Goal: Task Accomplishment & Management: Manage account settings

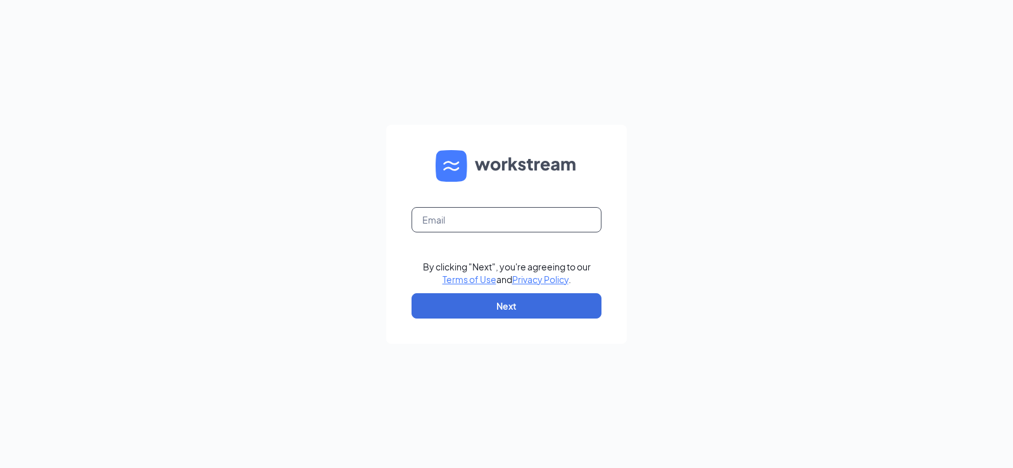
click at [505, 226] on input "text" at bounding box center [506, 219] width 190 height 25
click at [502, 218] on input "text" at bounding box center [506, 219] width 190 height 25
type input "[EMAIL_ADDRESS][DOMAIN_NAME]"
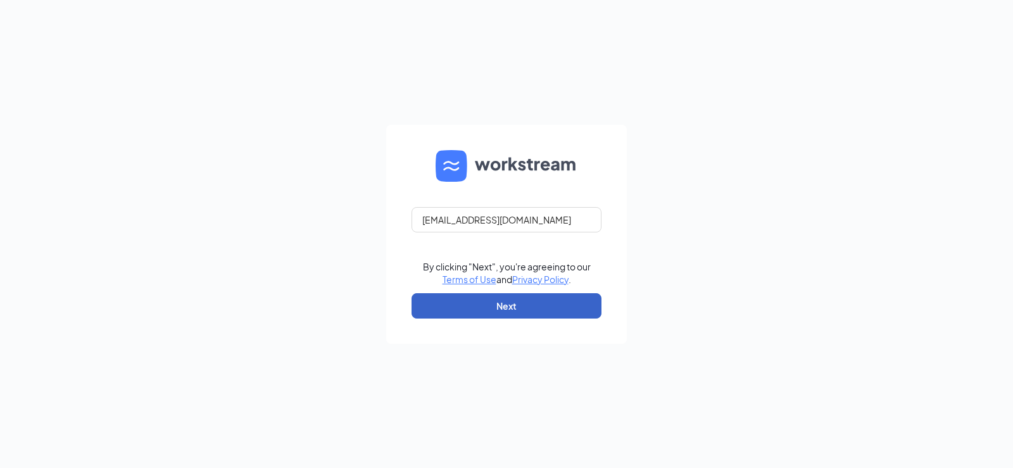
click at [515, 316] on button "Next" at bounding box center [506, 305] width 190 height 25
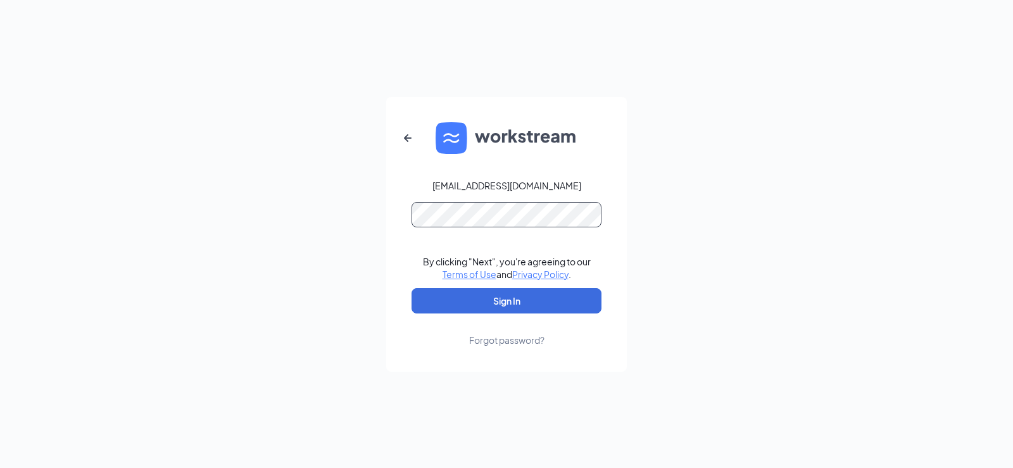
click at [411, 288] on button "Sign In" at bounding box center [506, 300] width 190 height 25
click at [509, 299] on button "Sign In" at bounding box center [506, 300] width 190 height 25
click at [236, 222] on div "skyler@arancino.com Credential mismatches. By clicking "Next", you're agreeing …" at bounding box center [506, 234] width 1013 height 468
click at [411, 288] on button "Sign In" at bounding box center [506, 300] width 190 height 25
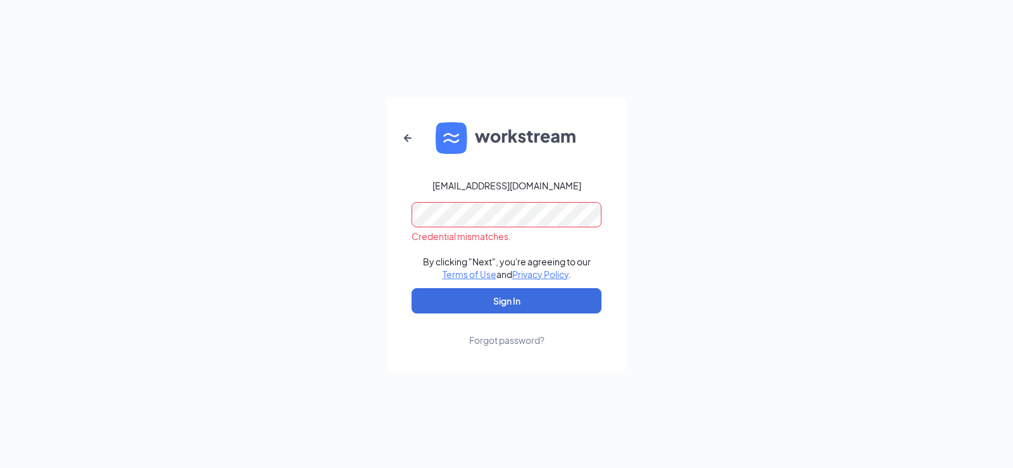
click at [0, 168] on div "skyler@arancino.com Credential mismatches. By clicking "Next", you're agreeing …" at bounding box center [506, 234] width 1013 height 468
click at [411, 288] on button "Sign In" at bounding box center [506, 300] width 190 height 25
click at [497, 334] on div "Forgot password?" at bounding box center [506, 340] width 75 height 13
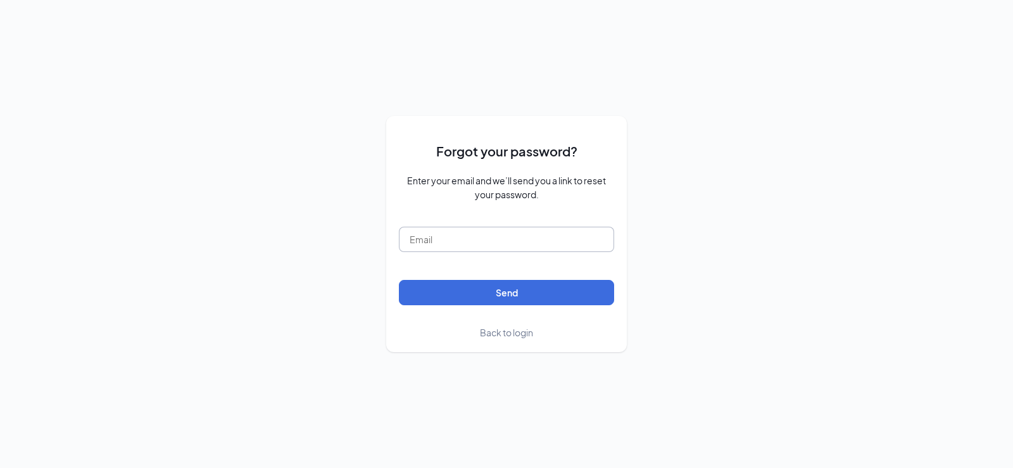
click at [547, 244] on input "text" at bounding box center [506, 239] width 215 height 25
type input "skyler@arancino.com"
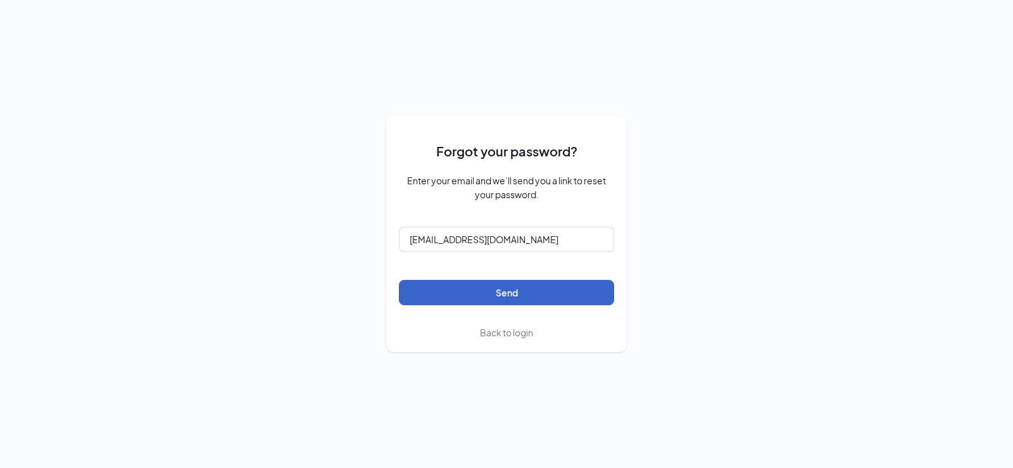
click at [528, 300] on button "Send" at bounding box center [506, 292] width 215 height 25
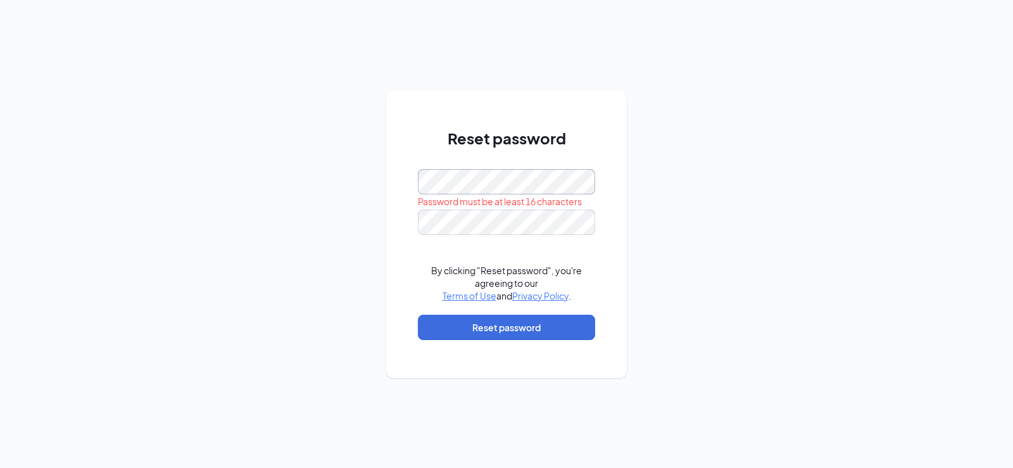
click at [287, 178] on div "Reset password Password must be at least 16 characters By clicking "Reset passw…" at bounding box center [506, 234] width 1013 height 468
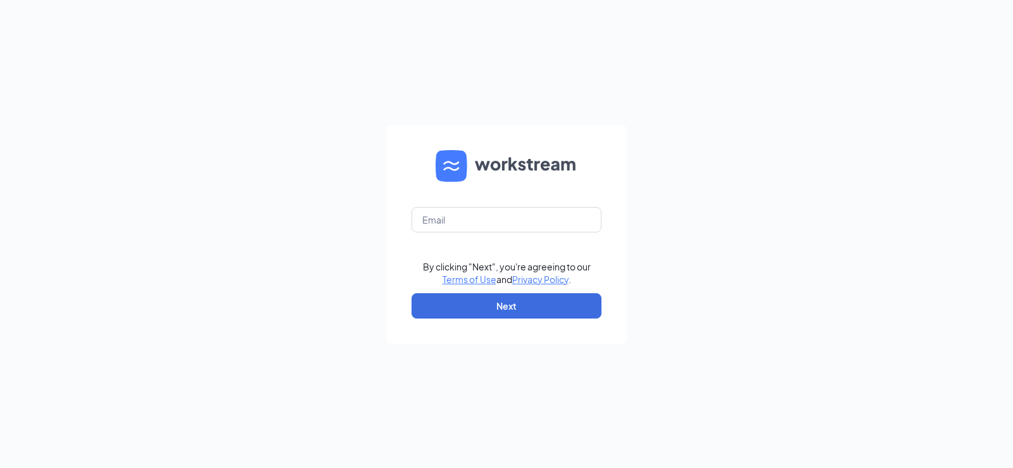
click at [498, 233] on form "By clicking "Next", you're agreeing to our Terms of Use and Privacy Policy . Ne…" at bounding box center [506, 234] width 241 height 219
click at [502, 229] on input "text" at bounding box center [506, 219] width 190 height 25
type input "skyler@arancino.com"
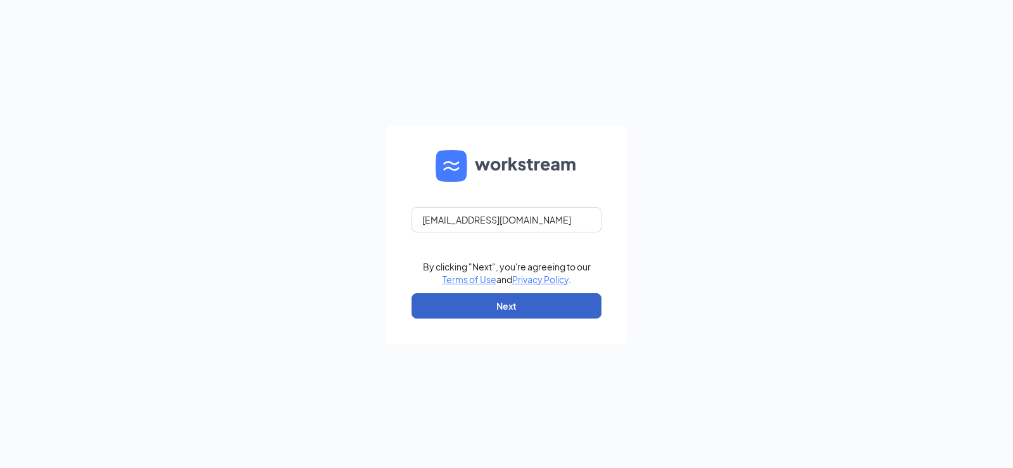
click at [499, 302] on button "Next" at bounding box center [506, 305] width 190 height 25
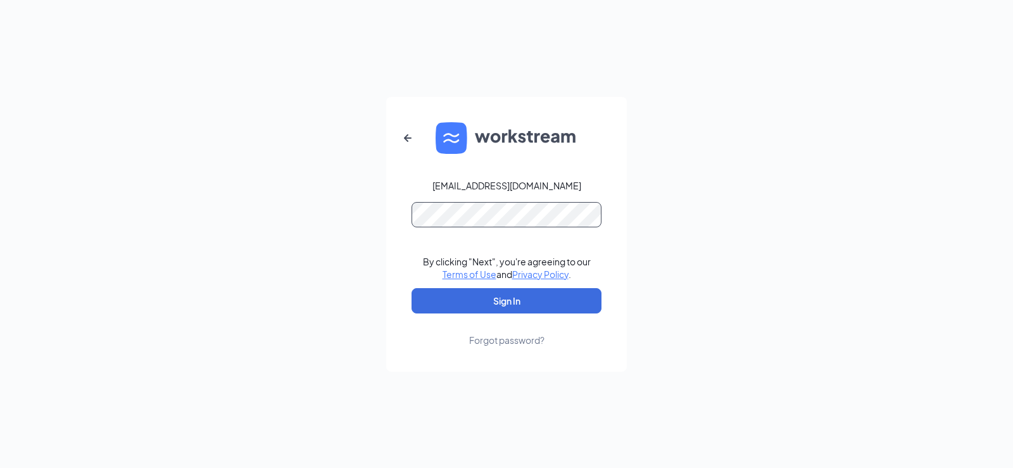
click at [411, 288] on button "Sign In" at bounding box center [506, 300] width 190 height 25
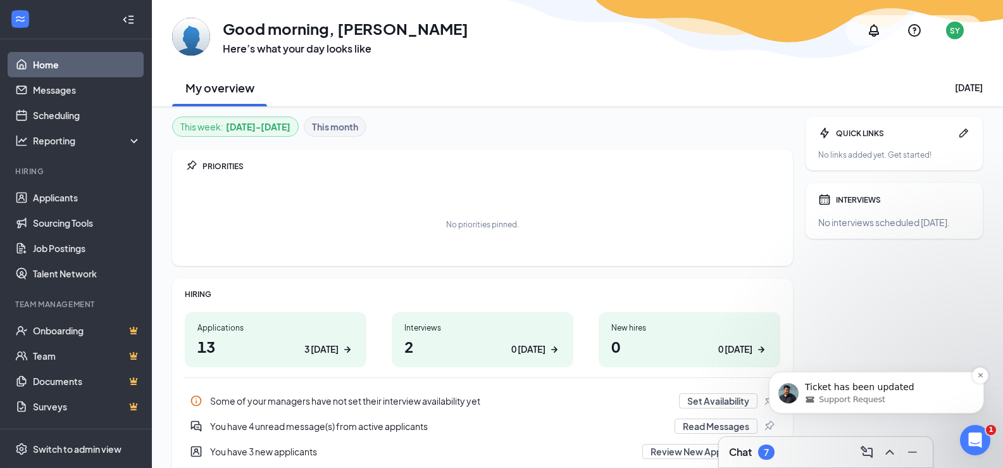
click at [877, 396] on span "Support Request" at bounding box center [852, 399] width 66 height 11
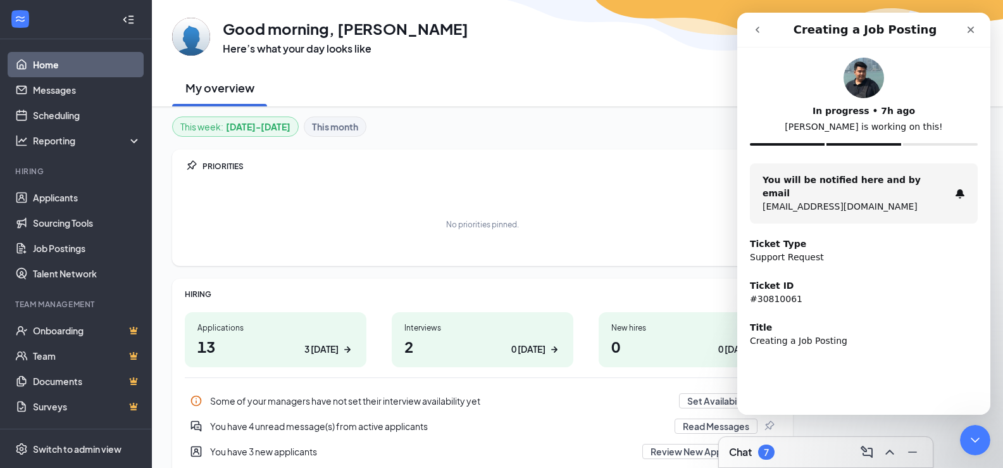
scroll to position [63, 0]
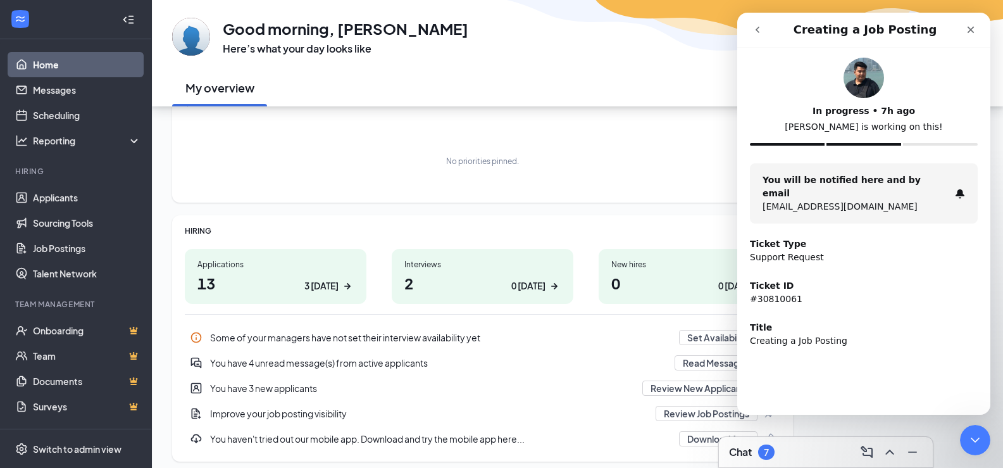
click at [764, 23] on button "go back" at bounding box center [758, 30] width 24 height 24
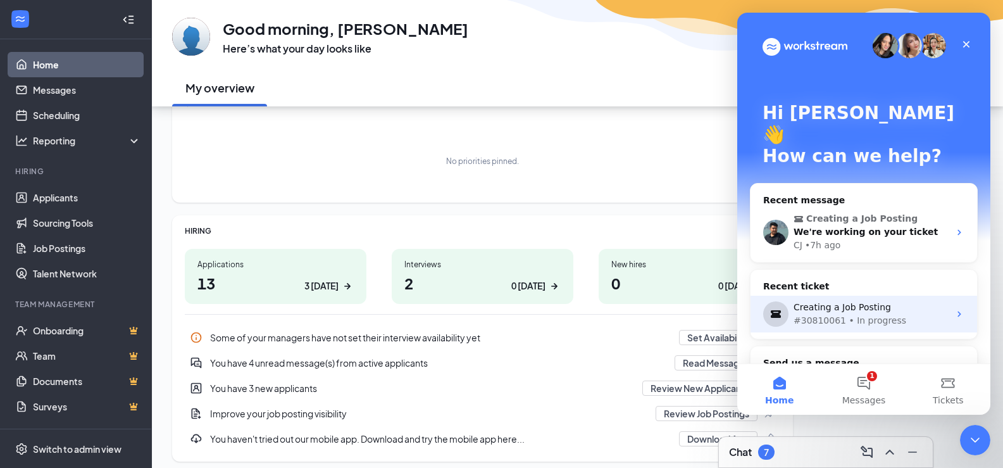
scroll to position [15, 0]
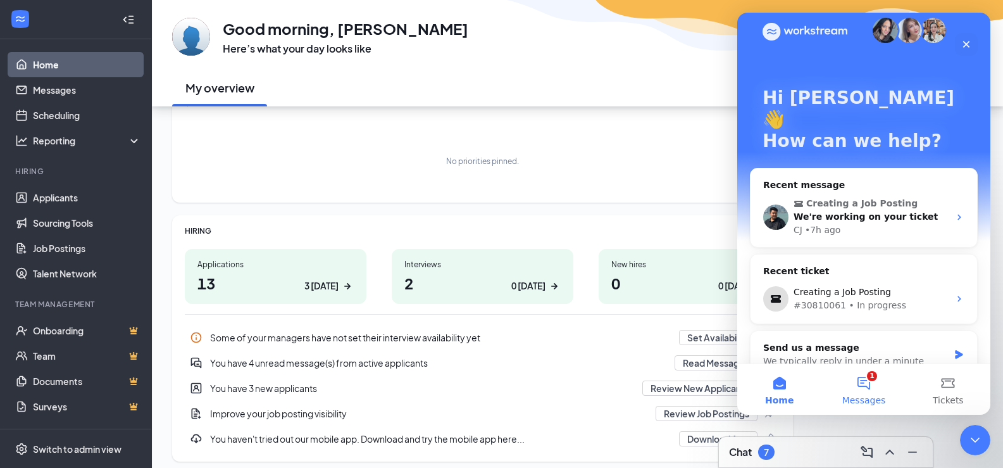
click at [872, 379] on button "1 Messages" at bounding box center [864, 389] width 84 height 51
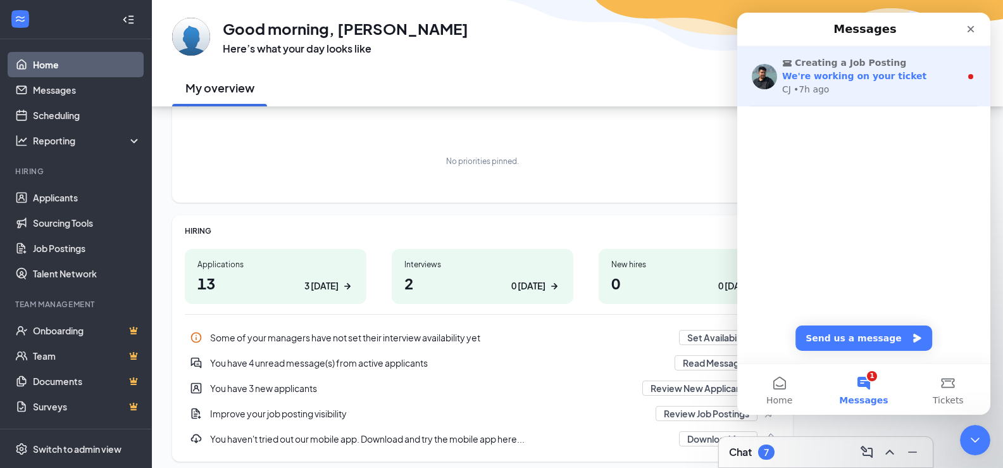
click at [870, 80] on span "We're working on your ticket" at bounding box center [854, 76] width 144 height 10
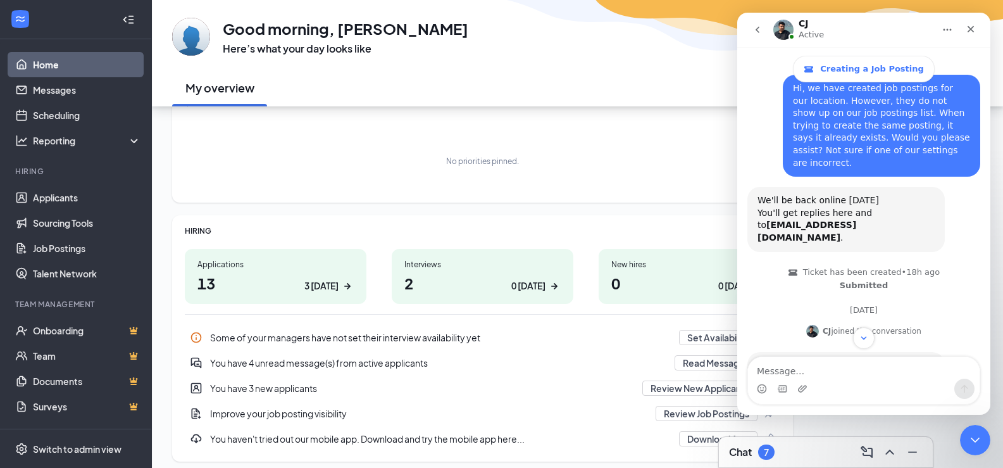
scroll to position [168, 0]
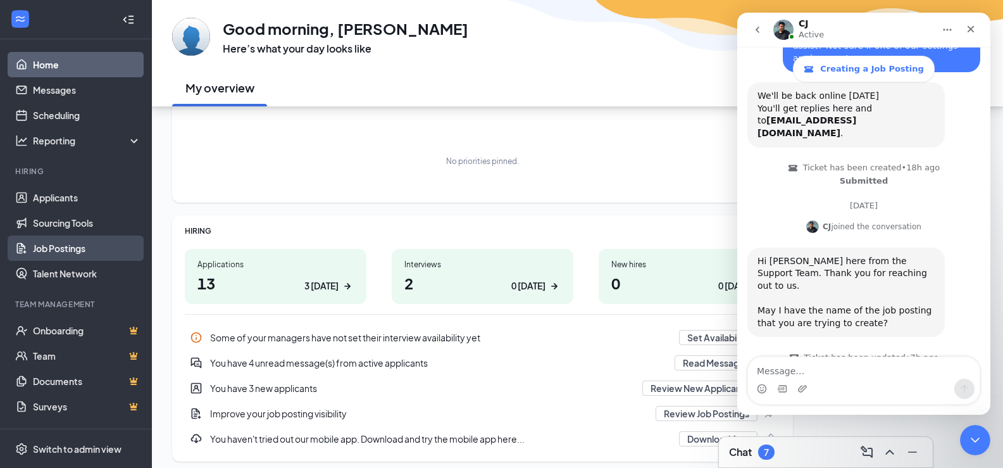
click at [91, 251] on link "Job Postings" at bounding box center [87, 248] width 108 height 25
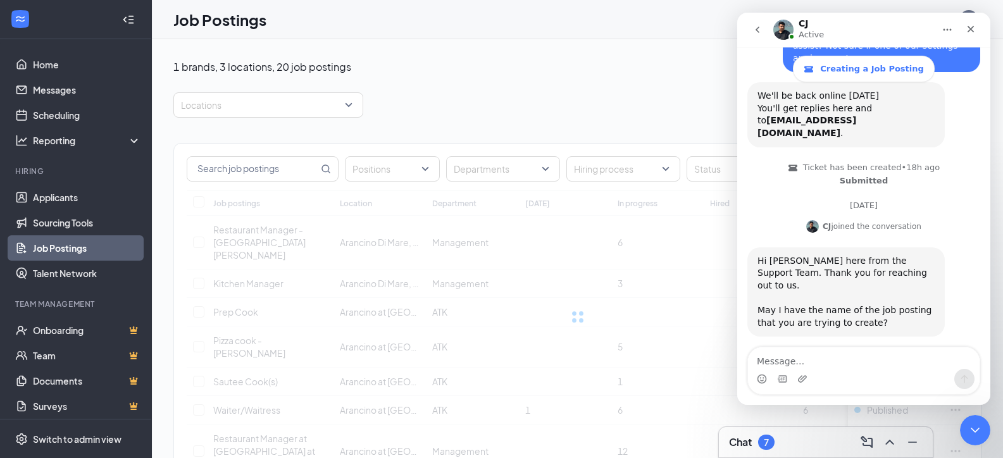
scroll to position [177, 0]
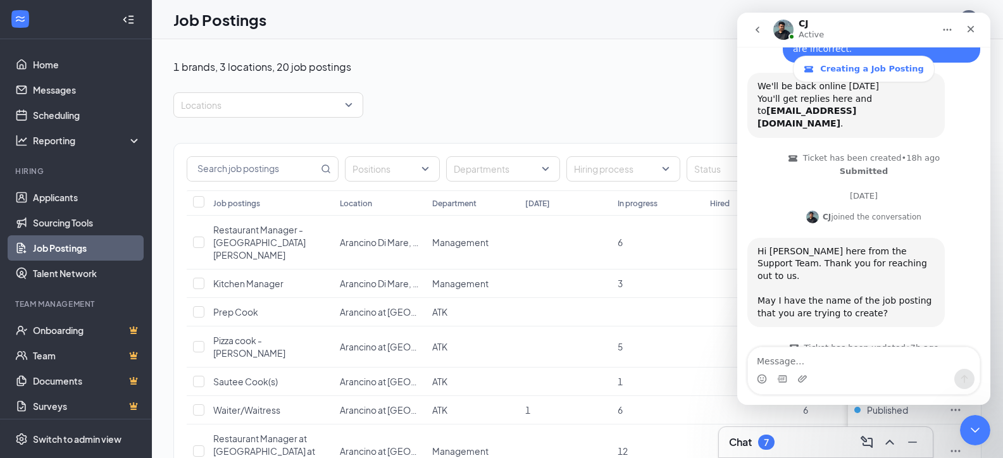
click at [669, 32] on div "Job Postings SY" at bounding box center [577, 19] width 851 height 39
click at [974, 31] on icon "Close" at bounding box center [971, 29] width 10 height 10
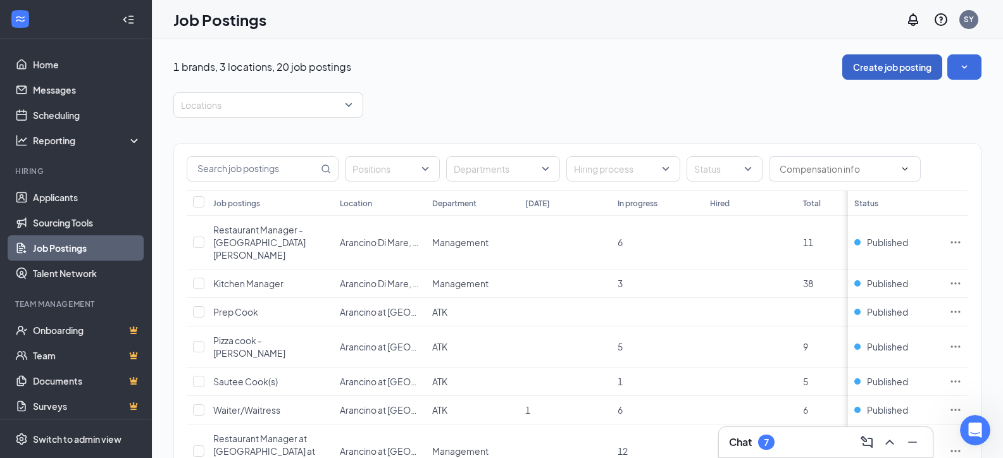
click at [914, 70] on button "Create job posting" at bounding box center [893, 66] width 100 height 25
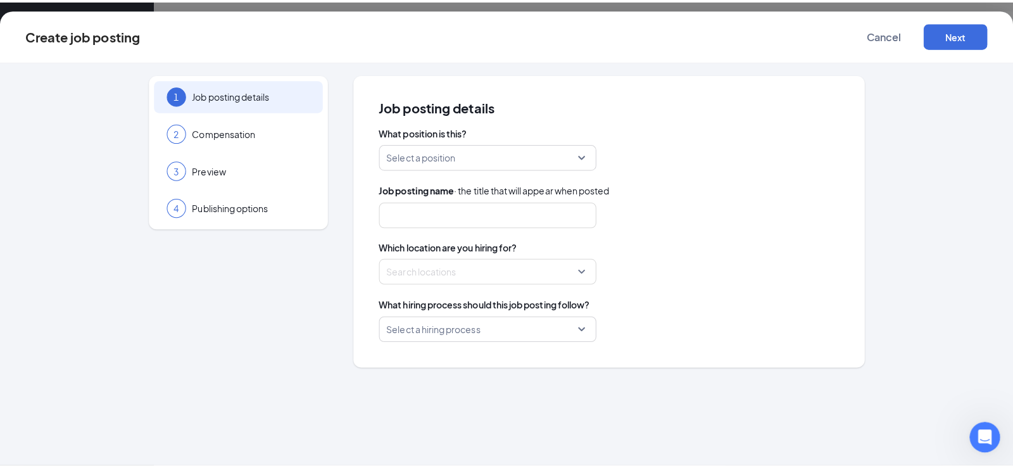
scroll to position [168, 0]
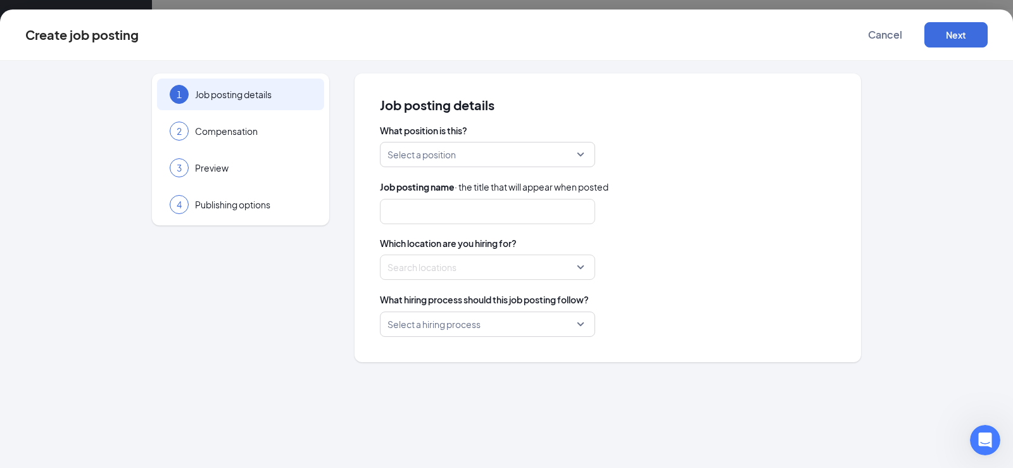
click at [487, 156] on input "search" at bounding box center [482, 154] width 191 height 24
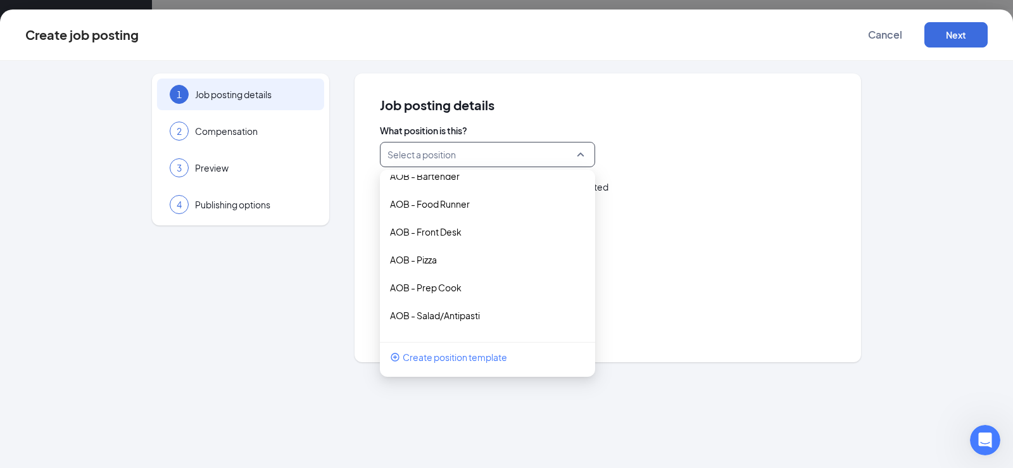
scroll to position [334, 0]
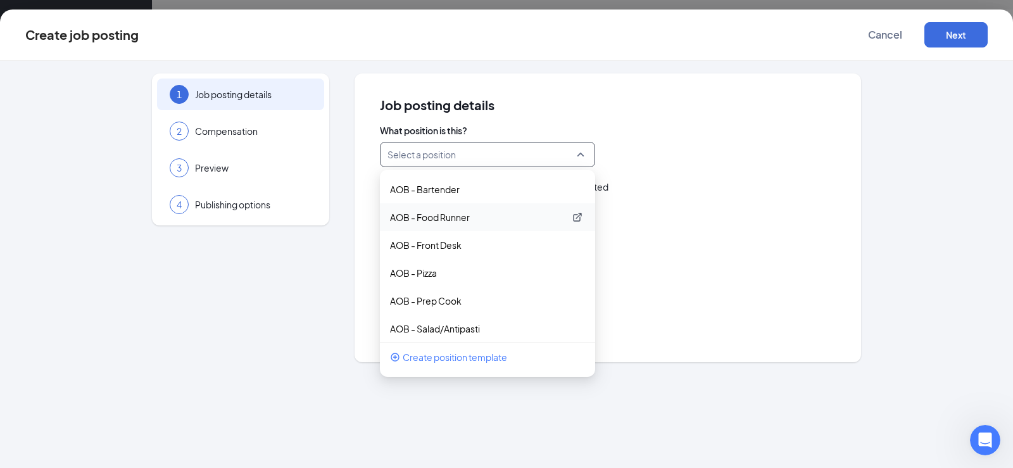
click at [521, 222] on p "AOB - Food Runner" at bounding box center [477, 217] width 175 height 13
type input "Food Runner"
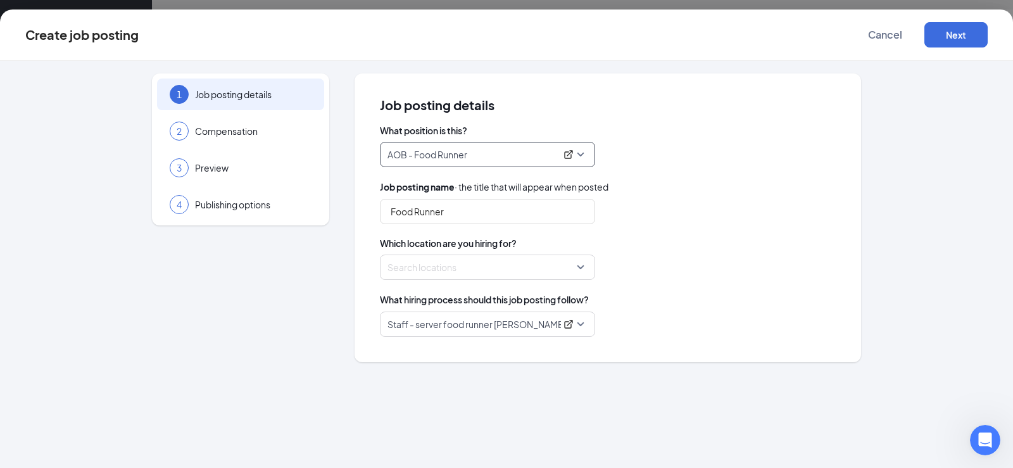
click at [500, 270] on div at bounding box center [483, 267] width 191 height 20
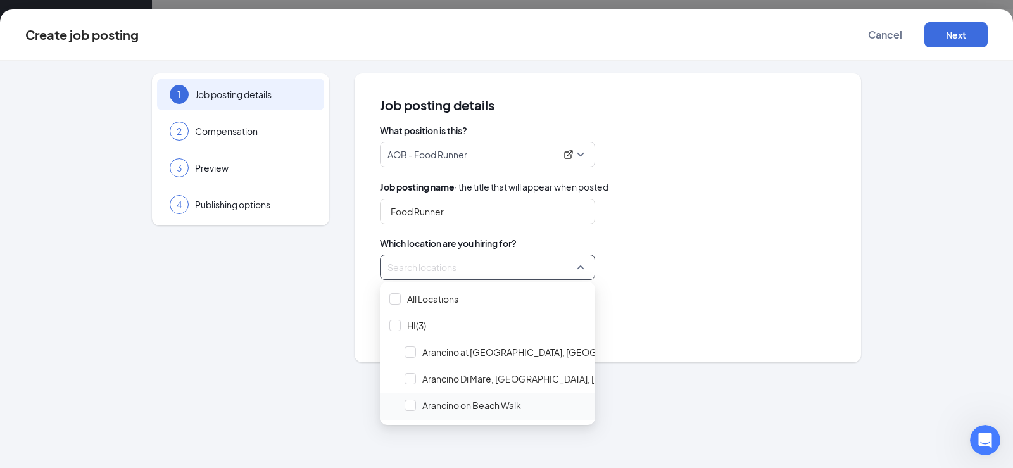
click at [470, 405] on span "Arancino on Beach Walk" at bounding box center [471, 405] width 99 height 13
click at [698, 401] on div "1 Job posting details 2 Compensation 3 Preview 4 Publishing options Job posting…" at bounding box center [506, 264] width 1013 height 407
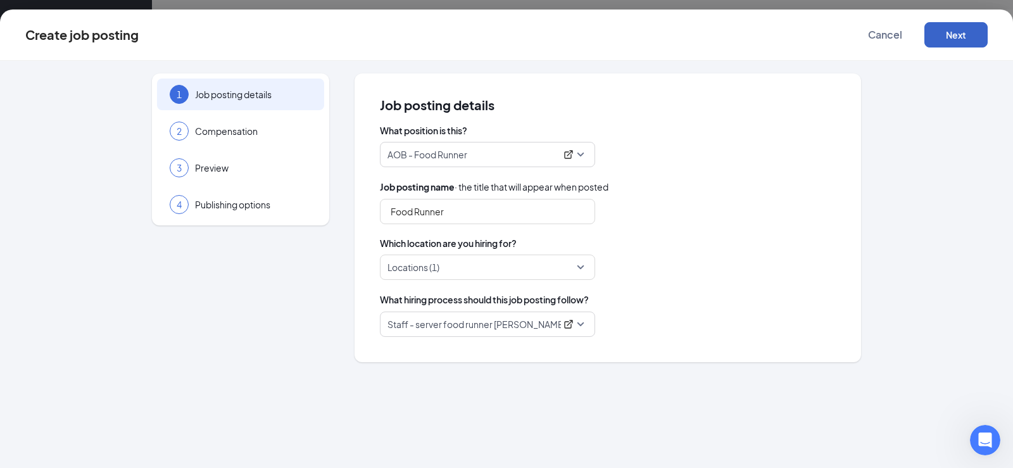
click at [941, 26] on button "Next" at bounding box center [955, 34] width 63 height 25
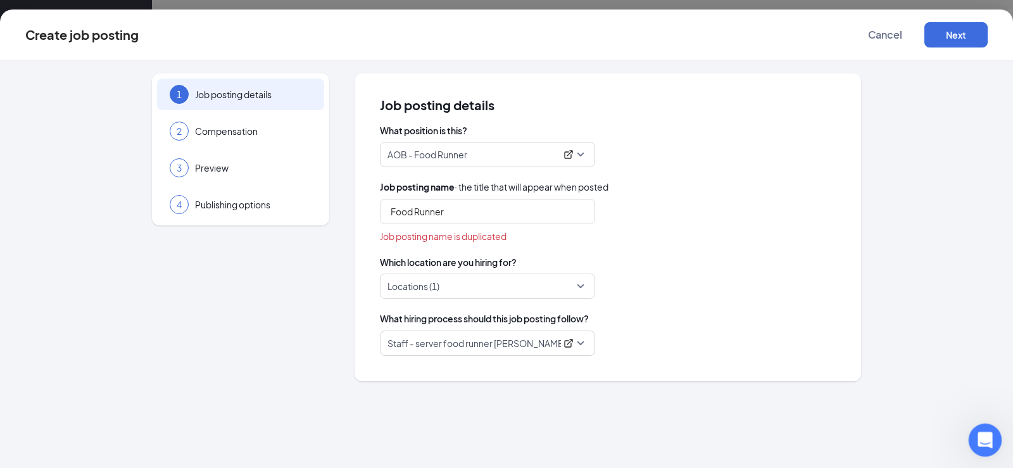
click at [982, 442] on icon "Open Intercom Messenger" at bounding box center [983, 438] width 21 height 21
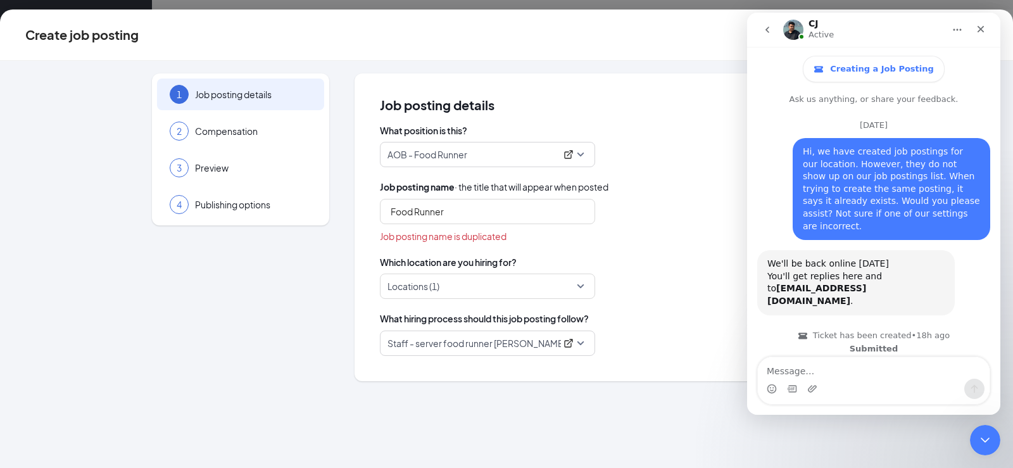
scroll to position [168, 0]
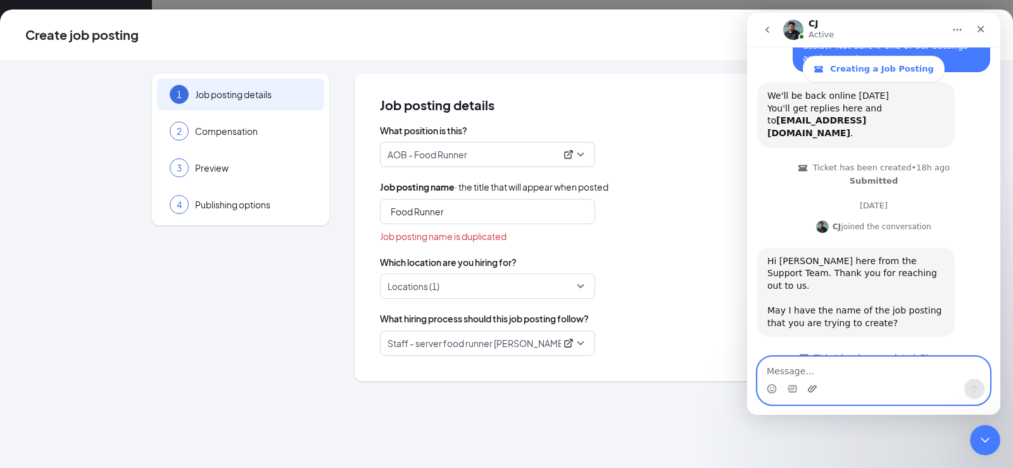
click at [815, 386] on icon "Upload attachment" at bounding box center [812, 388] width 9 height 7
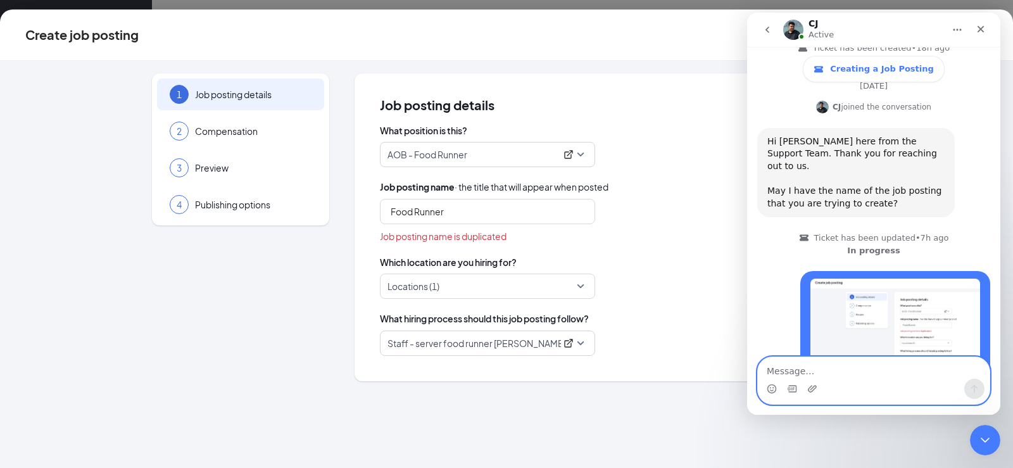
click at [842, 371] on textarea "Message…" at bounding box center [874, 368] width 232 height 22
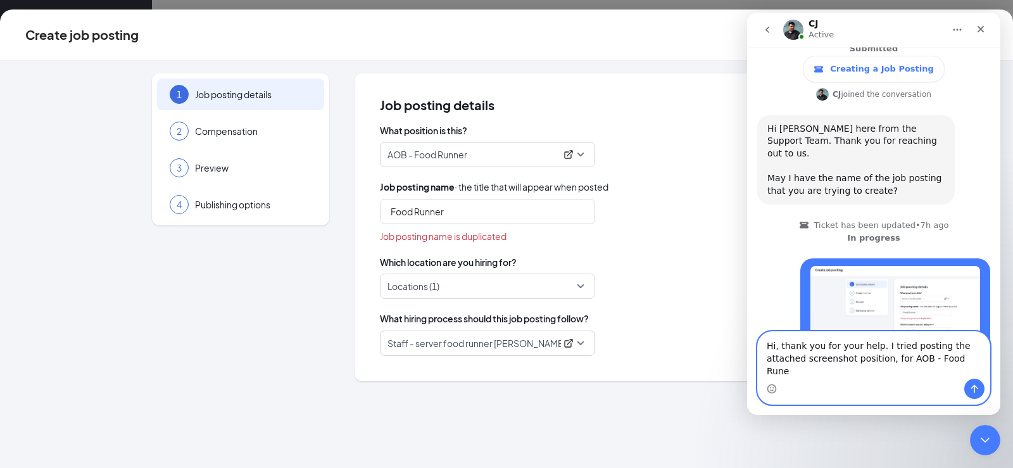
type textarea "Hi, thank you for your help. I tried posting the attached screenshot position, …"
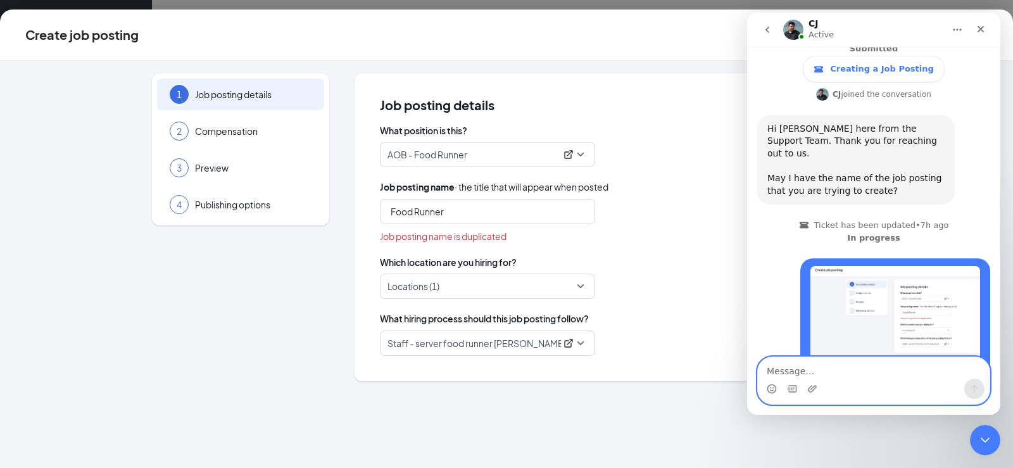
scroll to position [341, 0]
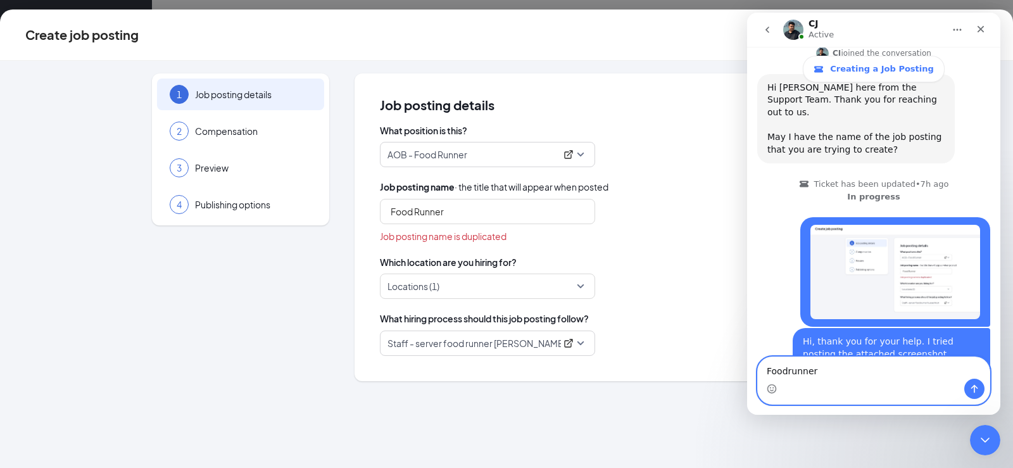
type textarea "Foodrunner*"
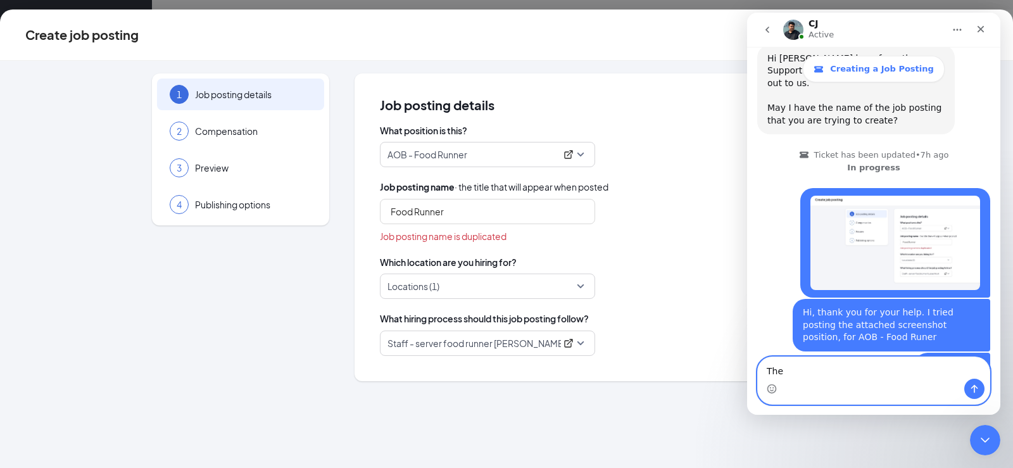
click at [579, 286] on div at bounding box center [483, 286] width 191 height 20
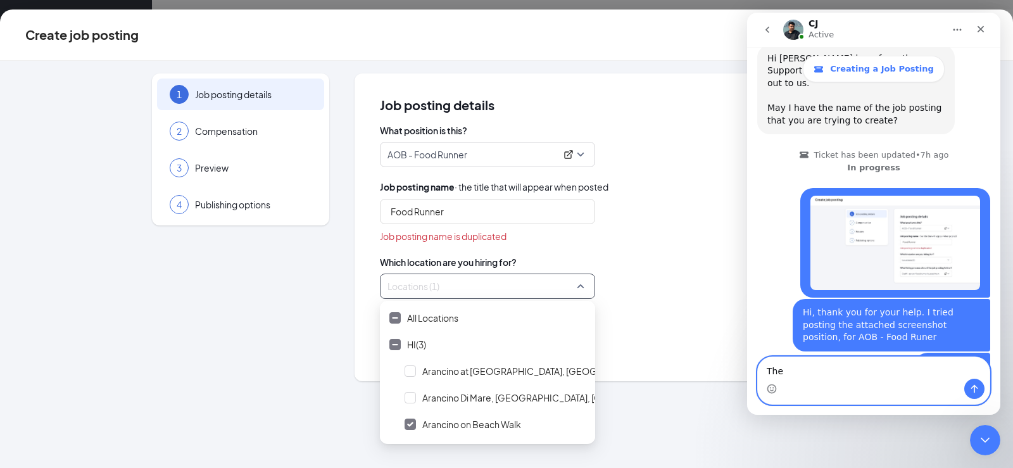
click at [826, 376] on textarea "The" at bounding box center [874, 368] width 232 height 22
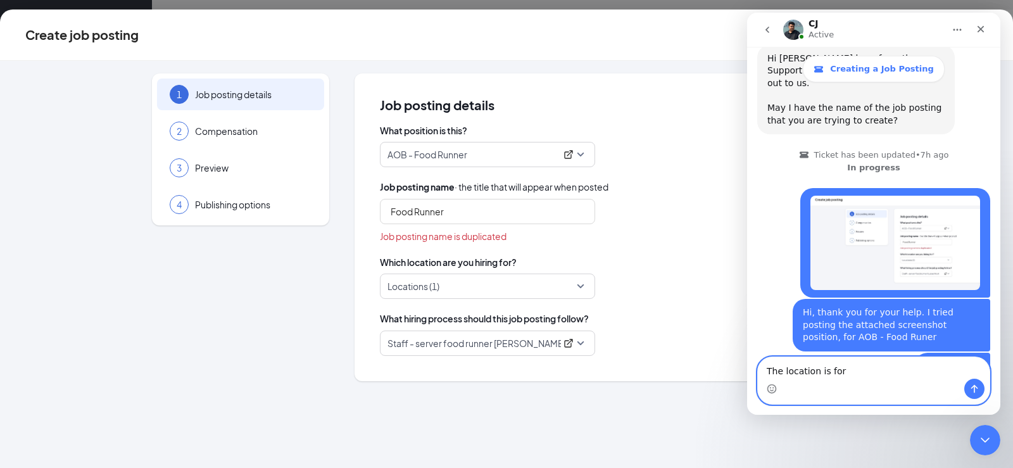
click at [554, 280] on div at bounding box center [483, 286] width 191 height 20
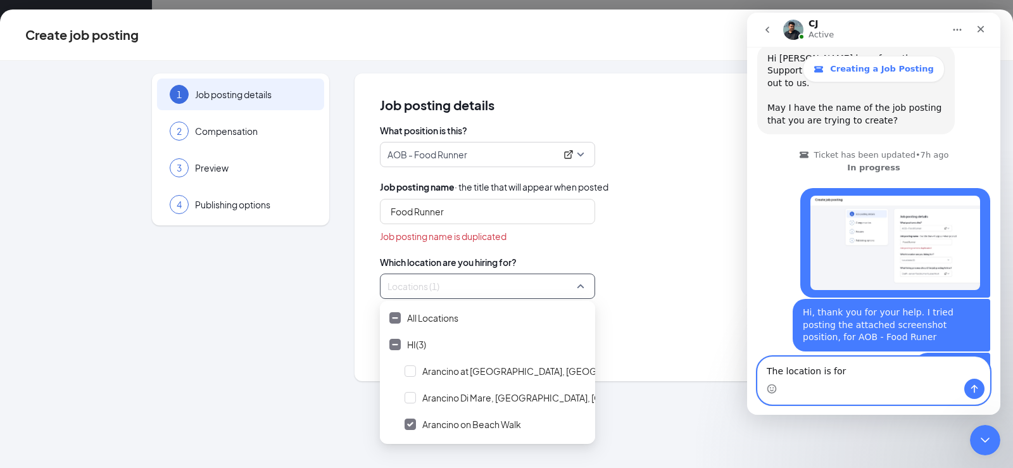
click at [850, 370] on textarea "The location is for" at bounding box center [874, 368] width 232 height 22
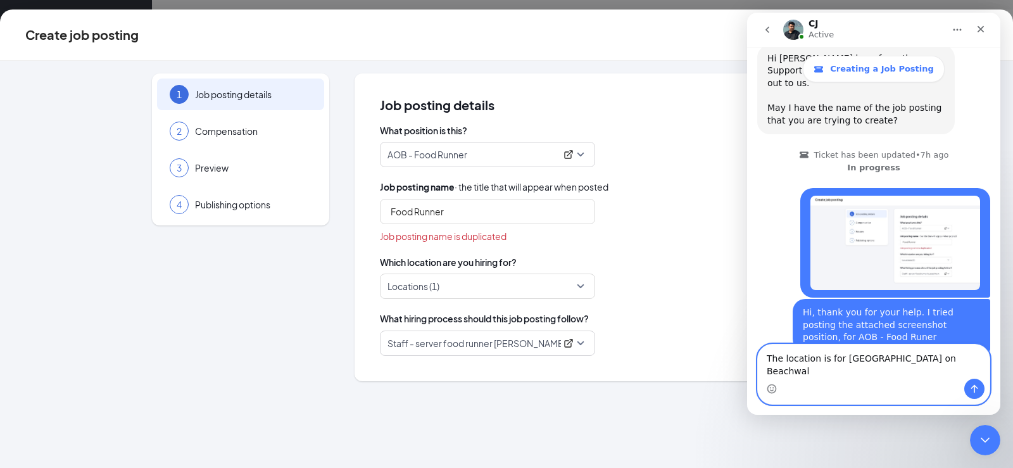
type textarea "The location is for Arancino on Beachwalk"
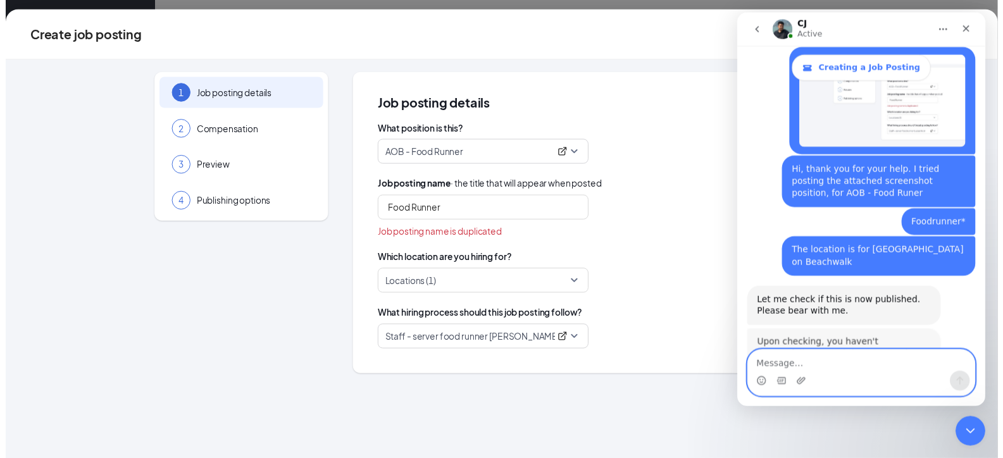
scroll to position [635, 0]
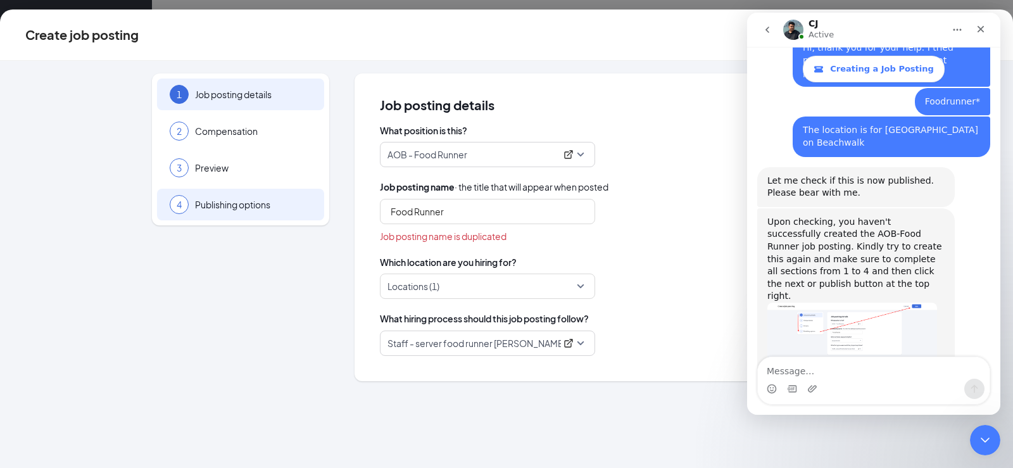
click at [237, 206] on span "Publishing options" at bounding box center [253, 204] width 116 height 13
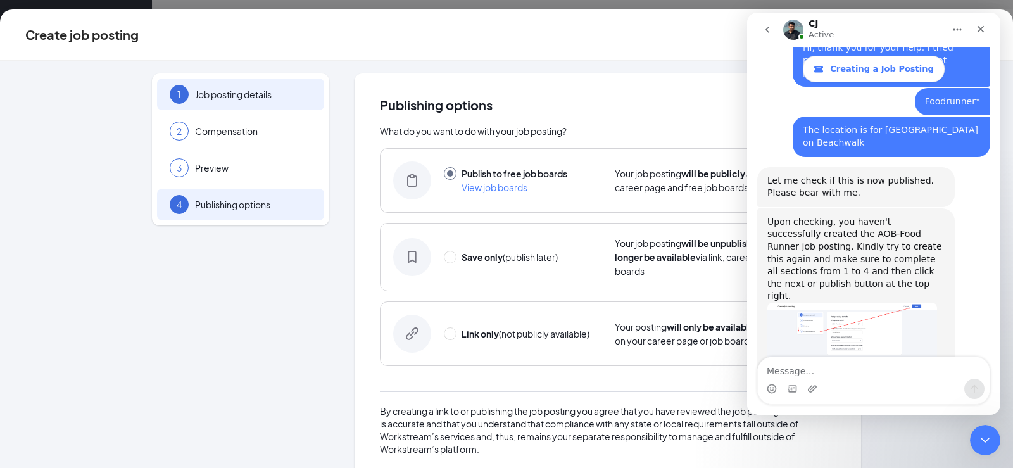
click at [239, 101] on div "1 Job posting details" at bounding box center [240, 95] width 167 height 32
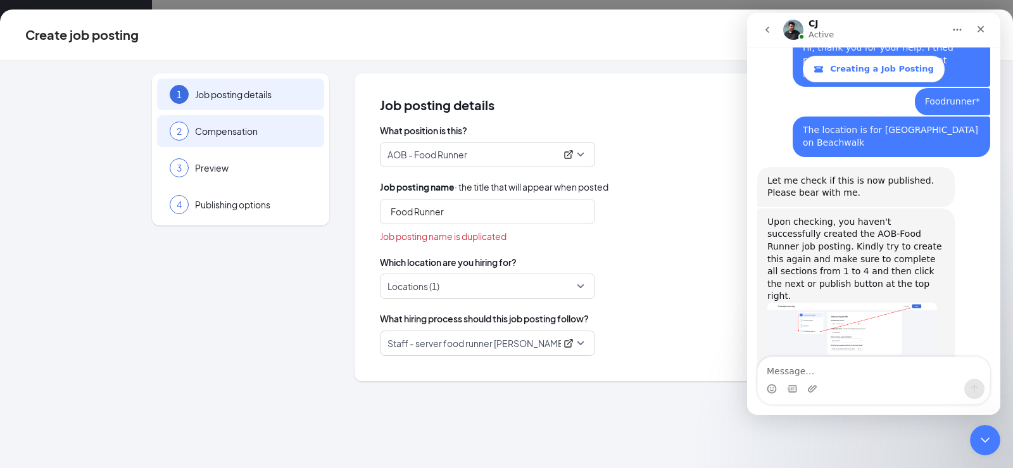
click at [239, 126] on span "Compensation" at bounding box center [253, 131] width 116 height 13
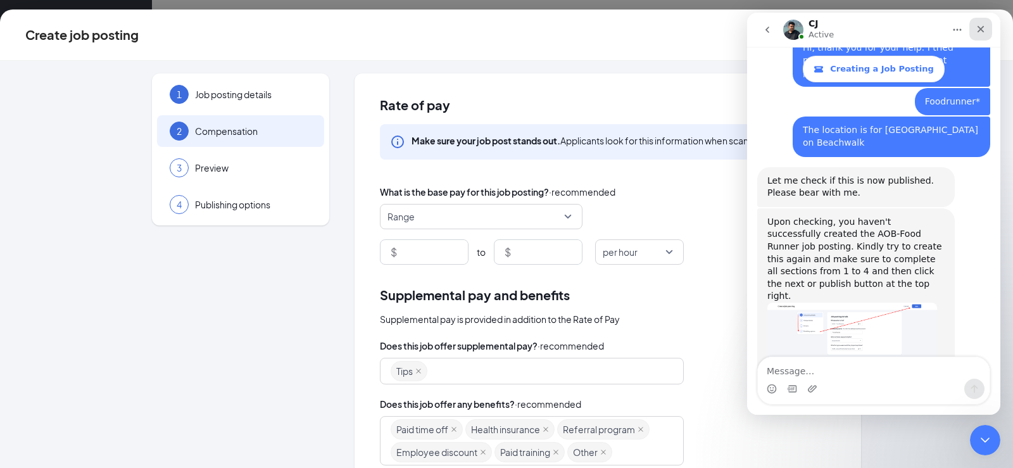
click at [986, 31] on div "Close" at bounding box center [980, 29] width 23 height 23
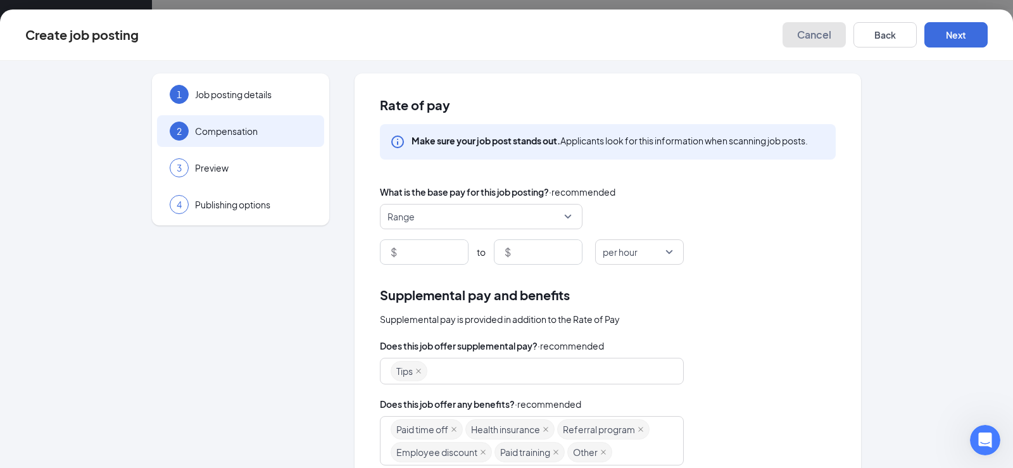
click at [835, 40] on button "Cancel" at bounding box center [813, 34] width 63 height 25
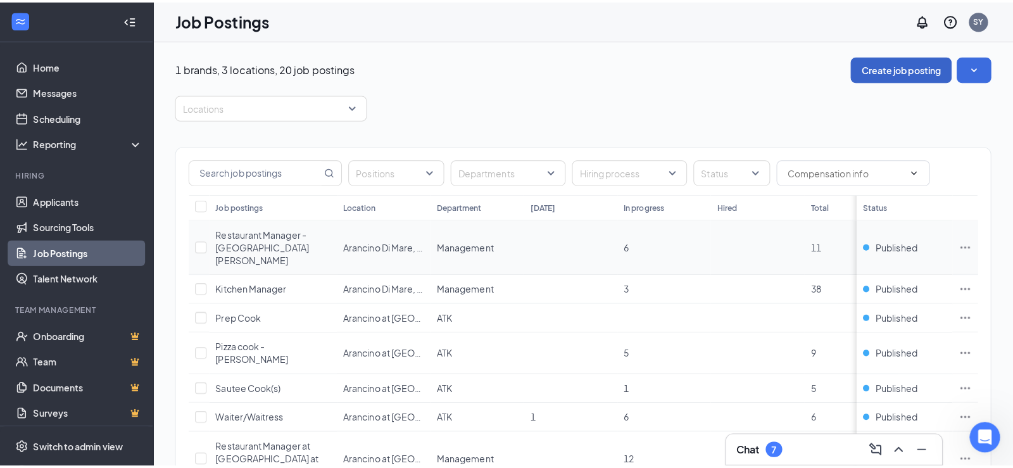
scroll to position [644, 0]
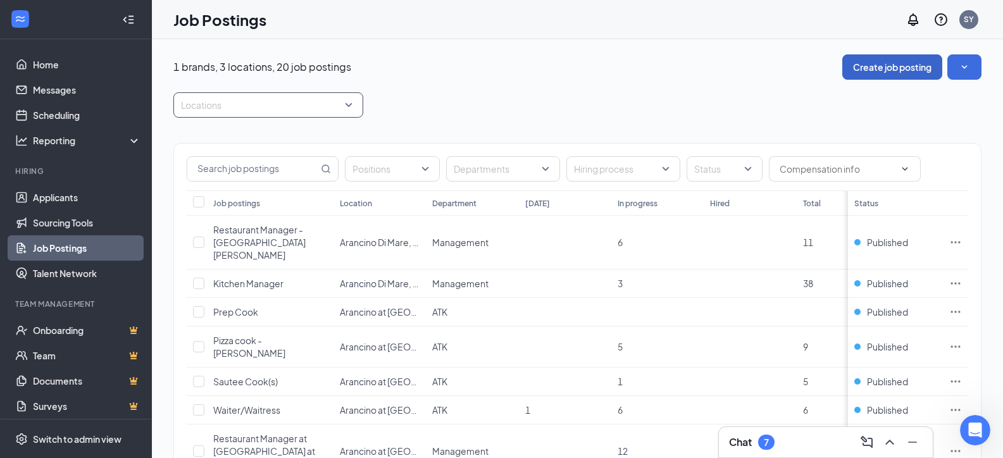
click at [346, 109] on div at bounding box center [262, 105] width 171 height 20
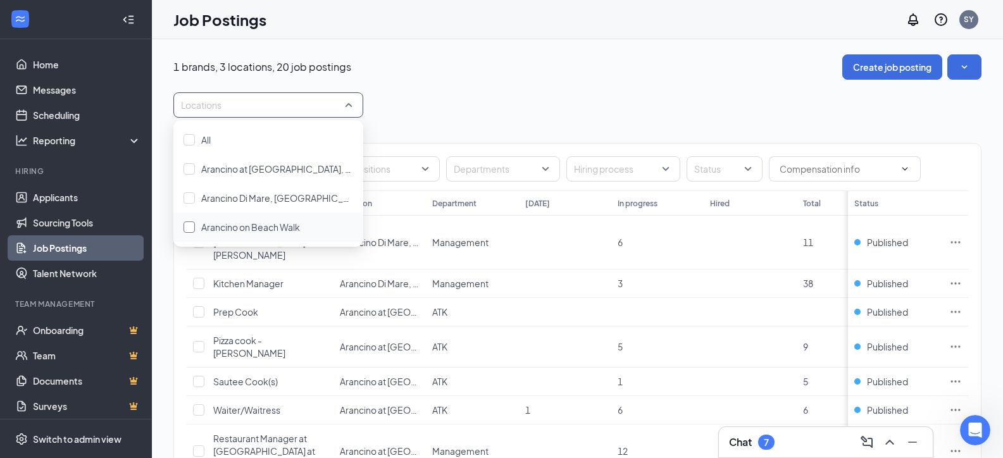
click at [263, 231] on span "Arancino on Beach Walk" at bounding box center [250, 227] width 99 height 11
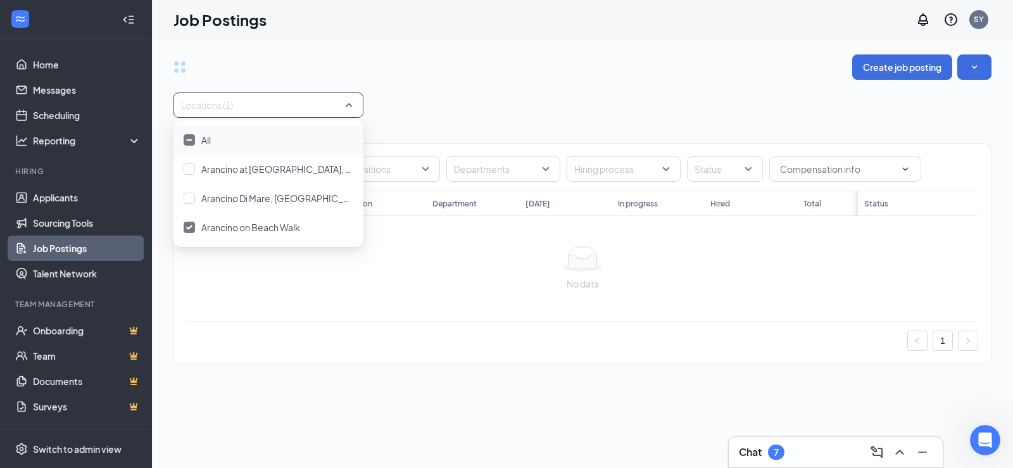
scroll to position [635, 0]
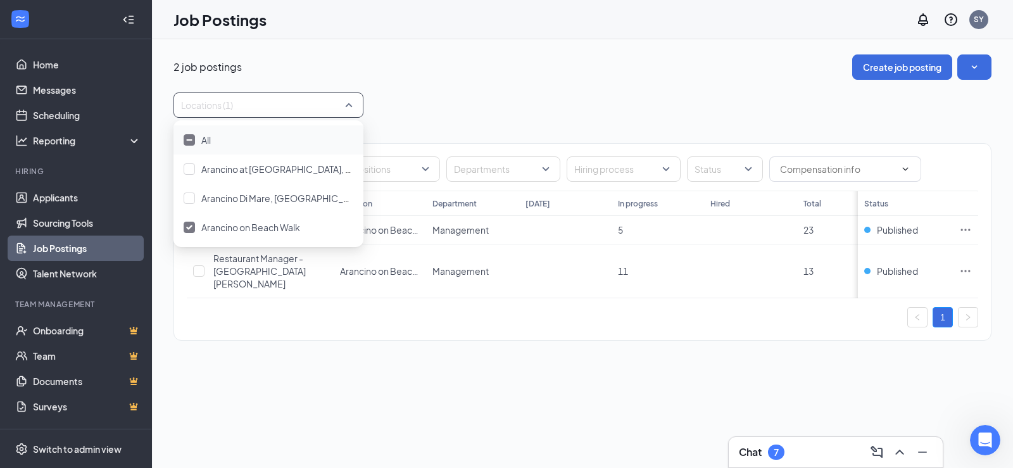
click at [536, 101] on div "Locations (1)" at bounding box center [582, 104] width 818 height 25
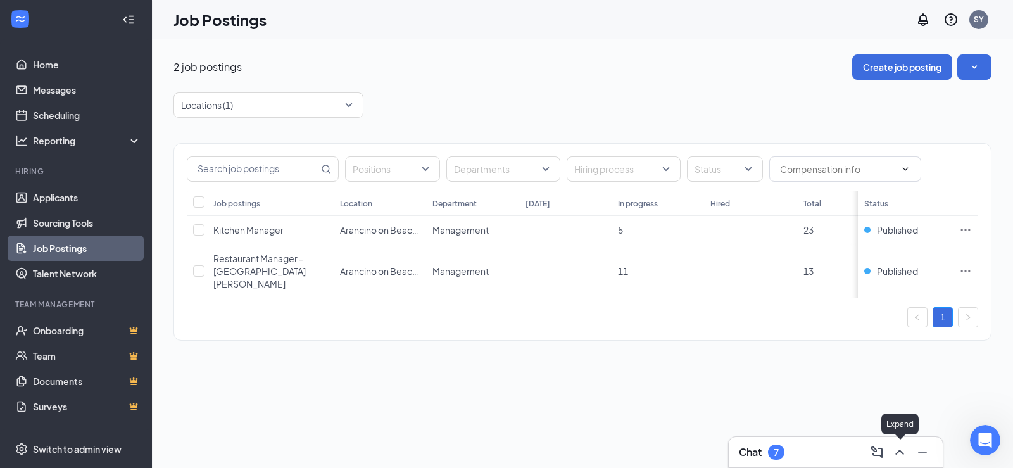
click at [895, 451] on icon "ChevronUp" at bounding box center [899, 451] width 15 height 15
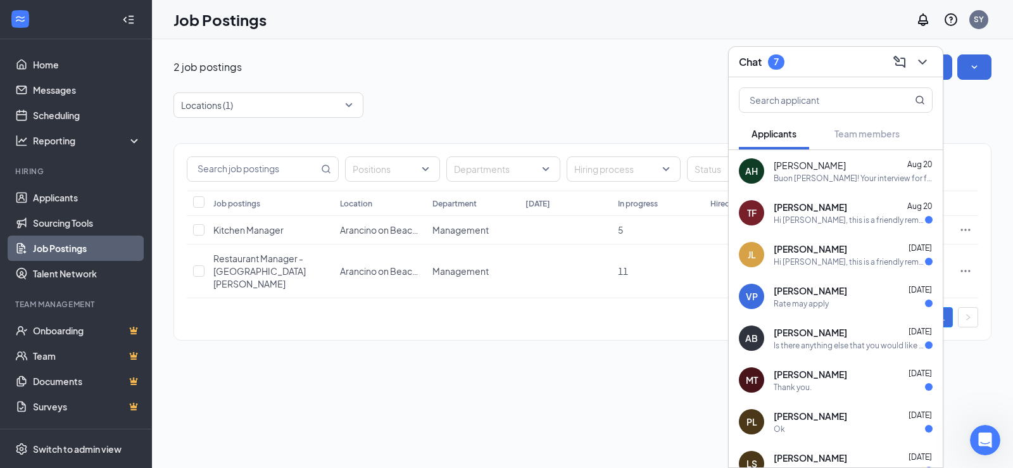
click at [919, 59] on icon "ChevronDown" at bounding box center [922, 61] width 15 height 15
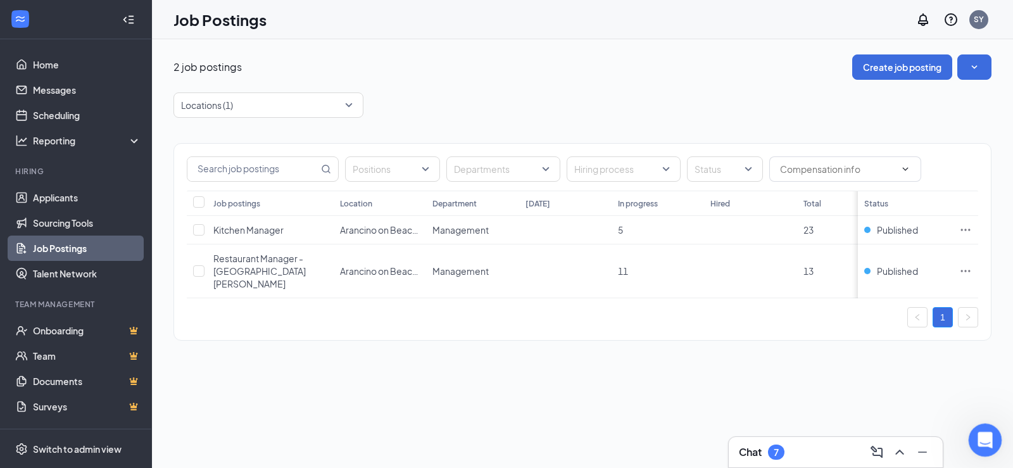
click at [983, 445] on icon "Open Intercom Messenger" at bounding box center [983, 438] width 21 height 21
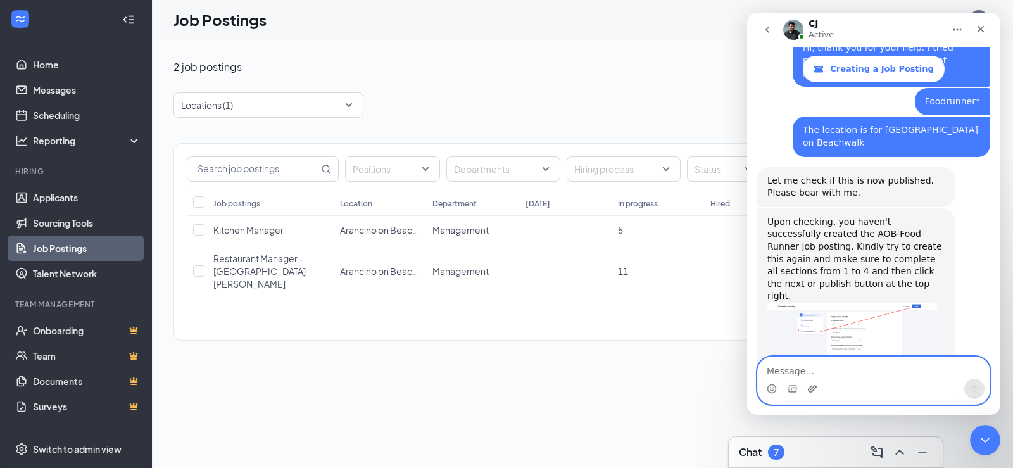
click at [808, 387] on icon "Upload attachment" at bounding box center [812, 389] width 10 height 10
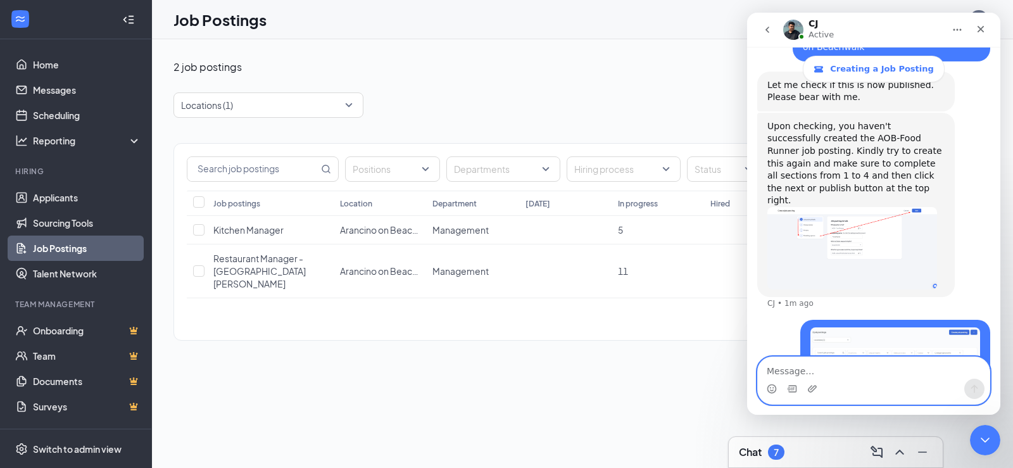
click at [833, 363] on textarea "Message…" at bounding box center [874, 368] width 232 height 22
type textarea "I"
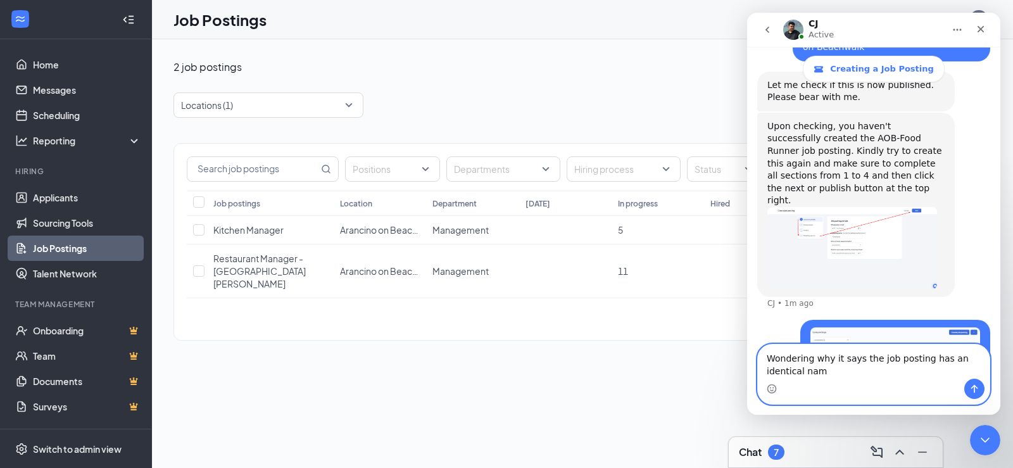
scroll to position [743, 0]
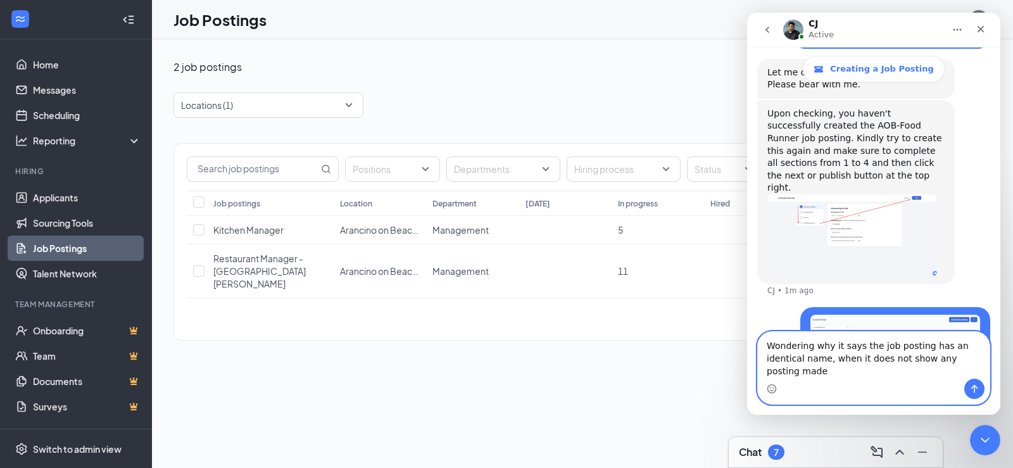
type textarea "Wondering why it says the job posting has an identical name, when it does not s…"
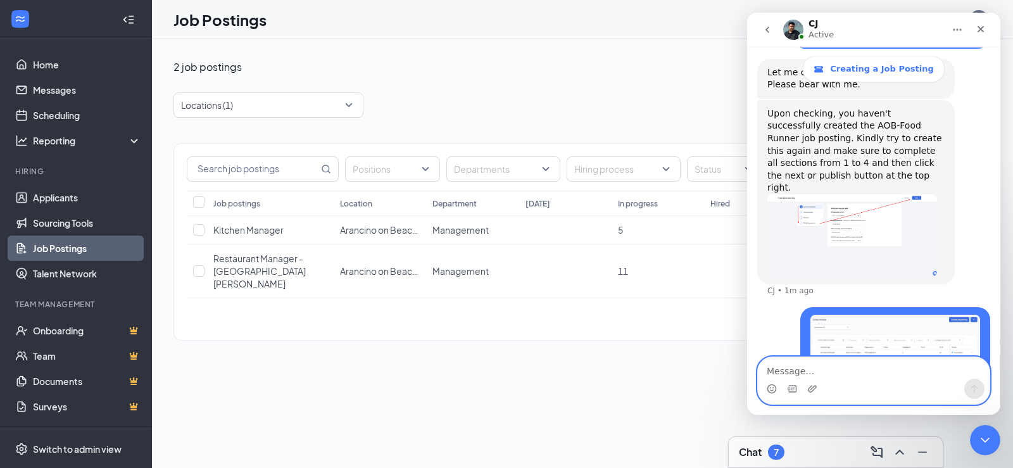
scroll to position [784, 0]
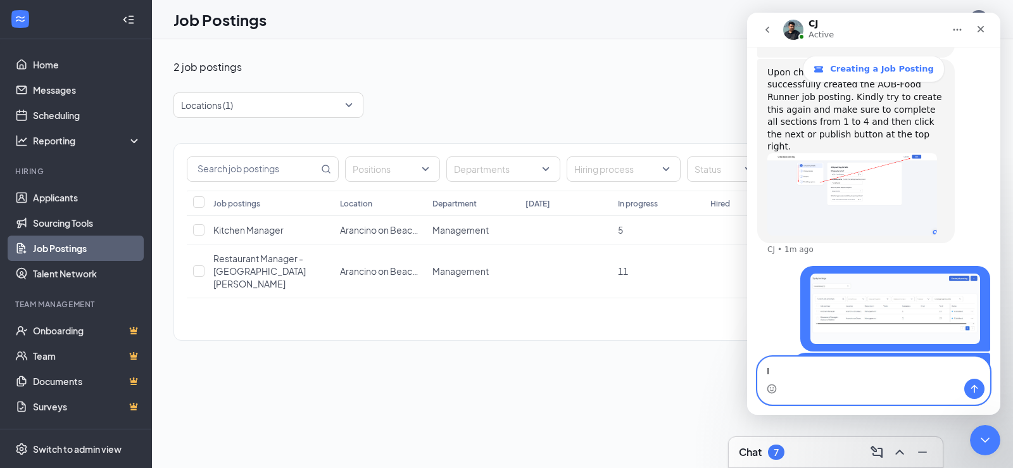
type textarea "I"
type textarea "A"
click at [984, 26] on icon "Close" at bounding box center [981, 29] width 10 height 10
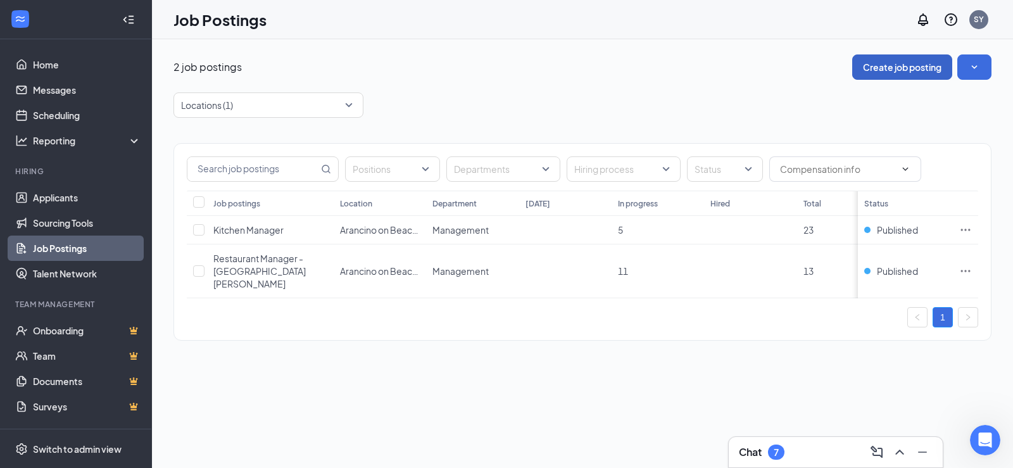
click at [876, 63] on button "Create job posting" at bounding box center [902, 66] width 100 height 25
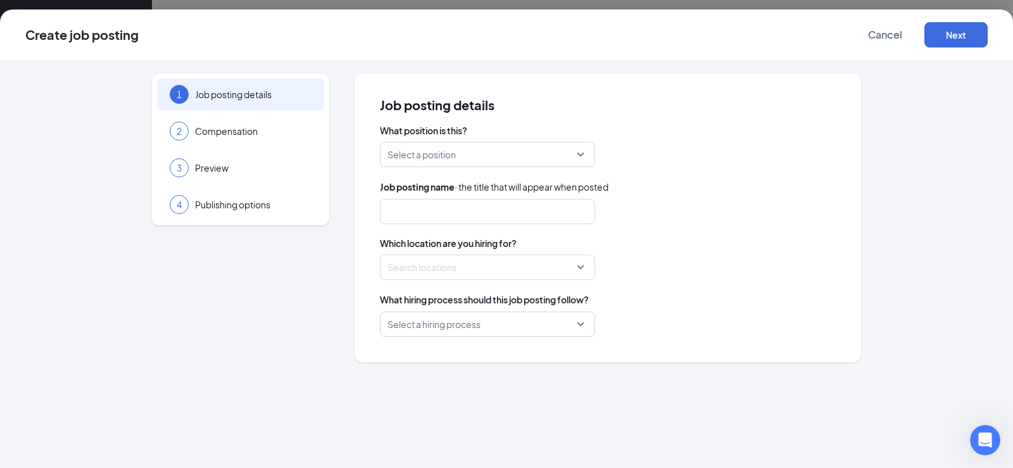
click at [464, 157] on input "search" at bounding box center [482, 154] width 191 height 24
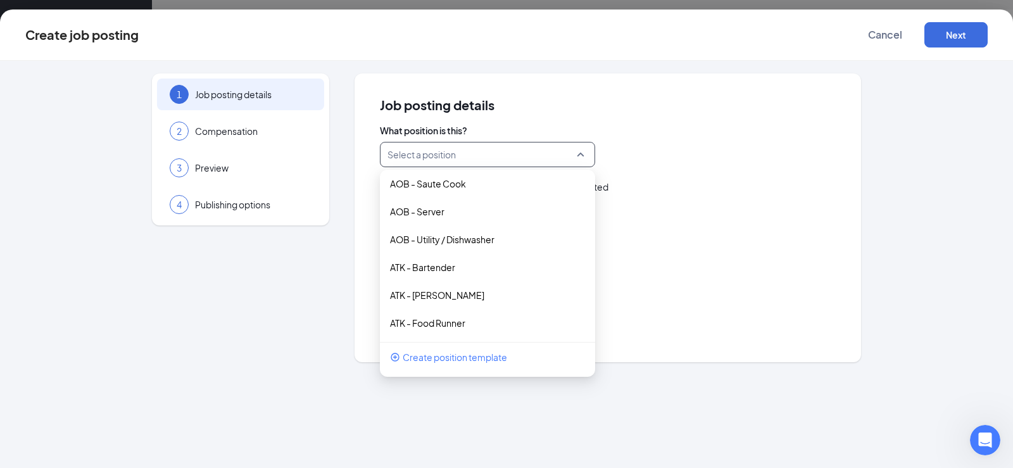
scroll to position [570, 0]
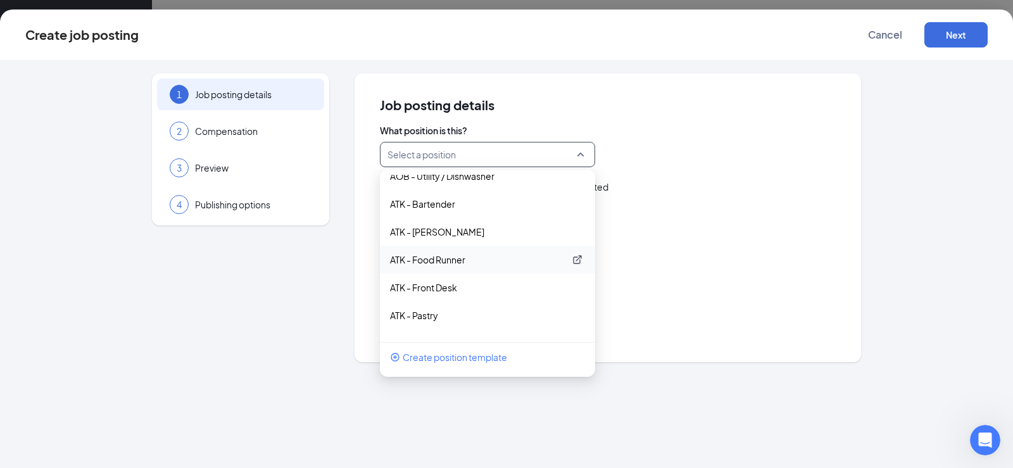
click at [464, 259] on p "ATK - Food Runner" at bounding box center [477, 259] width 175 height 13
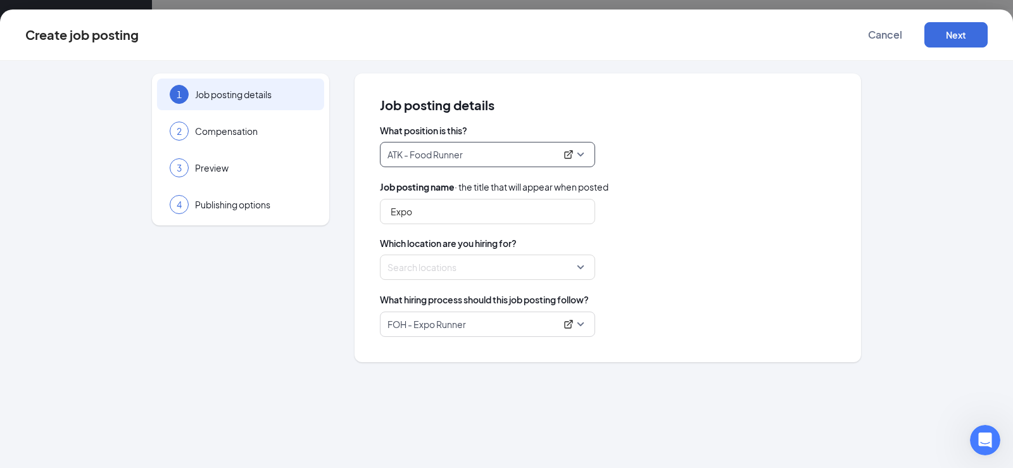
click at [517, 164] on span "ATK - Food Runner" at bounding box center [487, 154] width 200 height 24
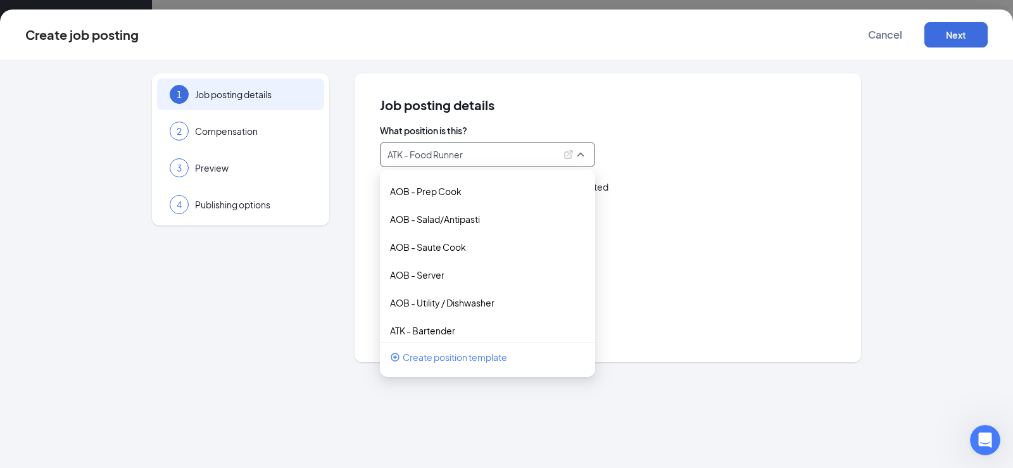
scroll to position [317, 0]
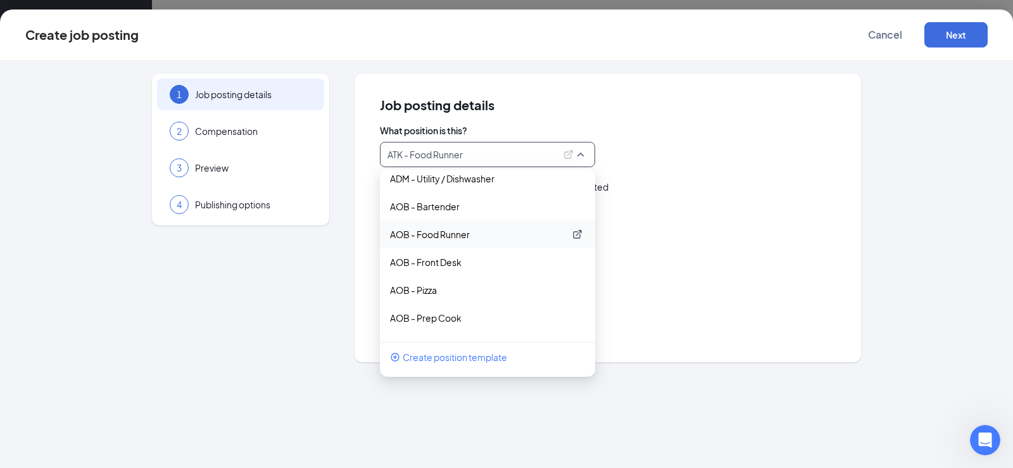
click at [484, 233] on p "AOB - Food Runner" at bounding box center [477, 234] width 175 height 13
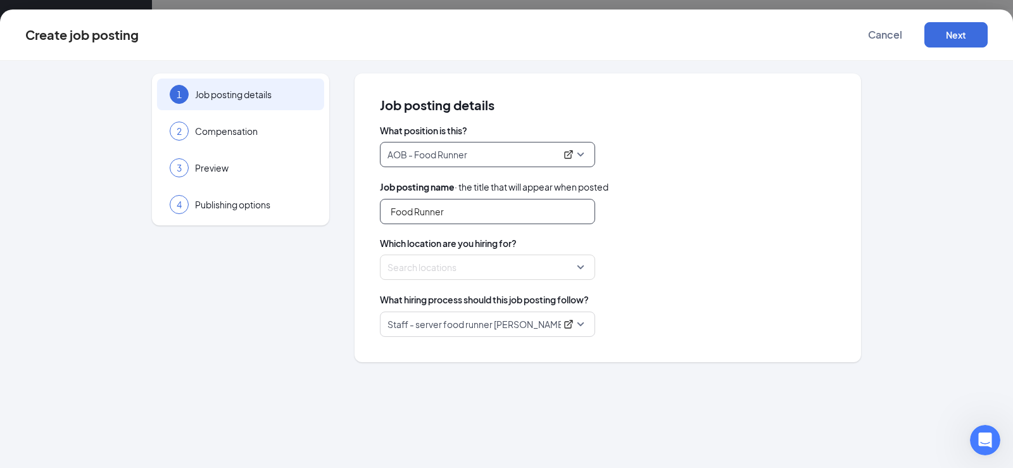
click at [489, 210] on input "Food Runner" at bounding box center [487, 211] width 215 height 25
click at [383, 213] on input "Food Runner" at bounding box center [487, 211] width 215 height 25
click at [448, 261] on div at bounding box center [483, 267] width 191 height 20
type input "Dinner Food Runner"
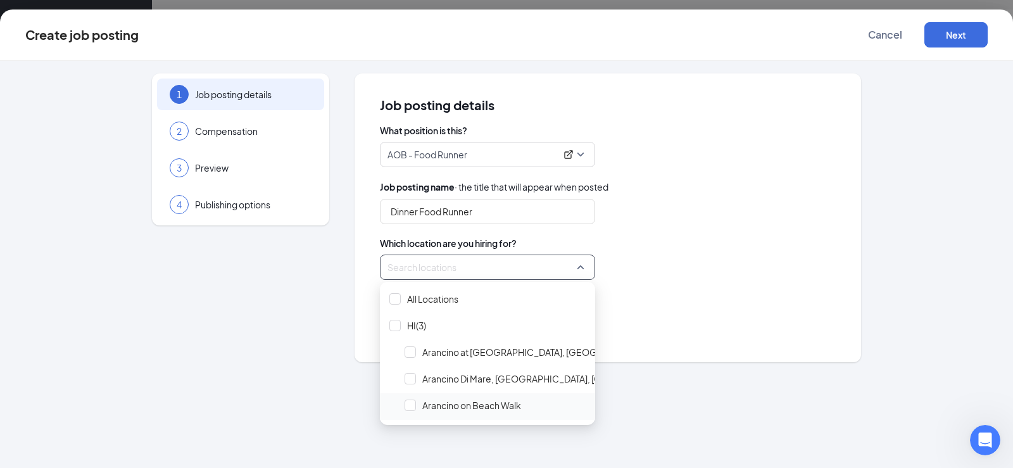
click at [487, 406] on span "Arancino on Beach Walk" at bounding box center [471, 405] width 99 height 13
click at [660, 415] on div "1 Job posting details 2 Compensation 3 Preview 4 Publishing options Job posting…" at bounding box center [506, 264] width 1013 height 407
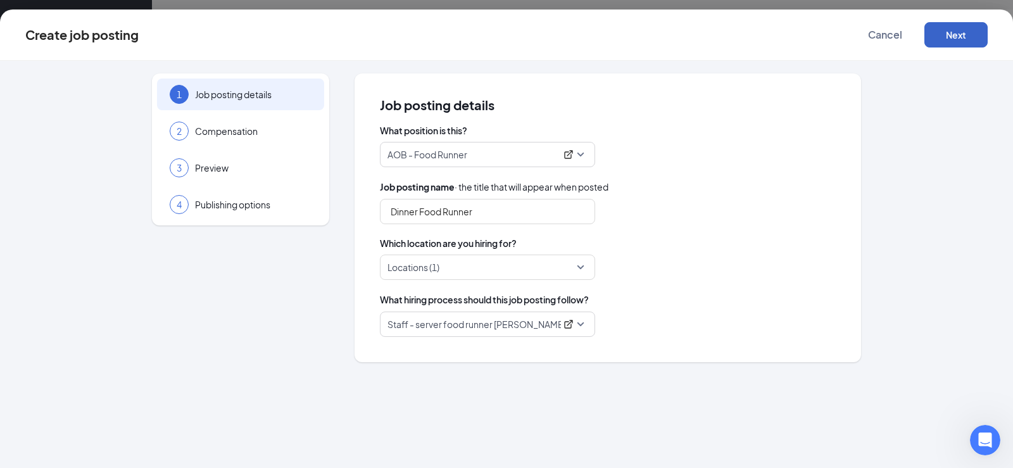
click at [965, 37] on button "Next" at bounding box center [955, 34] width 63 height 25
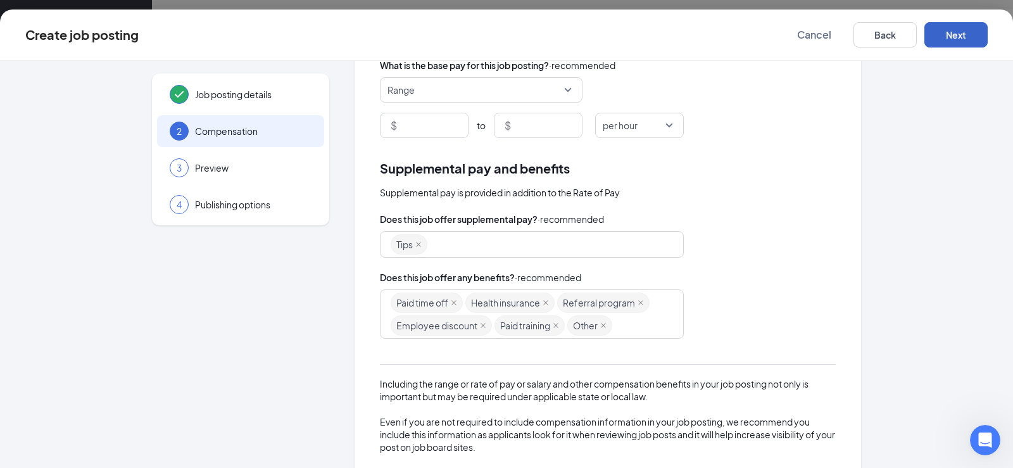
scroll to position [190, 0]
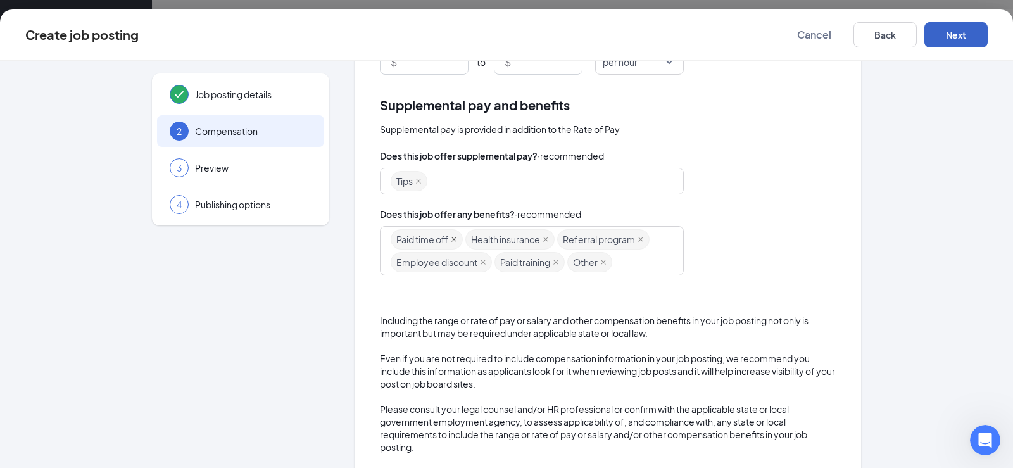
click at [451, 240] on icon "close" at bounding box center [454, 239] width 6 height 6
click at [563, 241] on icon "close" at bounding box center [566, 239] width 6 height 6
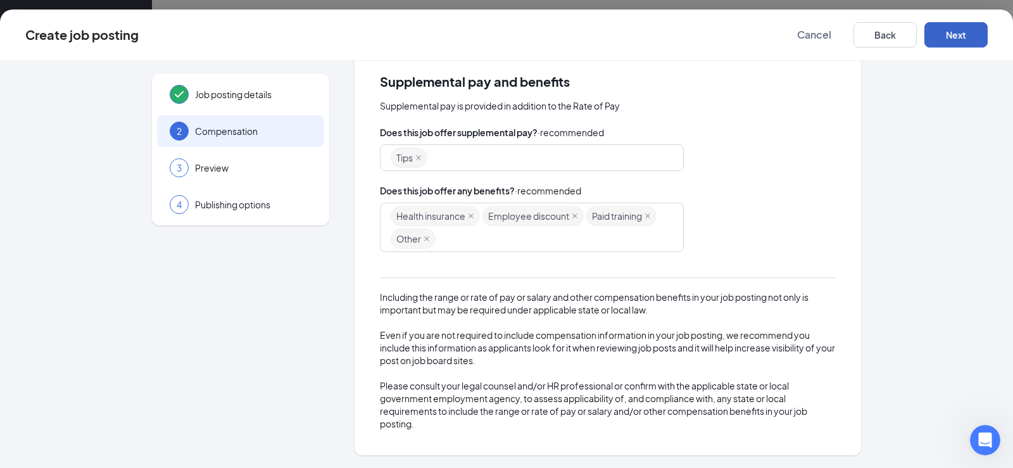
click at [975, 25] on button "Next" at bounding box center [955, 34] width 63 height 25
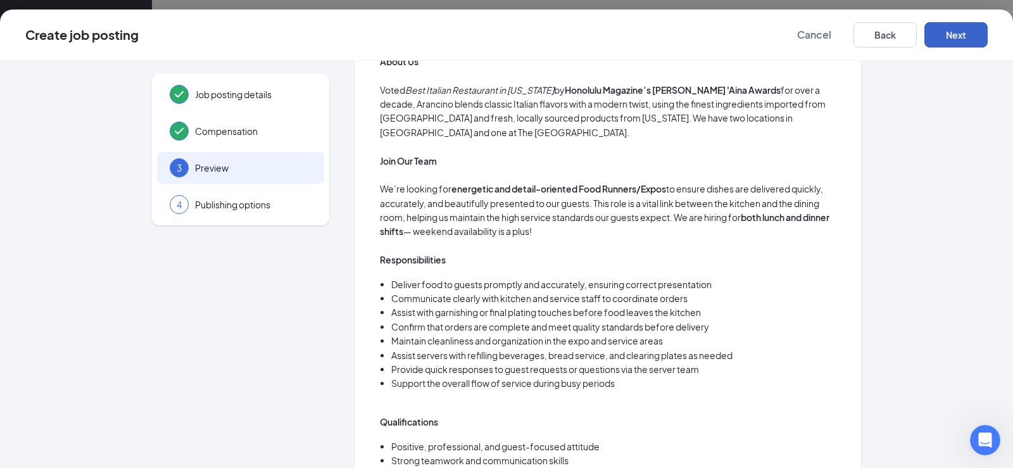
click at [975, 32] on button "Next" at bounding box center [955, 34] width 63 height 25
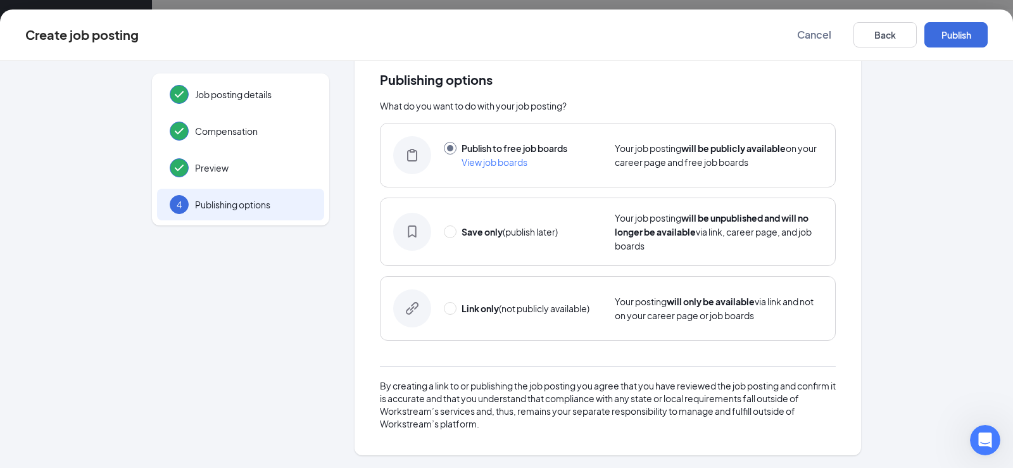
scroll to position [25, 0]
click at [975, 32] on button "Publish" at bounding box center [955, 34] width 63 height 25
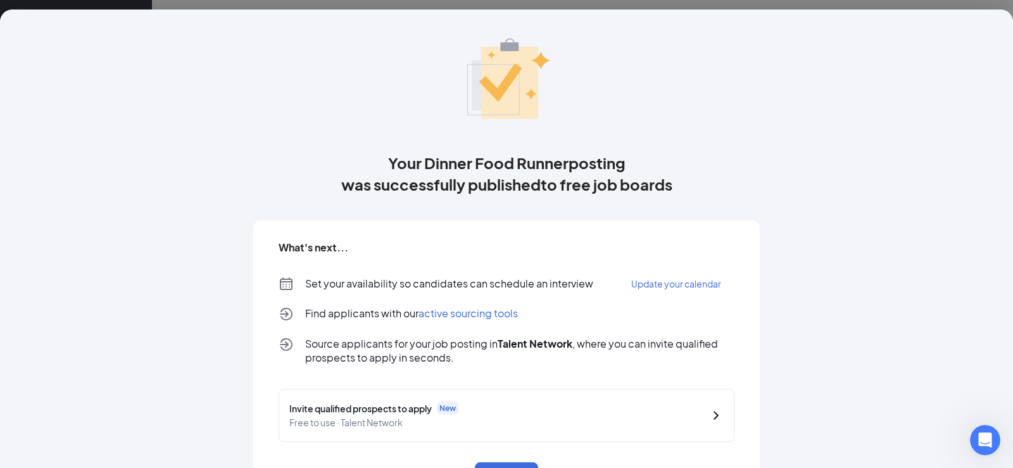
scroll to position [78, 0]
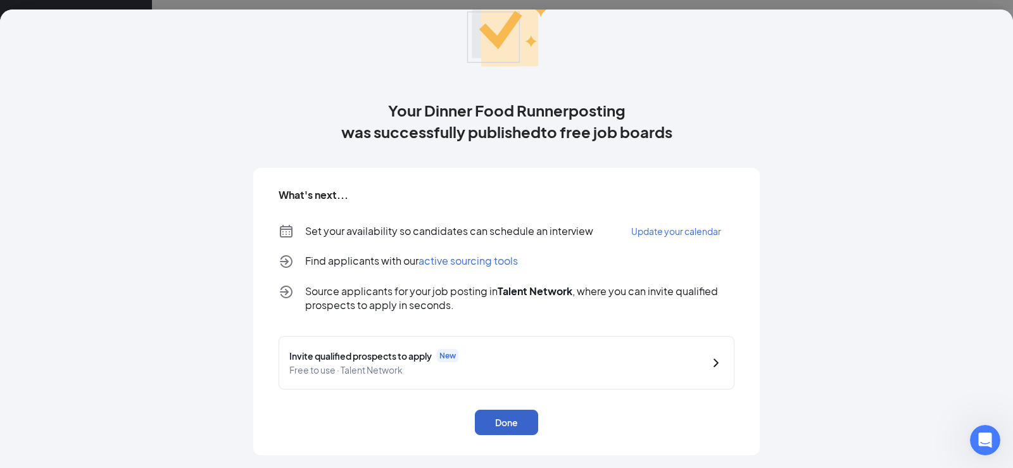
click at [507, 427] on button "Done" at bounding box center [506, 422] width 63 height 25
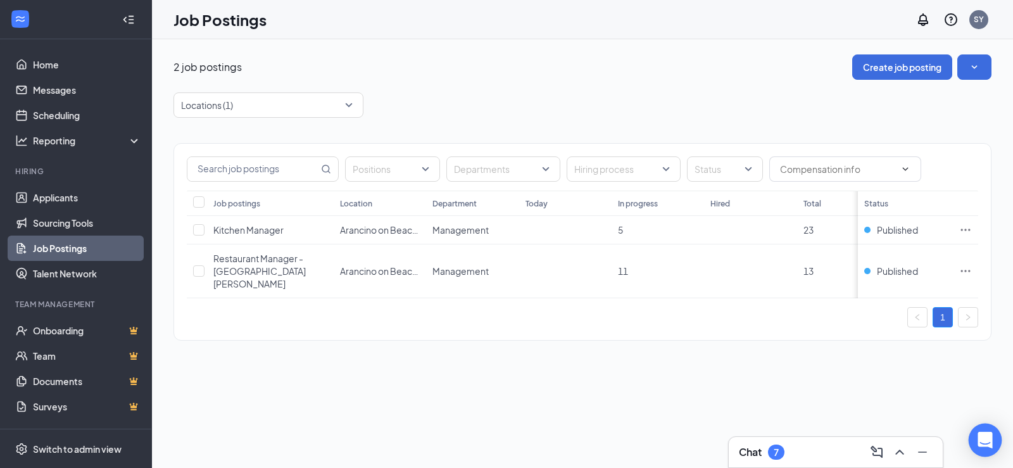
click at [988, 445] on icon "Open Intercom Messenger" at bounding box center [984, 440] width 15 height 16
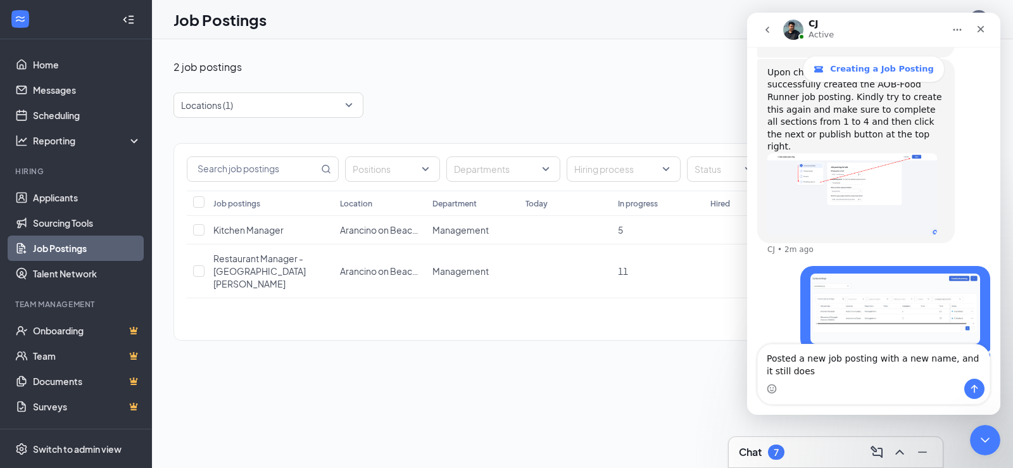
scroll to position [797, 0]
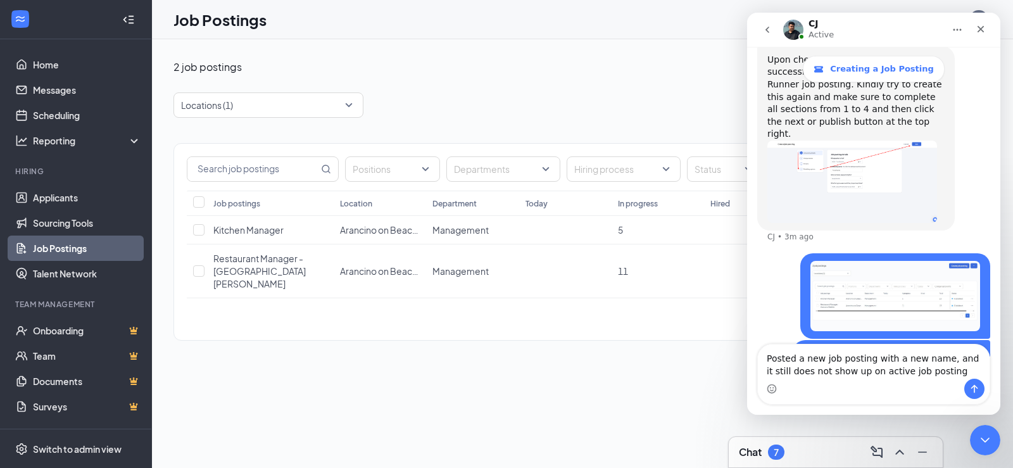
type textarea "Posted a new job posting with a new name, and it still does not show up on acti…"
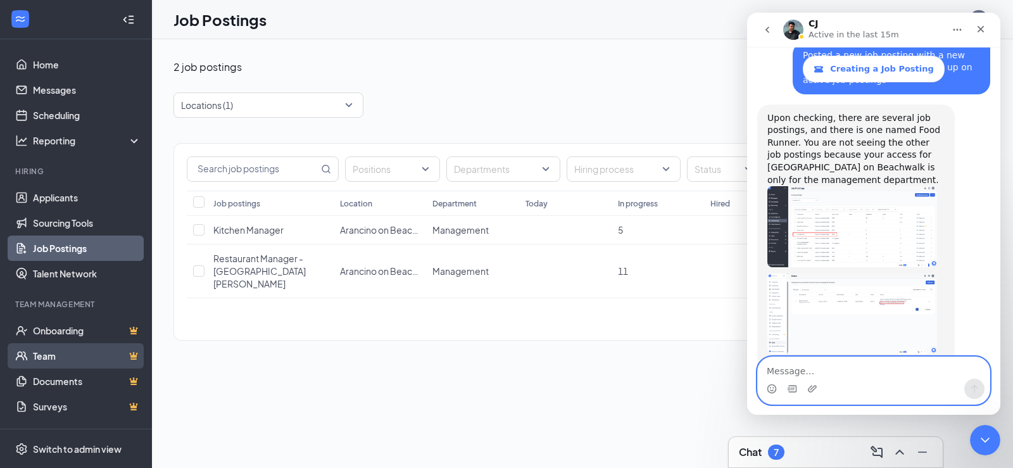
scroll to position [53, 0]
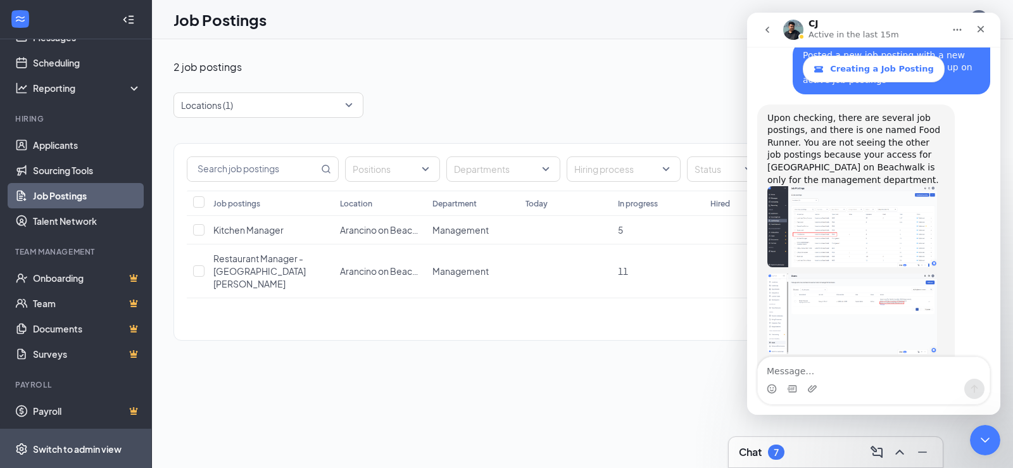
click at [106, 447] on div "Switch to admin view" at bounding box center [77, 449] width 89 height 13
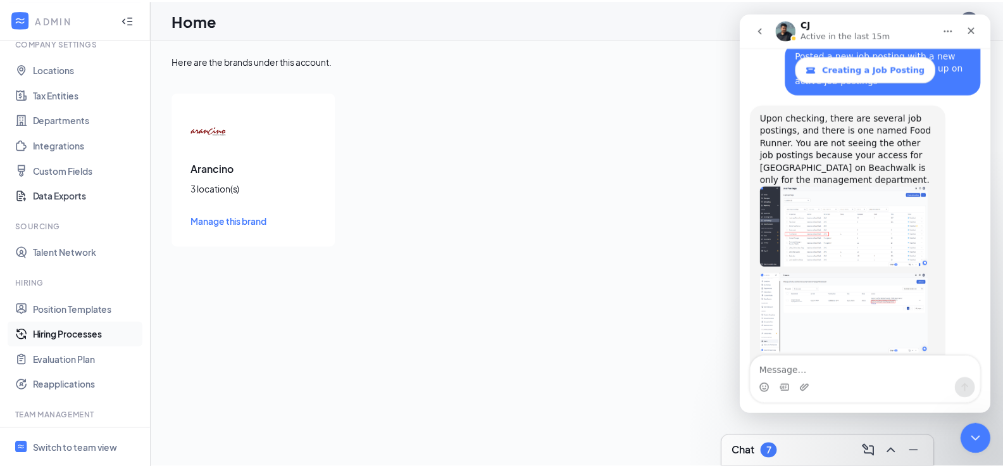
scroll to position [166, 0]
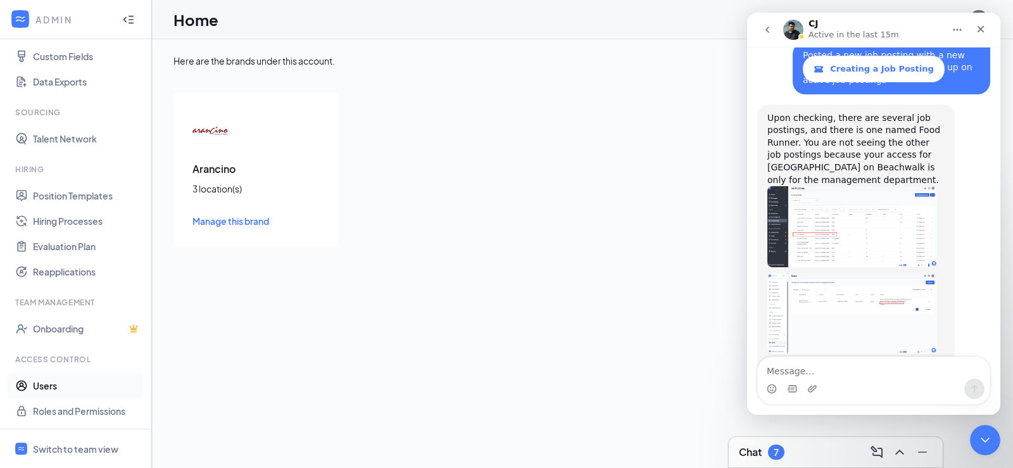
click at [70, 389] on link "Users" at bounding box center [87, 385] width 108 height 25
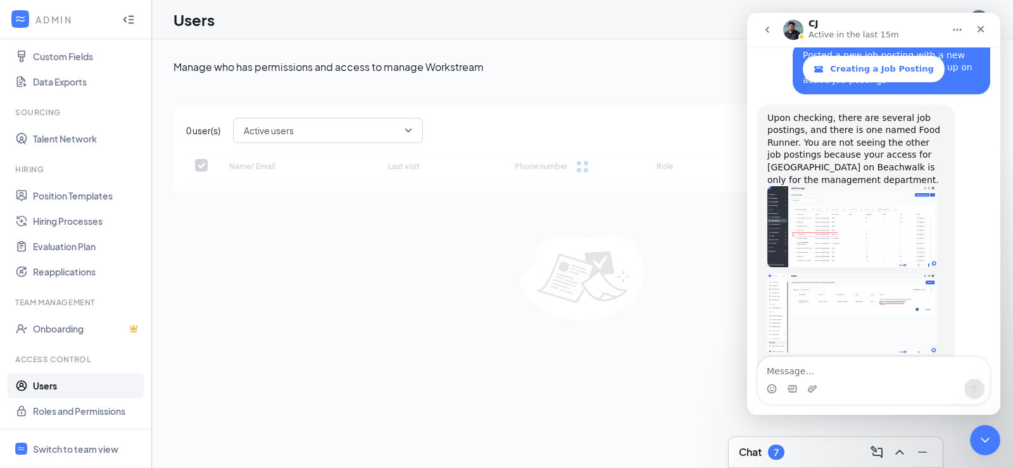
checkbox input "false"
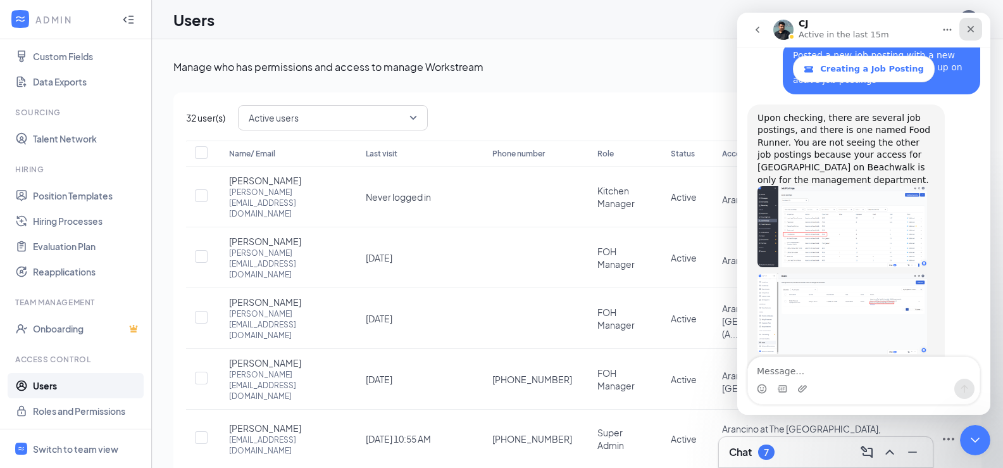
click at [970, 30] on icon "Close" at bounding box center [971, 29] width 7 height 7
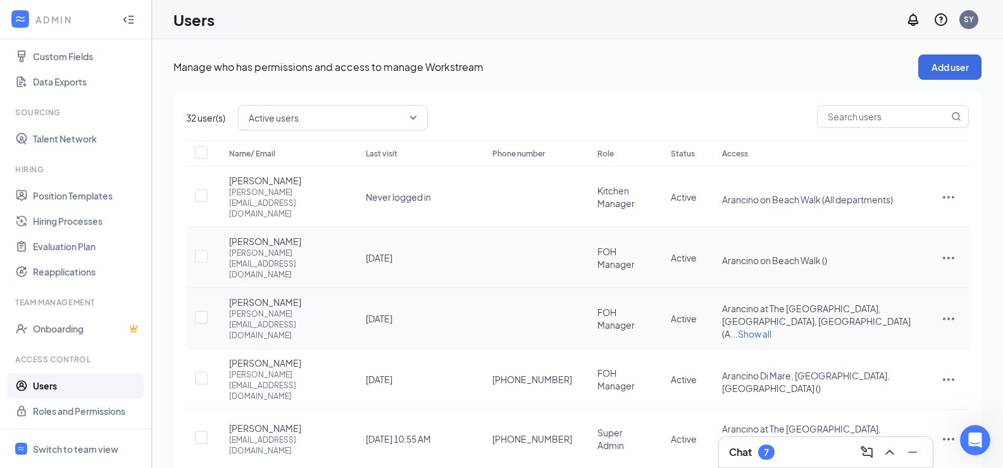
scroll to position [1136, 0]
click at [946, 431] on icon "ActionsIcon" at bounding box center [948, 438] width 15 height 15
click at [907, 381] on span "Edit user" at bounding box center [906, 384] width 79 height 14
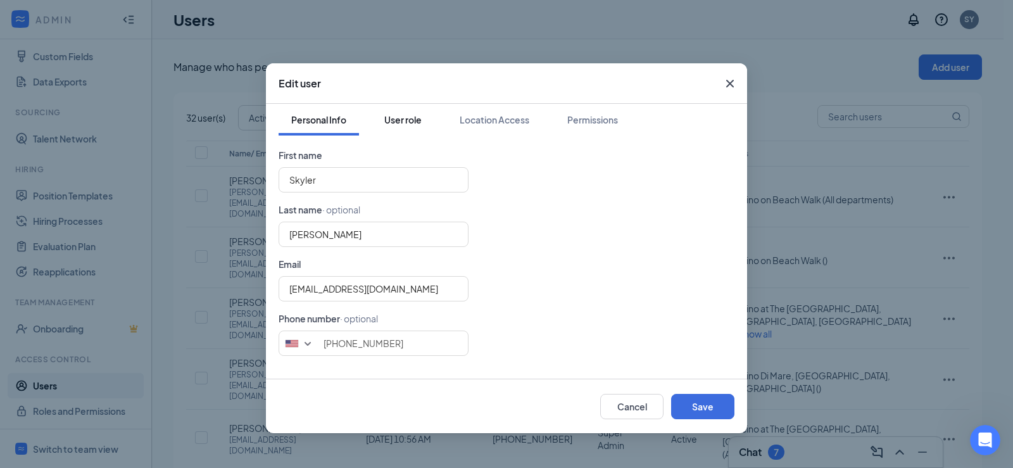
click at [414, 122] on div "User role" at bounding box center [402, 119] width 37 height 13
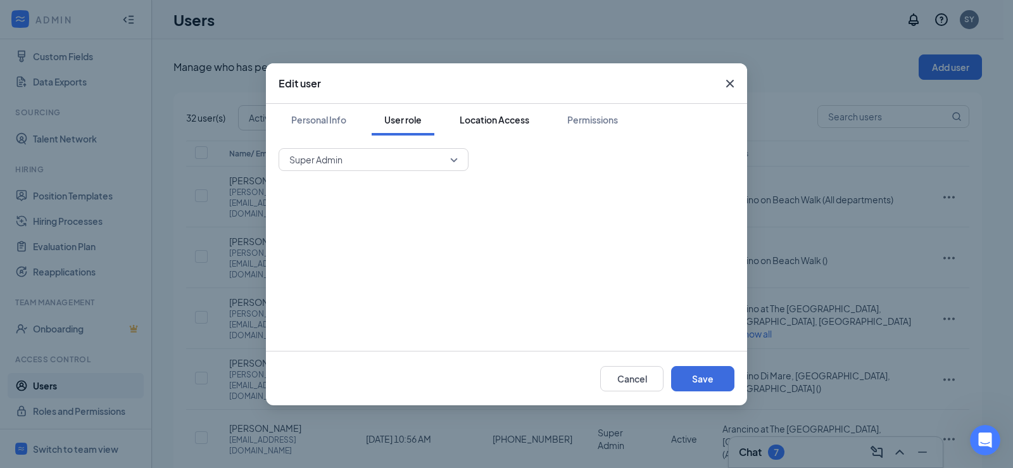
click at [527, 119] on div "Location Access" at bounding box center [495, 119] width 70 height 13
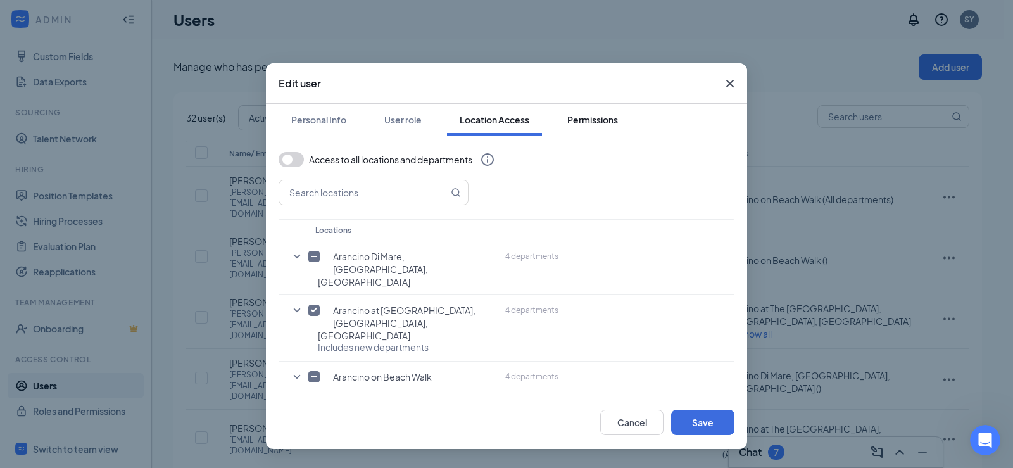
click at [594, 122] on div "Permissions" at bounding box center [592, 119] width 51 height 13
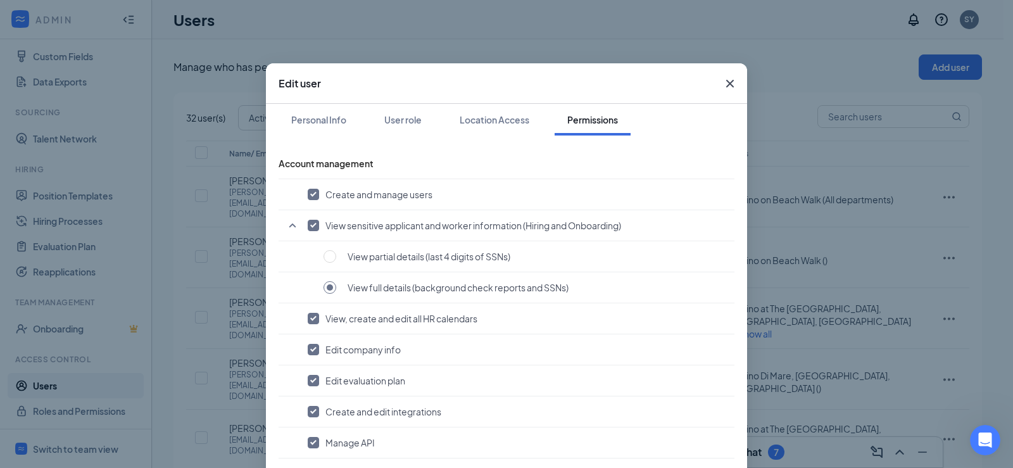
click at [561, 122] on button "Permissions" at bounding box center [593, 120] width 76 height 32
click at [501, 123] on div "Location Access" at bounding box center [495, 119] width 70 height 13
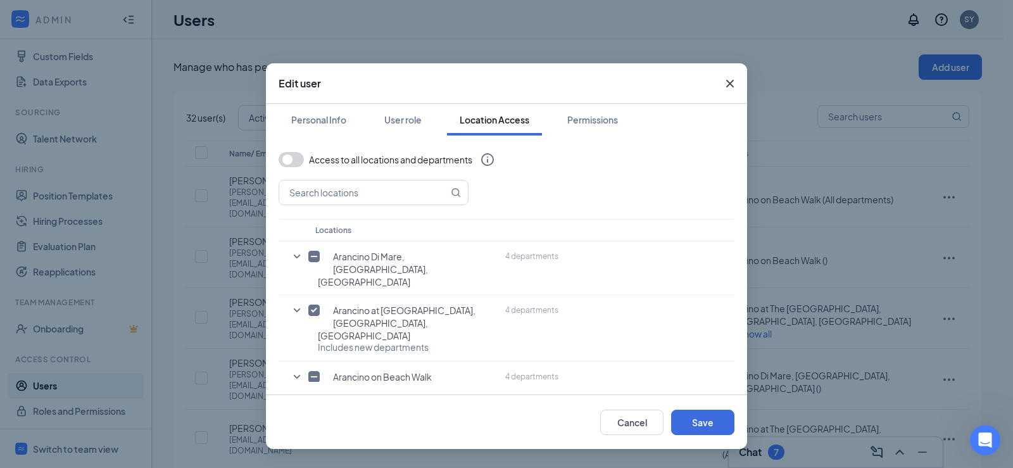
click at [287, 163] on button "button" at bounding box center [291, 159] width 25 height 15
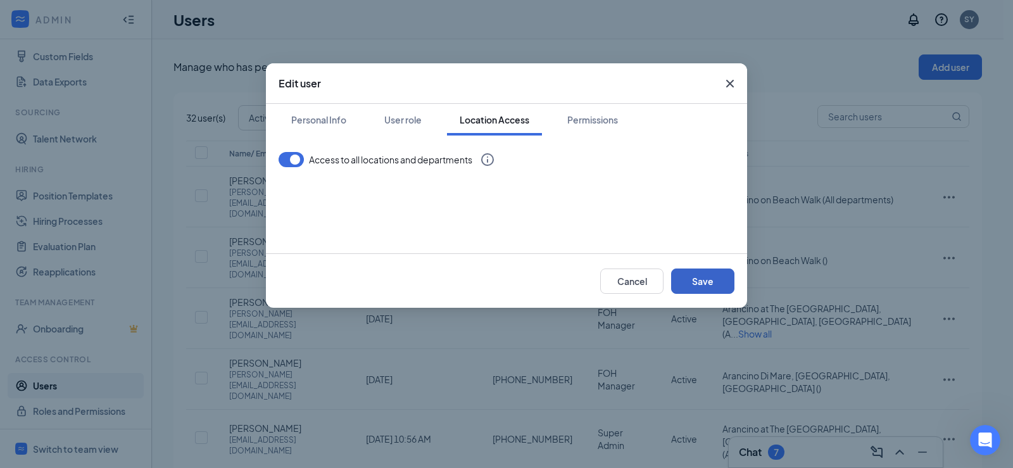
click at [702, 282] on button "Save" at bounding box center [702, 280] width 63 height 25
click at [702, 282] on button "button" at bounding box center [702, 280] width 63 height 25
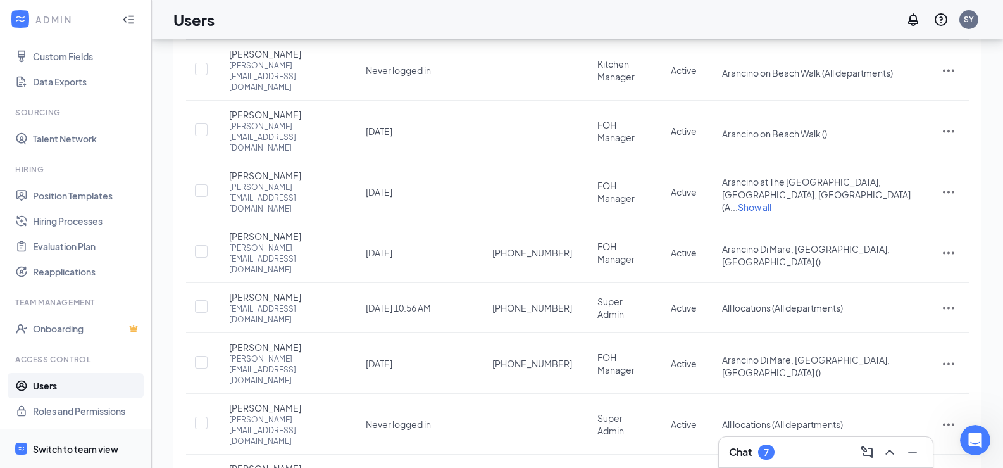
click at [85, 446] on div "Switch to team view" at bounding box center [75, 449] width 85 height 13
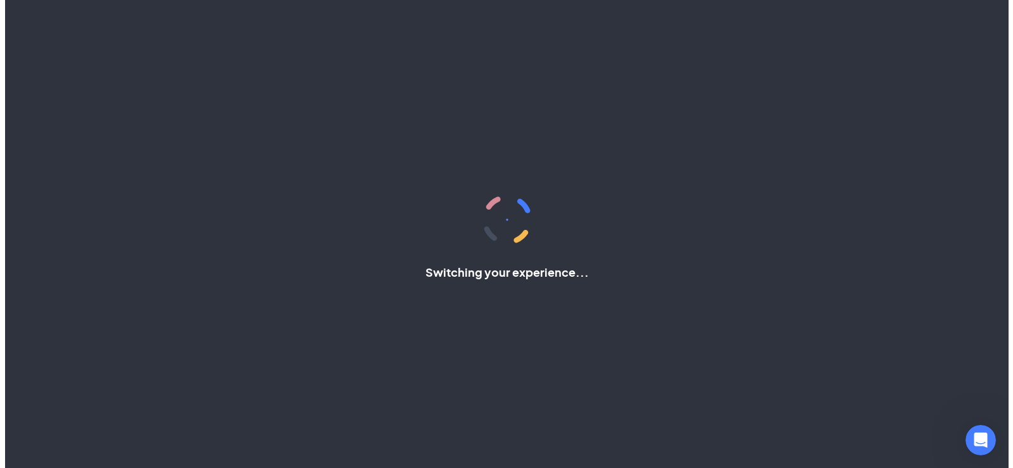
scroll to position [53, 0]
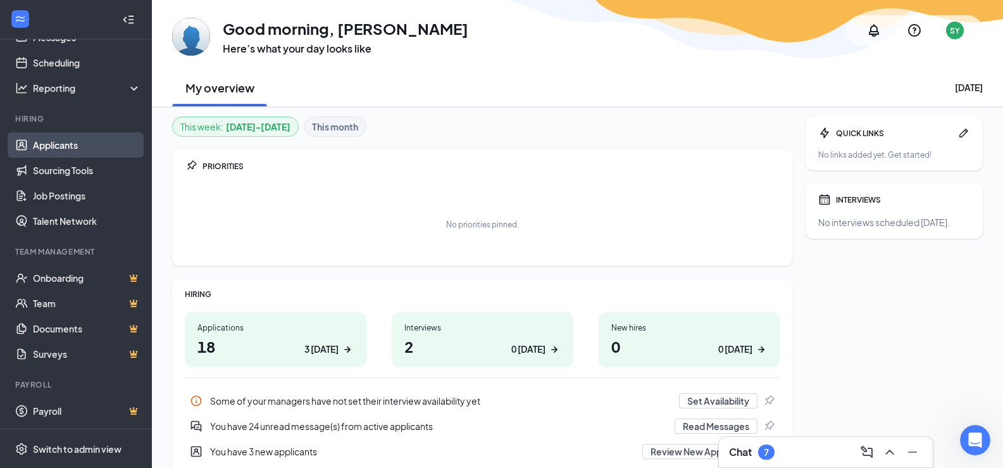
click at [82, 154] on link "Applicants" at bounding box center [87, 144] width 108 height 25
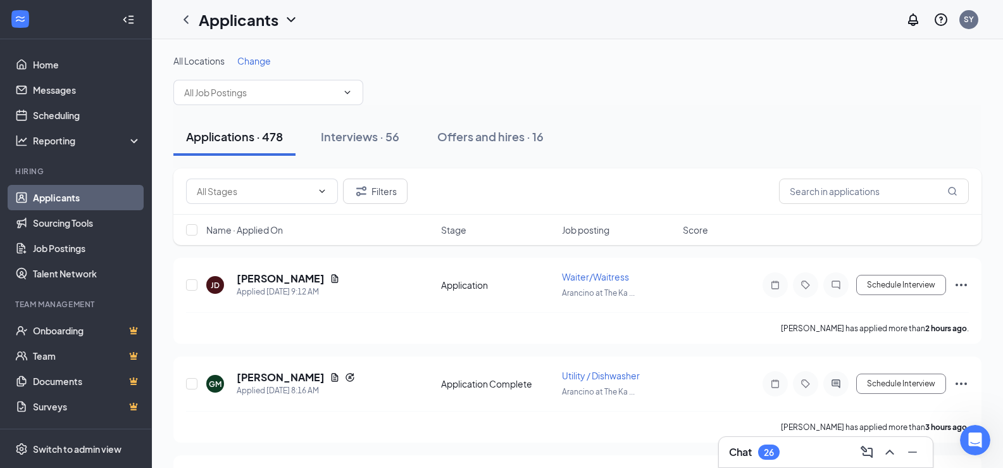
click at [262, 61] on span "Change" at bounding box center [254, 60] width 34 height 11
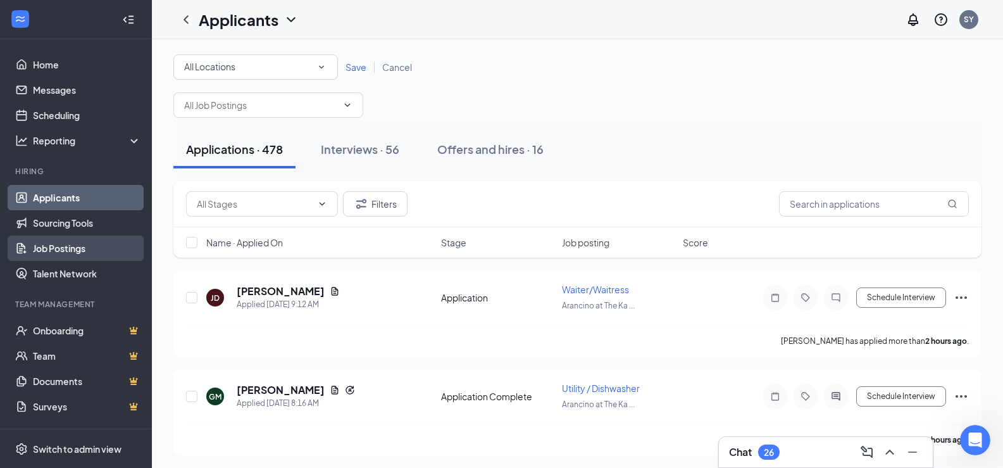
click at [96, 250] on link "Job Postings" at bounding box center [87, 248] width 108 height 25
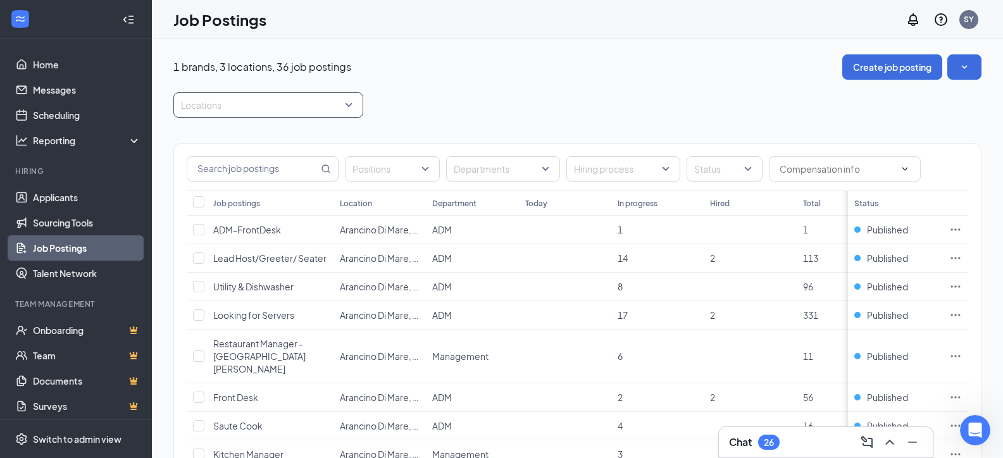
click at [355, 106] on div "Locations" at bounding box center [268, 104] width 190 height 25
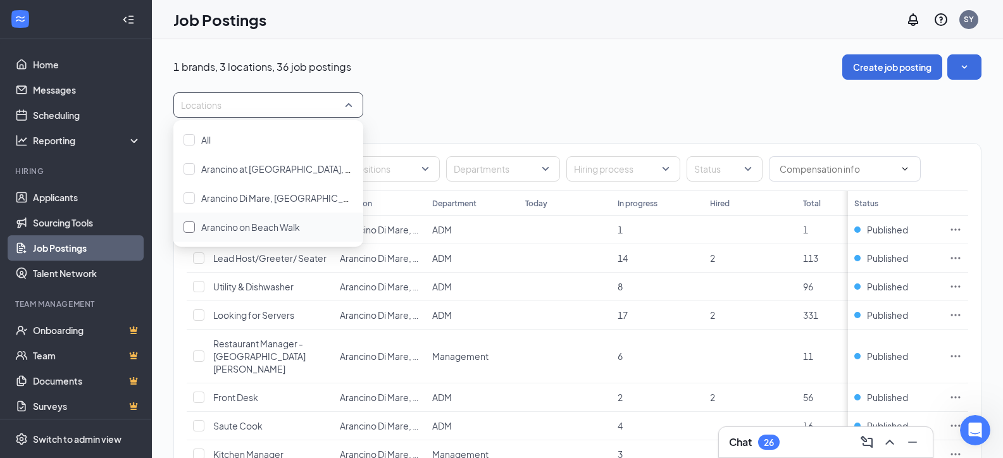
click at [237, 231] on span "Arancino on Beach Walk" at bounding box center [250, 227] width 99 height 11
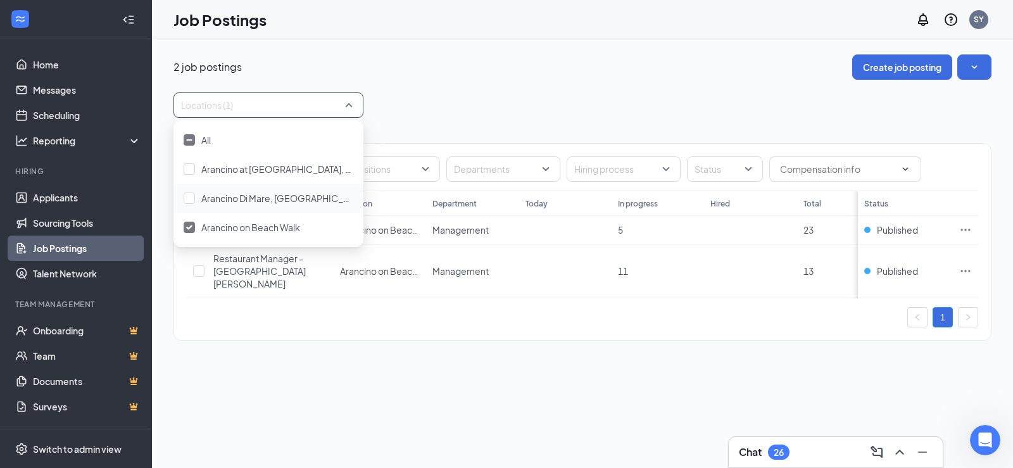
click at [466, 93] on div "Locations (1)" at bounding box center [582, 104] width 818 height 25
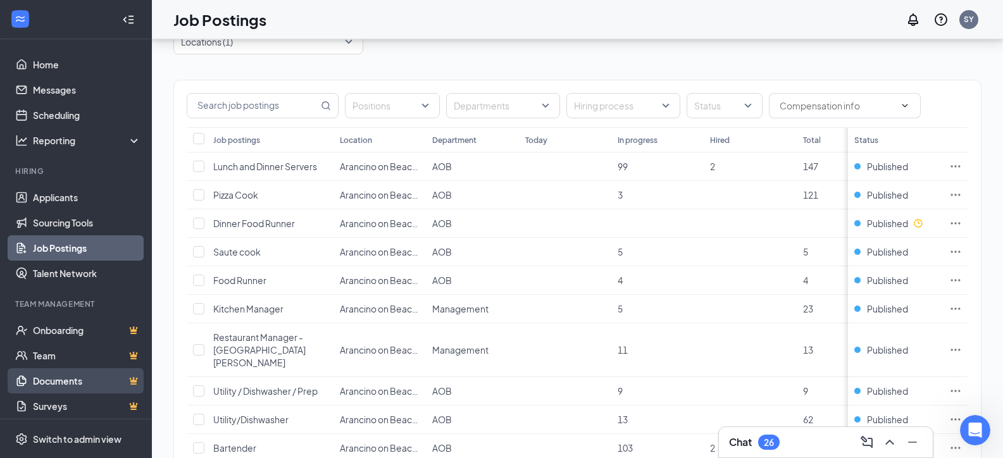
scroll to position [163, 0]
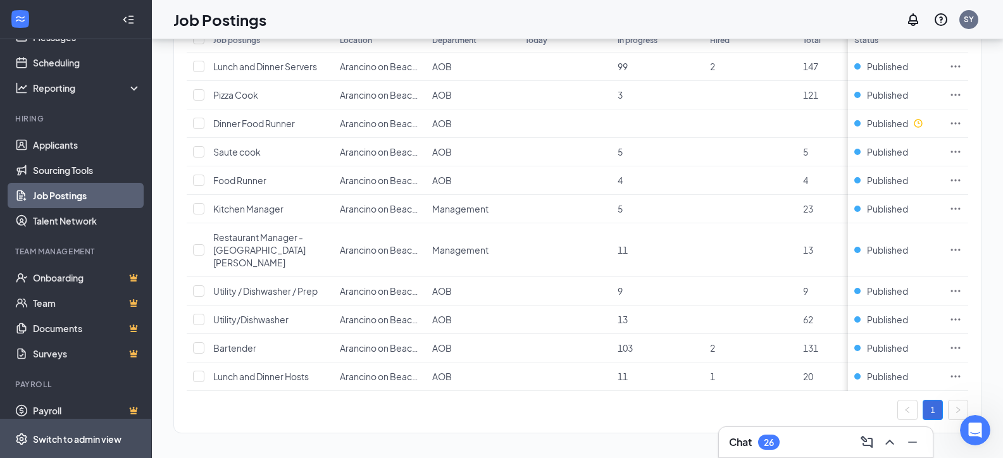
click at [79, 444] on div "Switch to admin view" at bounding box center [77, 439] width 89 height 13
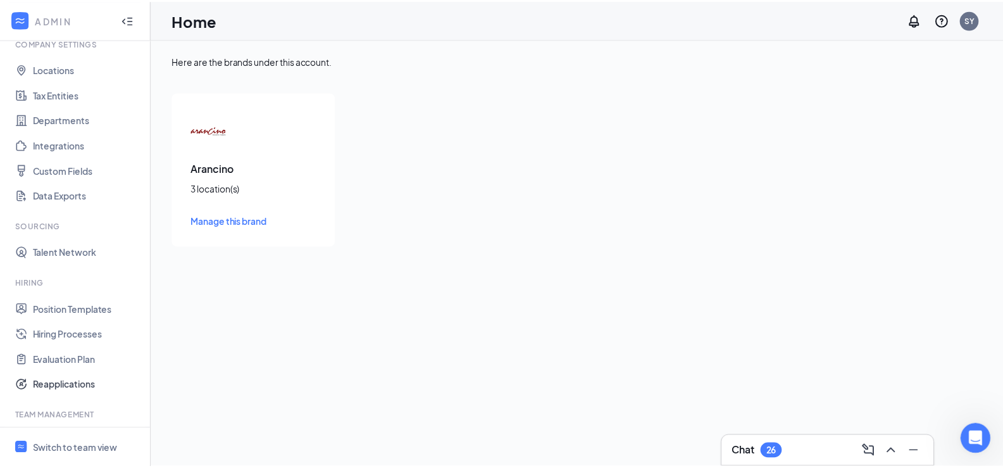
scroll to position [166, 0]
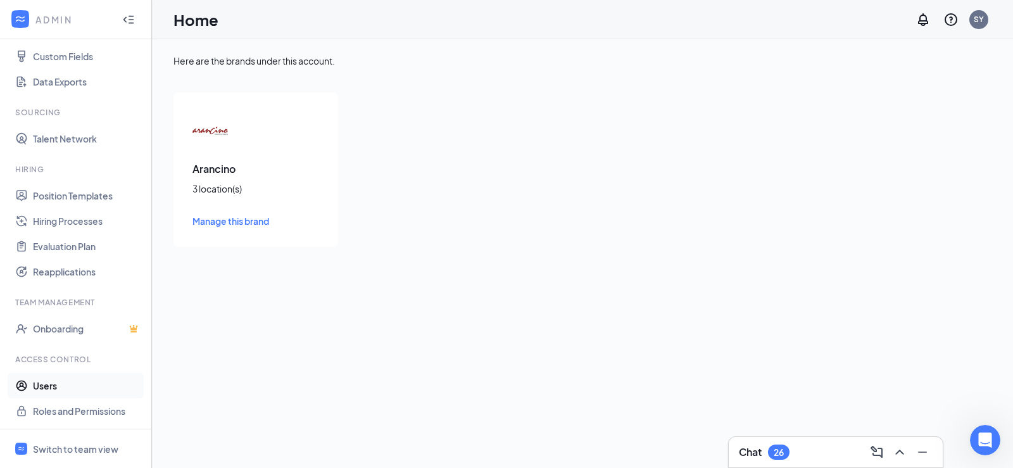
click at [79, 390] on link "Users" at bounding box center [87, 385] width 108 height 25
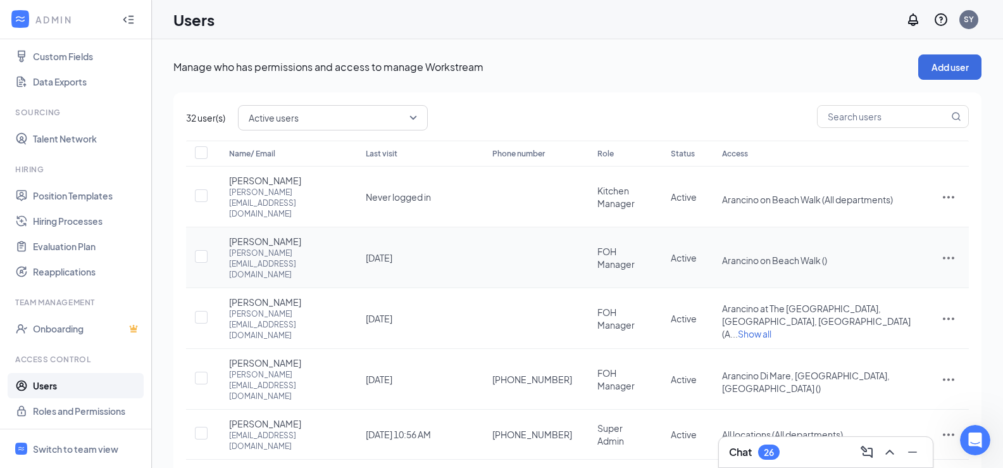
click at [953, 250] on icon "ActionsIcon" at bounding box center [948, 257] width 15 height 15
click at [917, 251] on span "Edit user" at bounding box center [906, 254] width 79 height 14
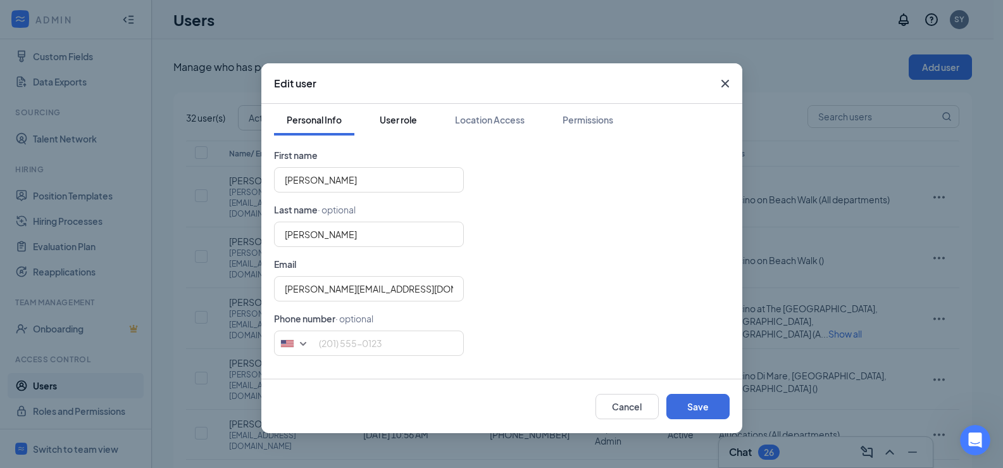
click at [382, 119] on div "User role" at bounding box center [398, 119] width 37 height 13
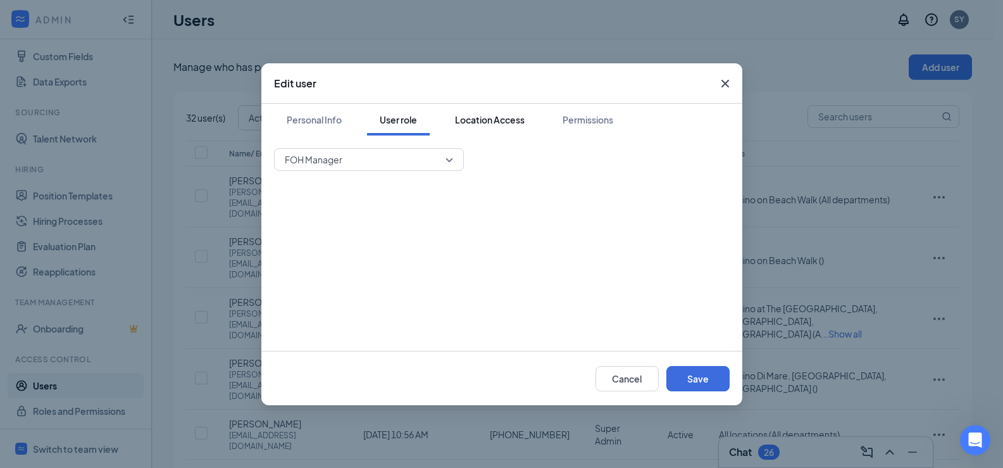
click at [497, 123] on div "Location Access" at bounding box center [490, 119] width 70 height 13
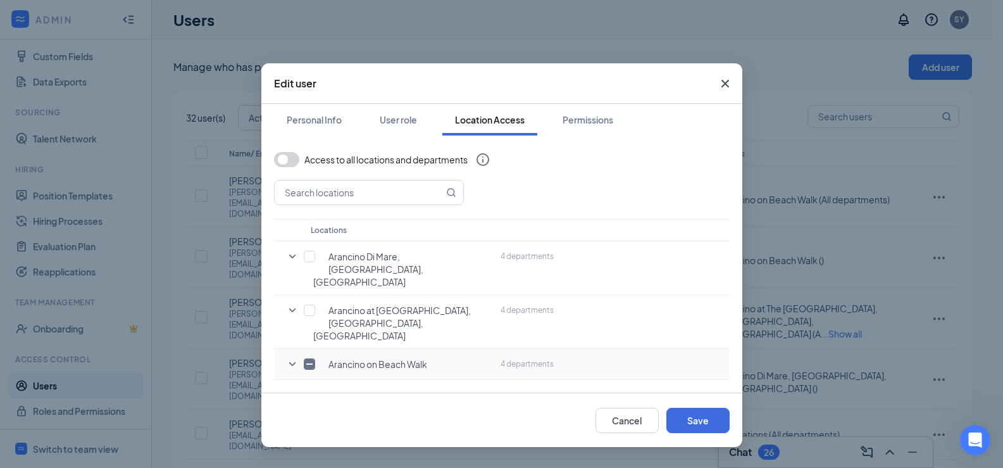
click at [544, 359] on span "4 departments" at bounding box center [527, 363] width 53 height 9
click at [294, 362] on icon "SmallChevronDown" at bounding box center [292, 364] width 7 height 4
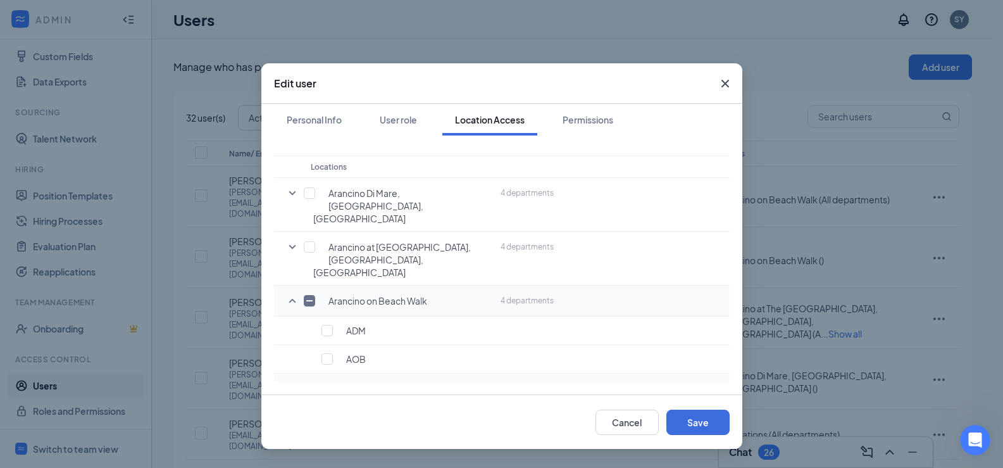
scroll to position [66, 0]
click at [329, 350] on input "checkbox" at bounding box center [327, 355] width 11 height 11
checkbox input "true"
click at [330, 322] on input "checkbox" at bounding box center [327, 327] width 11 height 11
checkbox input "true"
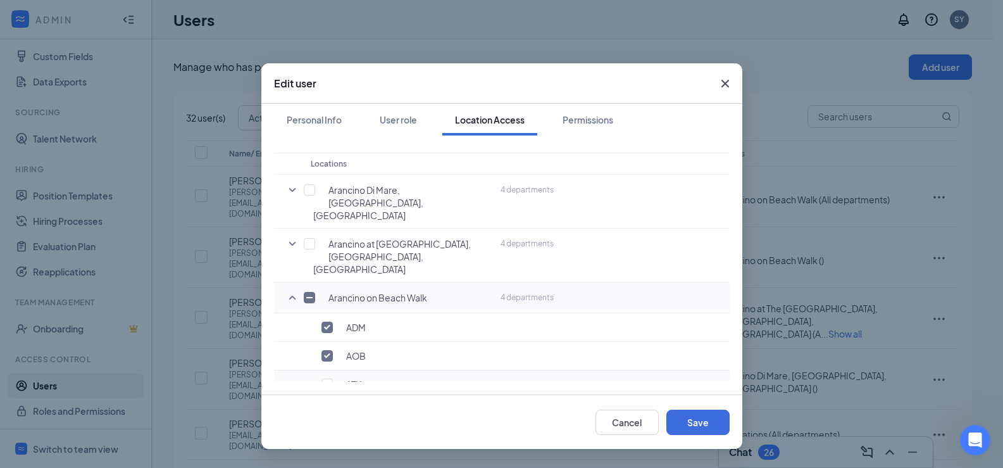
click at [333, 378] on div "ATK" at bounding box center [399, 384] width 177 height 13
click at [329, 379] on input "checkbox" at bounding box center [327, 384] width 11 height 11
checkbox input "true"
click at [731, 86] on icon "Cross" at bounding box center [725, 83] width 15 height 15
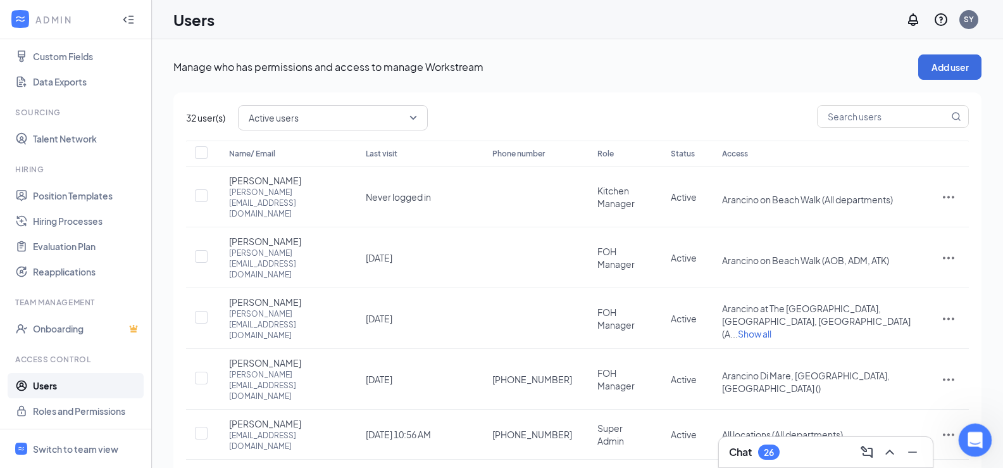
click at [979, 436] on icon "Open Intercom Messenger" at bounding box center [974, 438] width 21 height 21
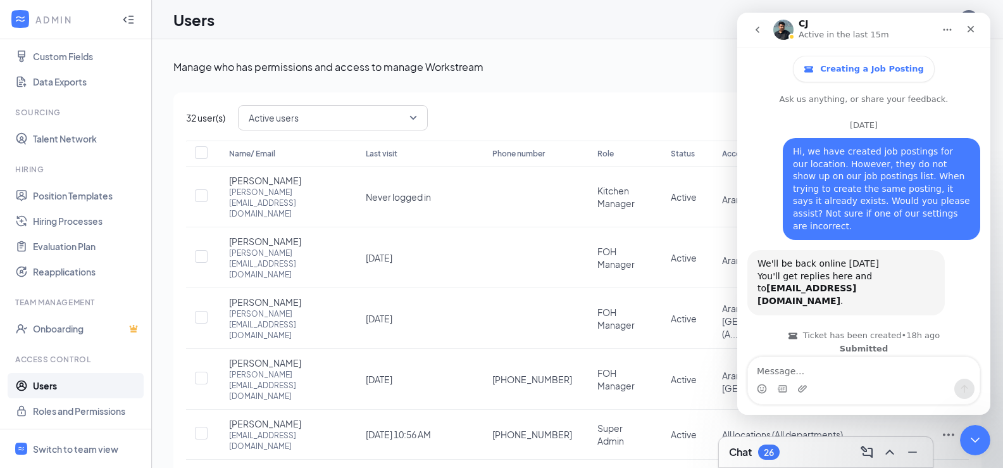
scroll to position [1136, 0]
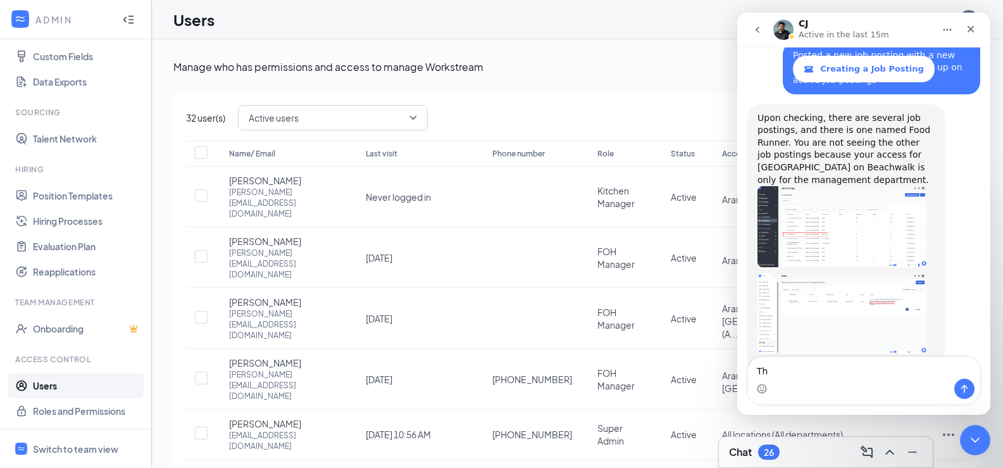
type textarea "T"
click at [872, 273] on img "CJ says…" at bounding box center [843, 313] width 170 height 80
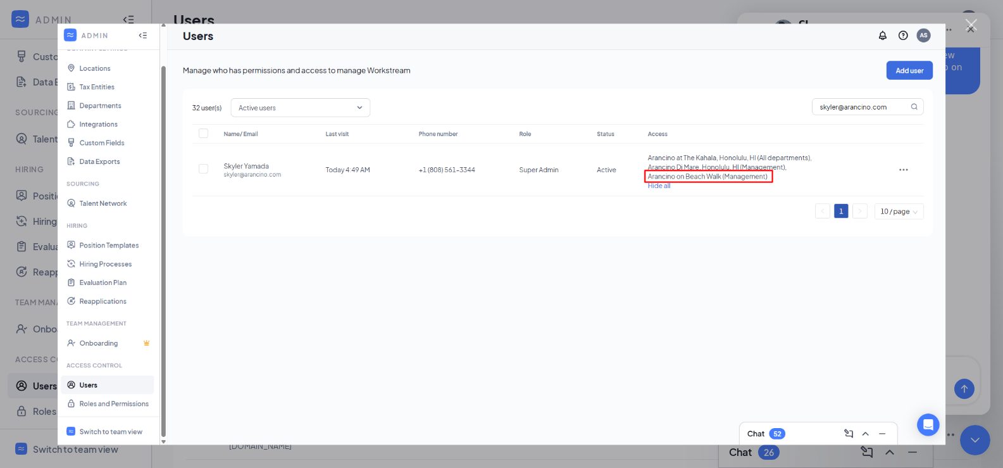
scroll to position [0, 0]
click at [969, 30] on div "Close" at bounding box center [972, 25] width 12 height 12
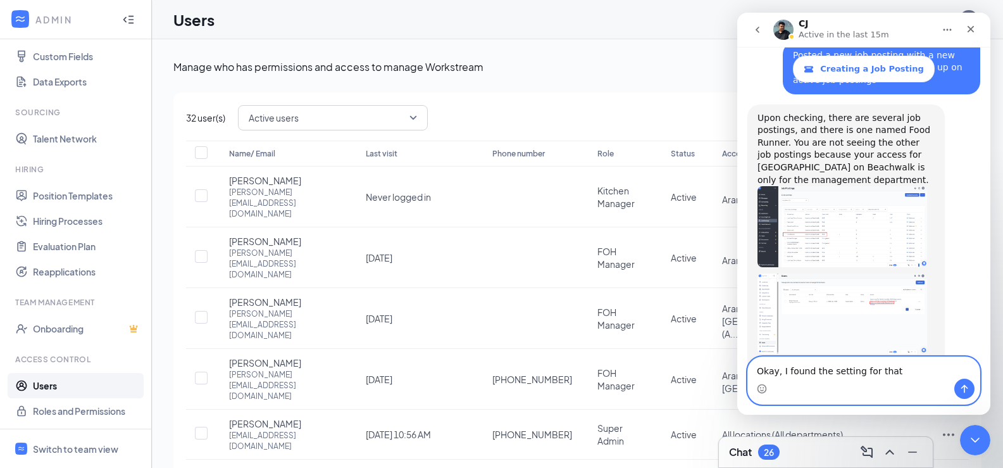
click at [898, 365] on textarea "Okay, I found the setting for that" at bounding box center [864, 368] width 232 height 22
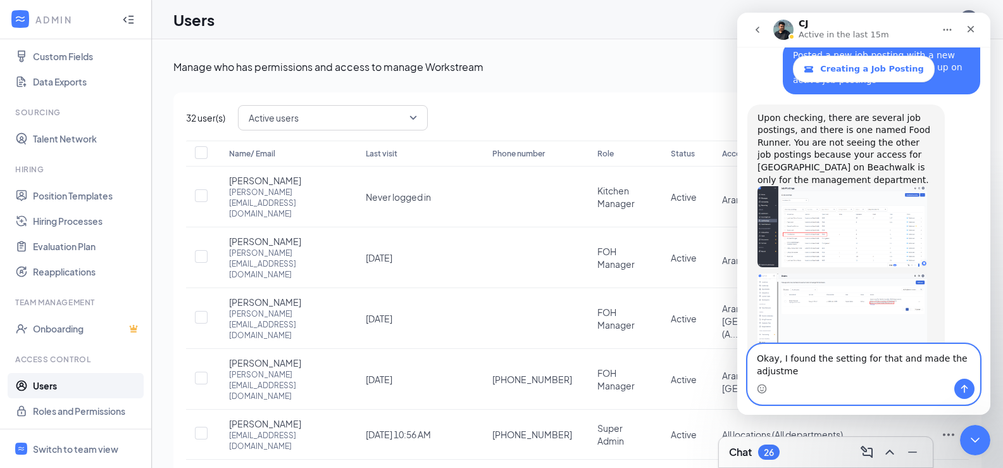
scroll to position [1149, 0]
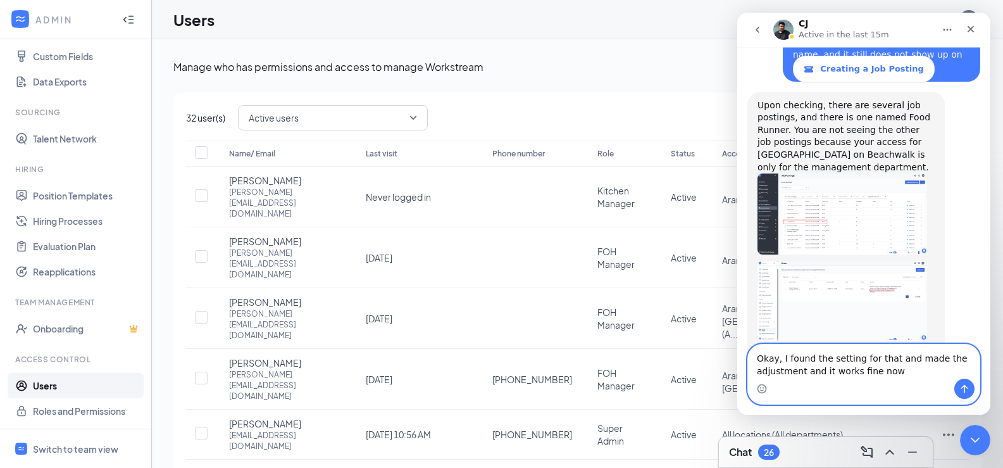
type textarea "Okay, I found the setting for that and made the adjustment and it works fine no…"
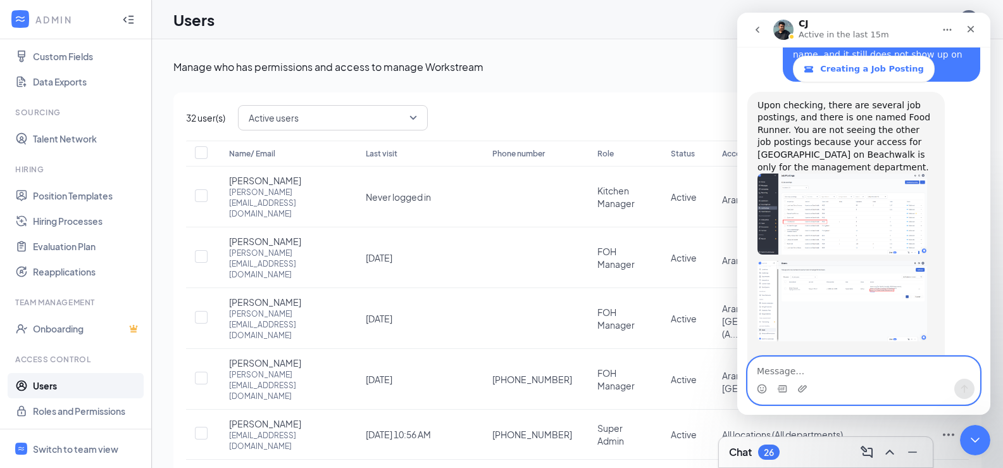
scroll to position [1186, 0]
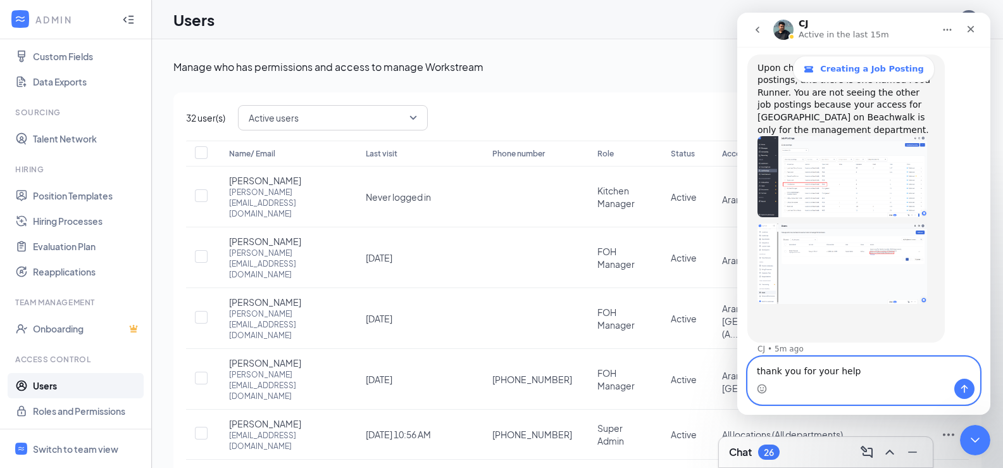
type textarea "thank you for your help!"
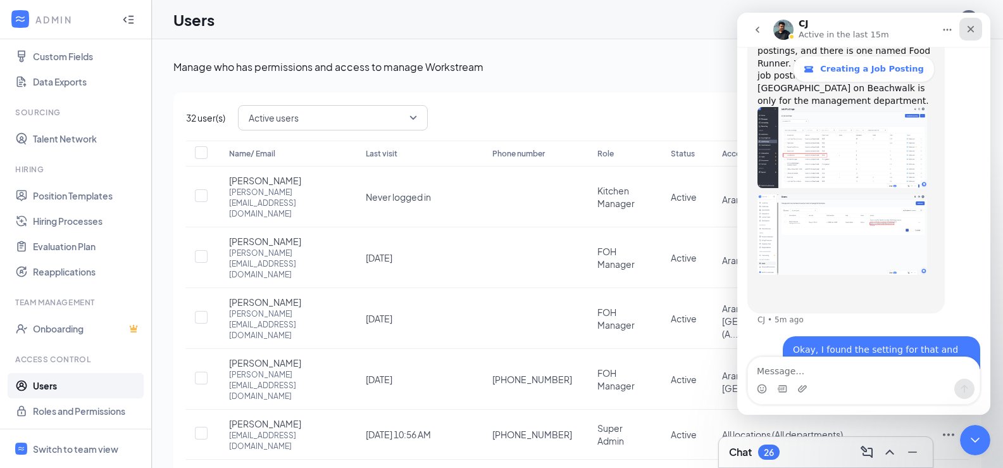
click at [975, 25] on icon "Close" at bounding box center [971, 29] width 10 height 10
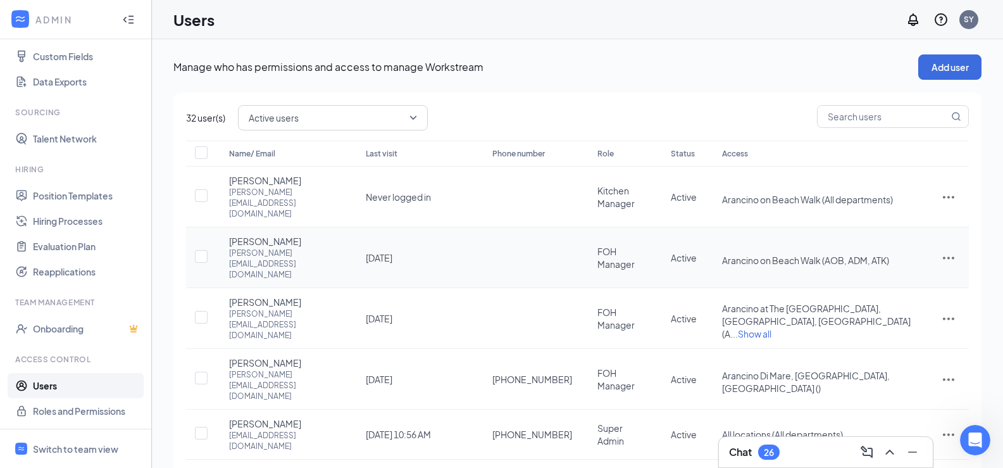
click at [951, 250] on icon "ActionsIcon" at bounding box center [948, 257] width 15 height 15
click at [894, 254] on span "Edit user" at bounding box center [885, 253] width 36 height 11
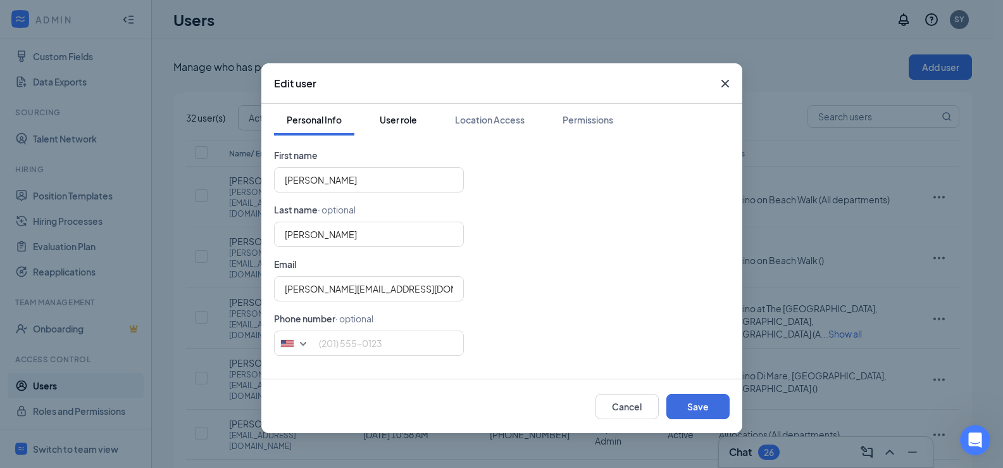
click at [408, 122] on div "User role" at bounding box center [398, 119] width 37 height 13
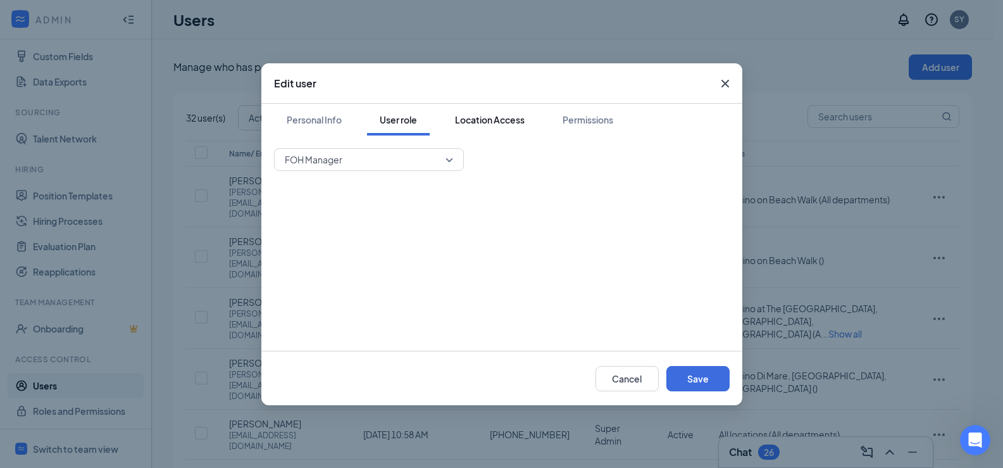
click at [489, 114] on div "Location Access" at bounding box center [490, 119] width 70 height 13
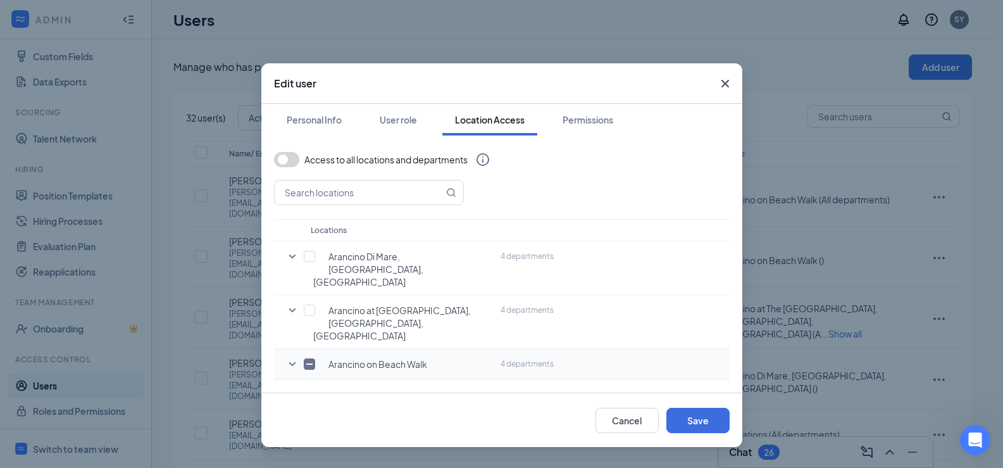
click at [292, 356] on icon "SmallChevronDown" at bounding box center [292, 363] width 15 height 15
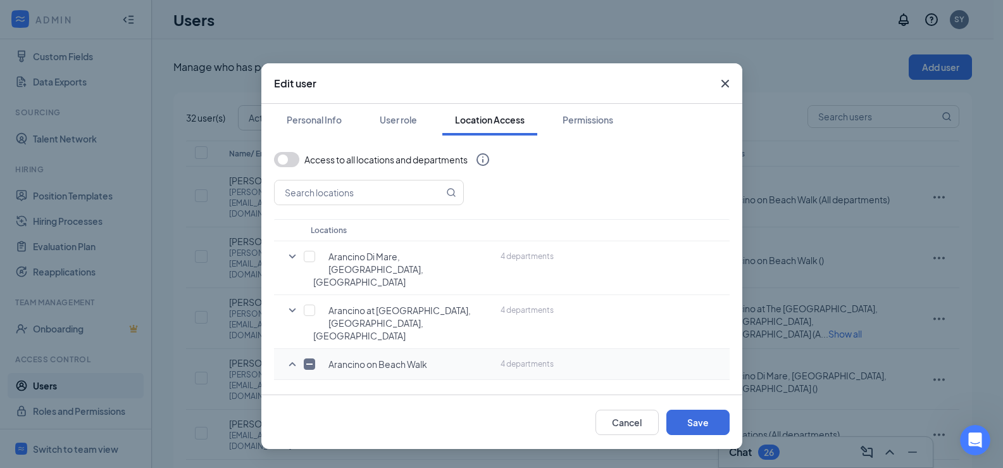
scroll to position [66, 0]
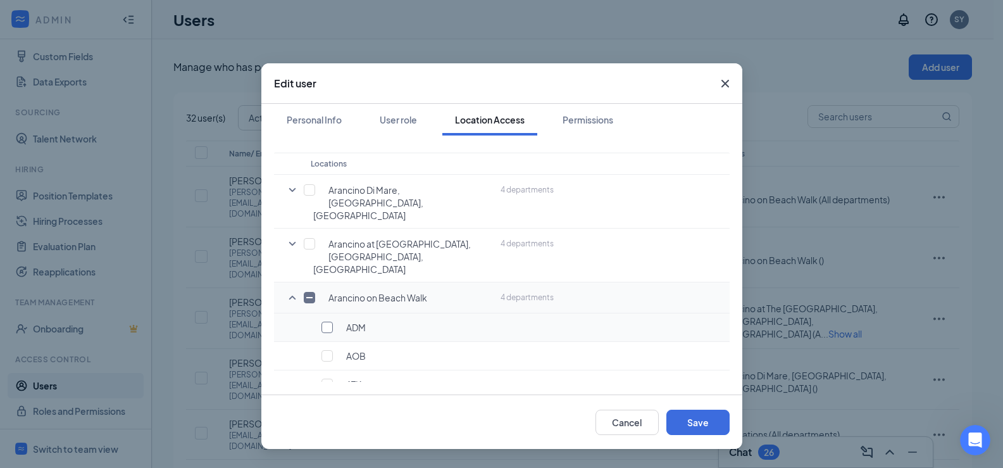
click at [331, 322] on input "checkbox" at bounding box center [327, 327] width 11 height 11
checkbox input "true"
click at [328, 350] on input "checkbox" at bounding box center [327, 355] width 11 height 11
checkbox input "true"
click at [329, 379] on input "checkbox" at bounding box center [327, 384] width 11 height 11
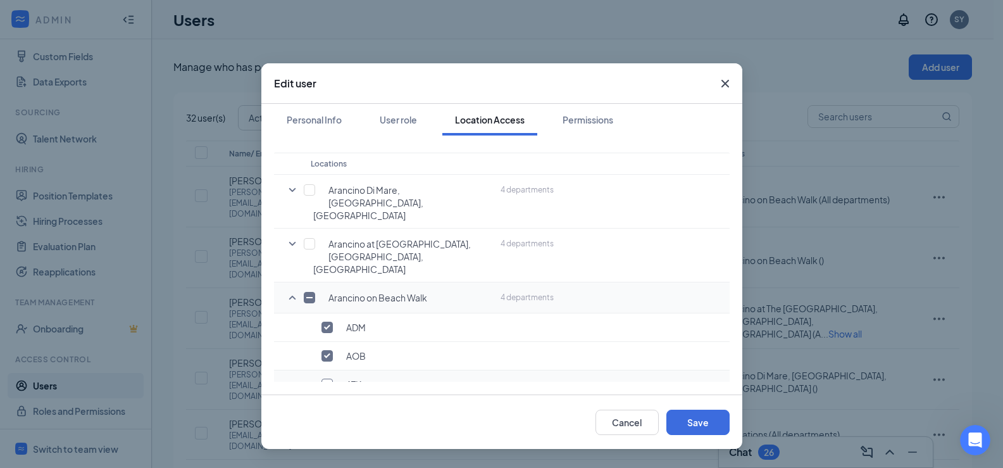
checkbox input "true"
drag, startPoint x: 686, startPoint y: 420, endPoint x: 415, endPoint y: 273, distance: 308.5
click at [429, 279] on div "Edit user Personal Info User role Location Access Permissions Access to all loc…" at bounding box center [501, 256] width 481 height 386
click at [291, 196] on icon "SmallChevronDown" at bounding box center [292, 189] width 15 height 15
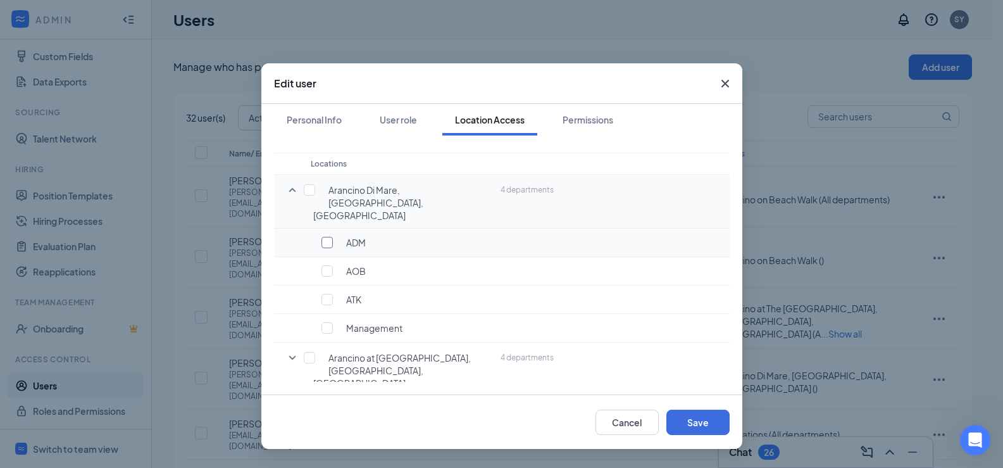
click at [322, 237] on input "checkbox" at bounding box center [327, 242] width 11 height 11
checkbox input "true"
click at [327, 265] on input "checkbox" at bounding box center [327, 270] width 11 height 11
checkbox input "true"
click at [325, 237] on input "checkbox" at bounding box center [327, 242] width 11 height 11
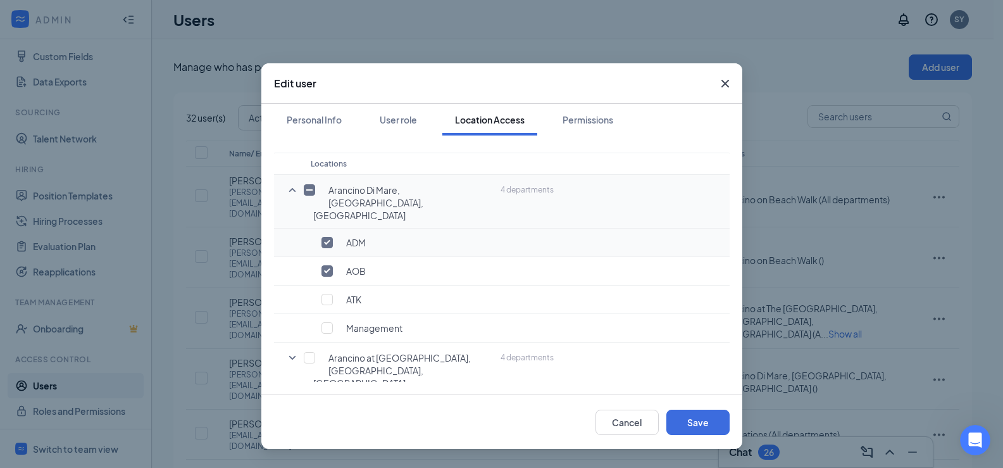
checkbox input "false"
click at [327, 265] on input "checkbox" at bounding box center [327, 270] width 11 height 11
checkbox input "false"
click at [695, 420] on button "Save" at bounding box center [698, 422] width 63 height 25
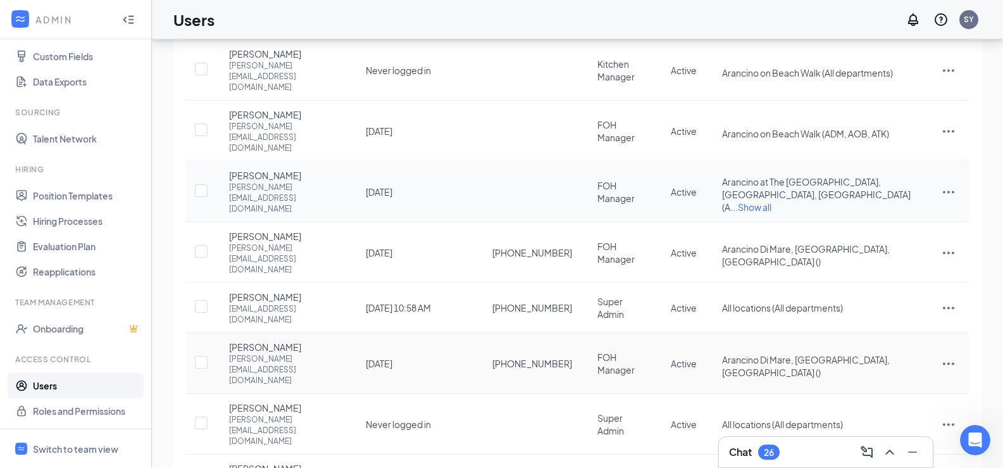
scroll to position [181, 0]
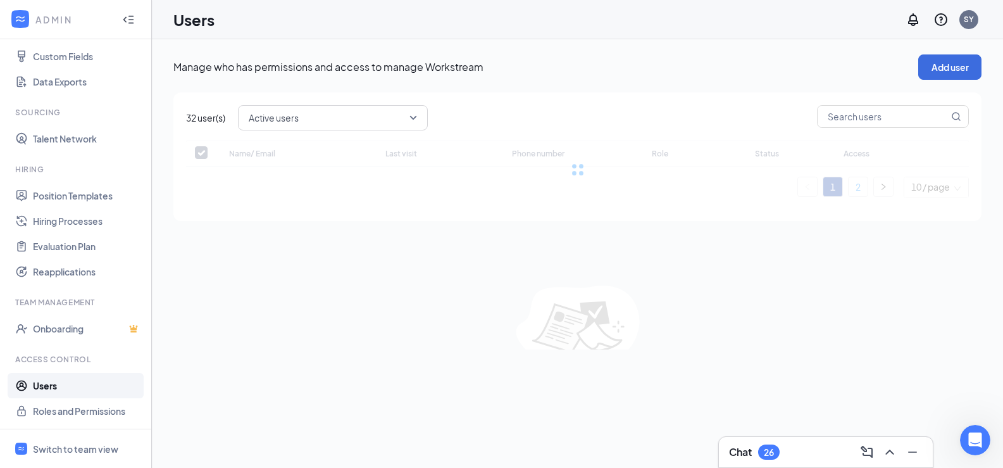
scroll to position [0, 0]
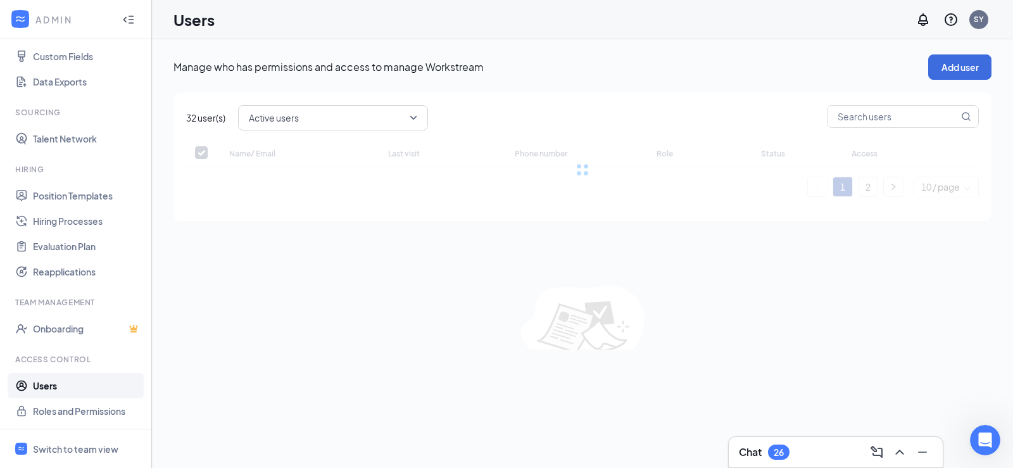
checkbox input "false"
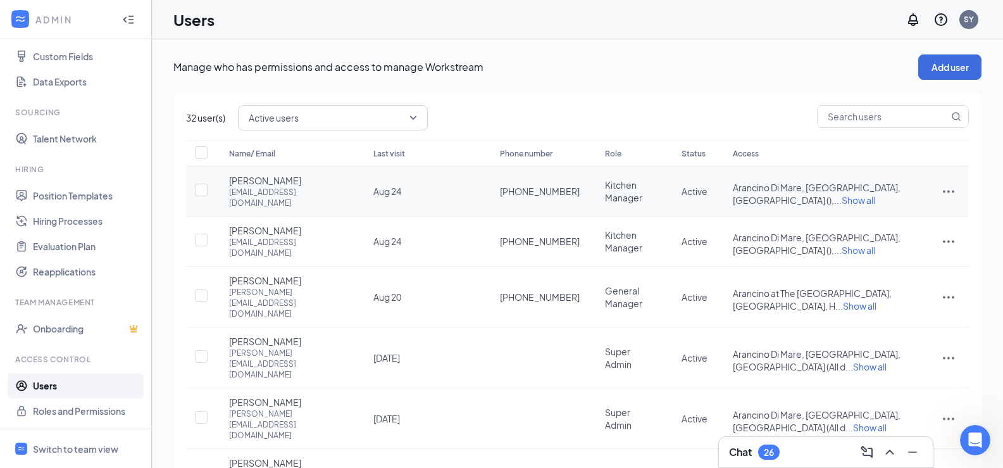
click at [957, 192] on td at bounding box center [949, 191] width 41 height 50
click at [951, 187] on icon "ActionsIcon" at bounding box center [948, 191] width 15 height 15
click at [906, 206] on li "Edit user" at bounding box center [906, 213] width 99 height 29
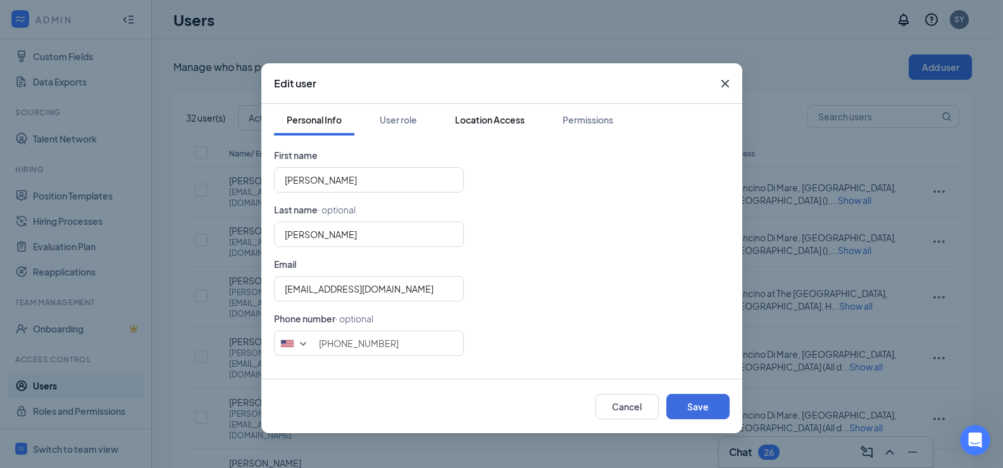
click at [517, 123] on div "Location Access" at bounding box center [490, 119] width 70 height 13
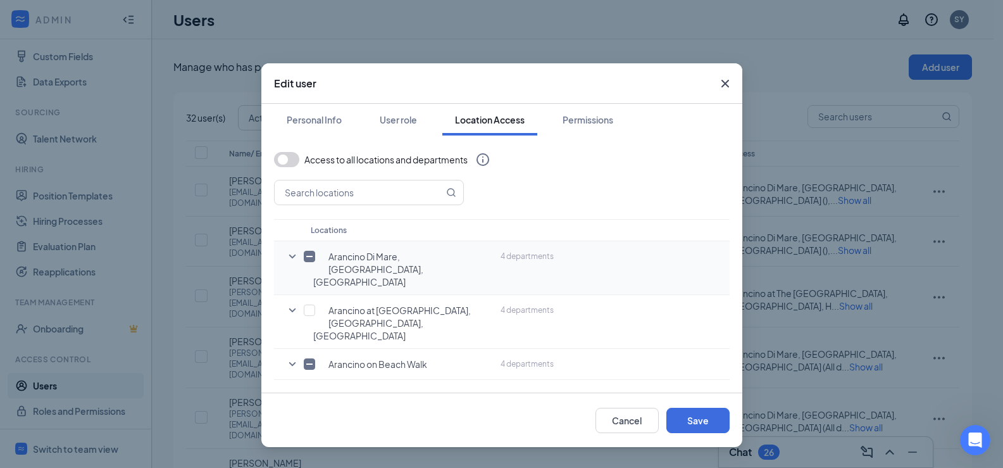
click at [311, 258] on input "checkbox" at bounding box center [309, 256] width 11 height 11
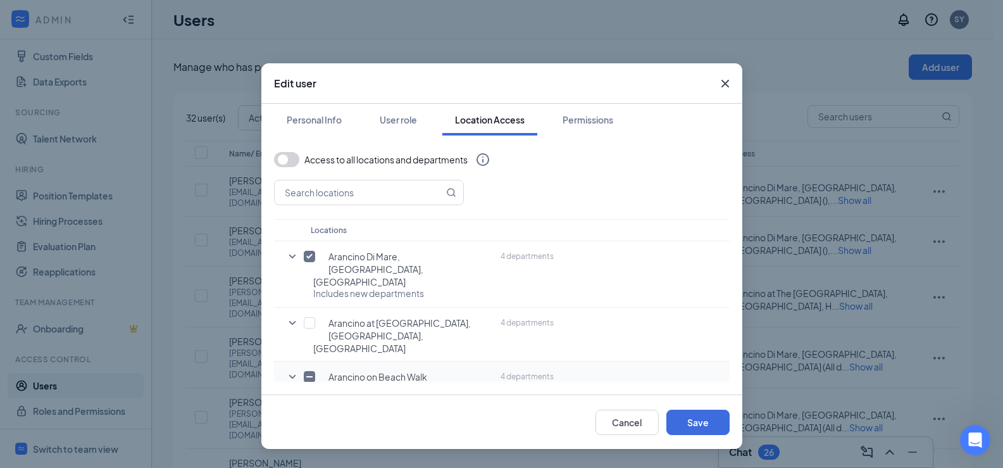
click at [294, 369] on icon "SmallChevronDown" at bounding box center [292, 376] width 15 height 15
click at [310, 256] on input "checkbox" at bounding box center [309, 256] width 11 height 11
checkbox input "false"
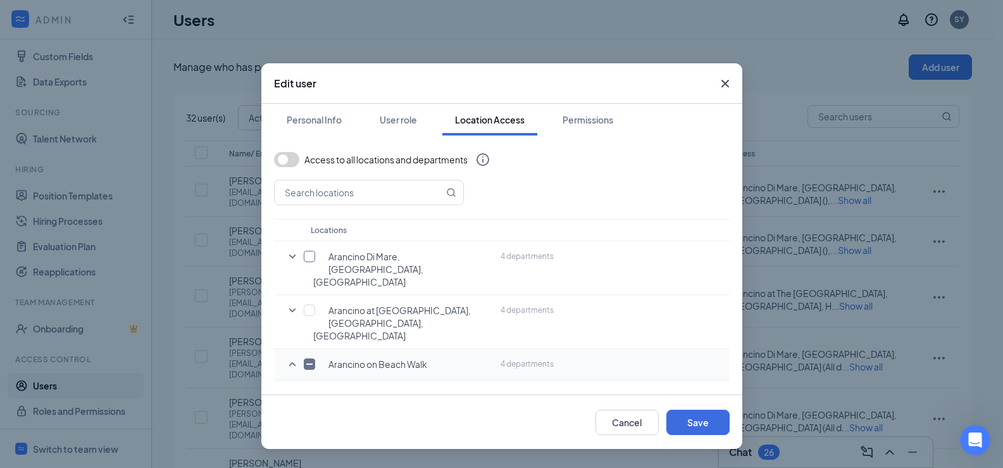
scroll to position [63, 0]
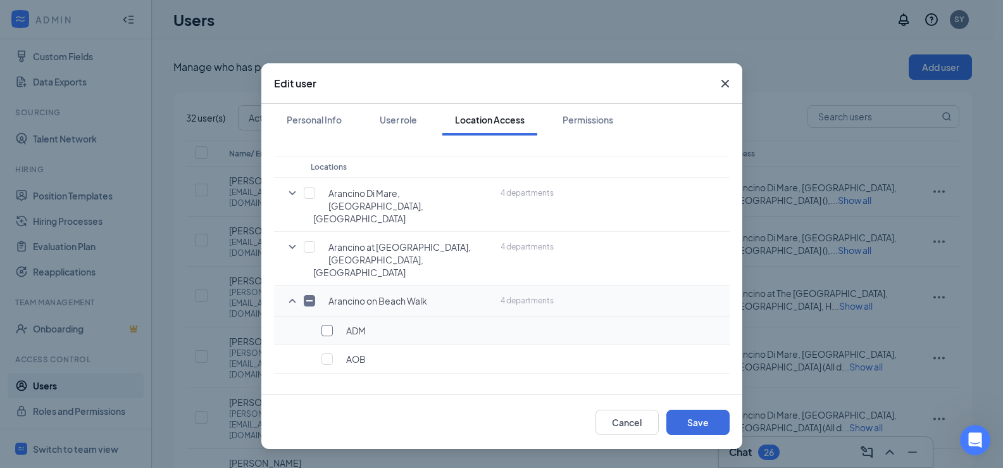
click at [330, 325] on input "checkbox" at bounding box center [327, 330] width 11 height 11
checkbox input "true"
click at [330, 353] on input "checkbox" at bounding box center [327, 358] width 11 height 11
checkbox input "true"
click at [329, 374] on td "ATK" at bounding box center [400, 388] width 190 height 28
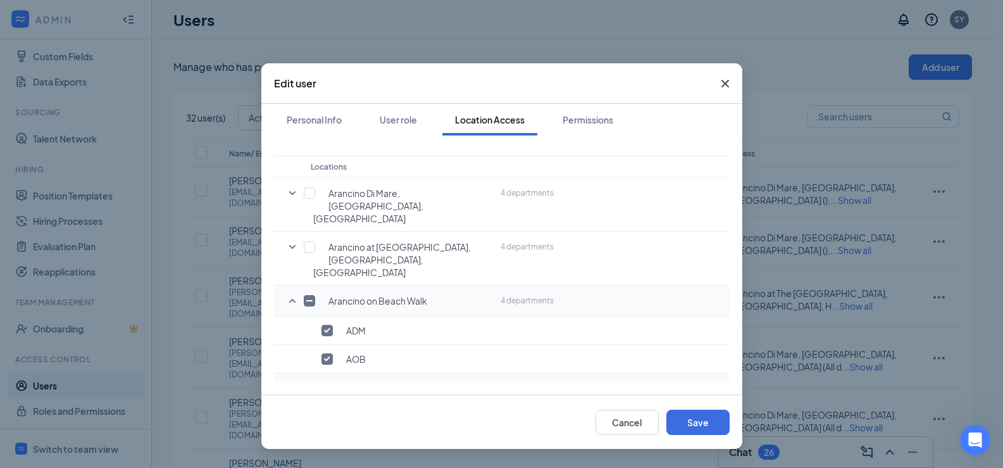
click at [329, 382] on input "checkbox" at bounding box center [327, 387] width 11 height 11
checkbox input "true"
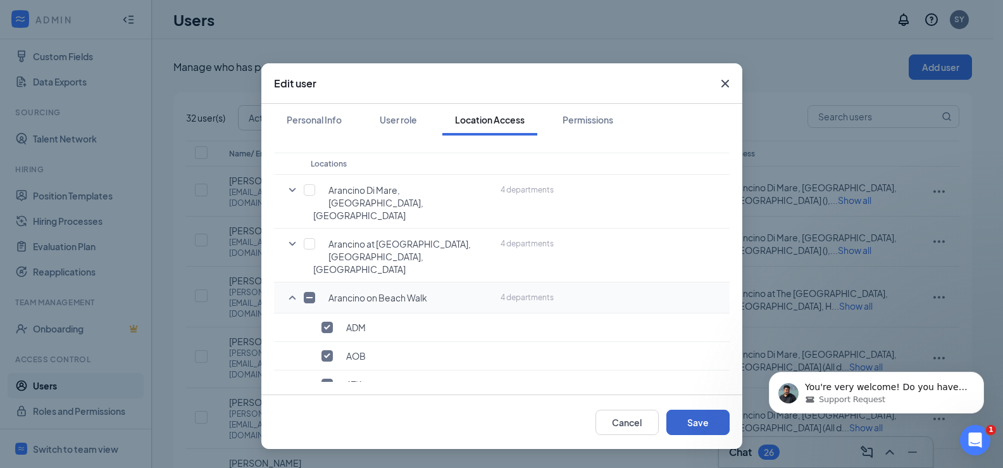
scroll to position [1278, 0]
click at [705, 425] on button "Save" at bounding box center [698, 422] width 63 height 25
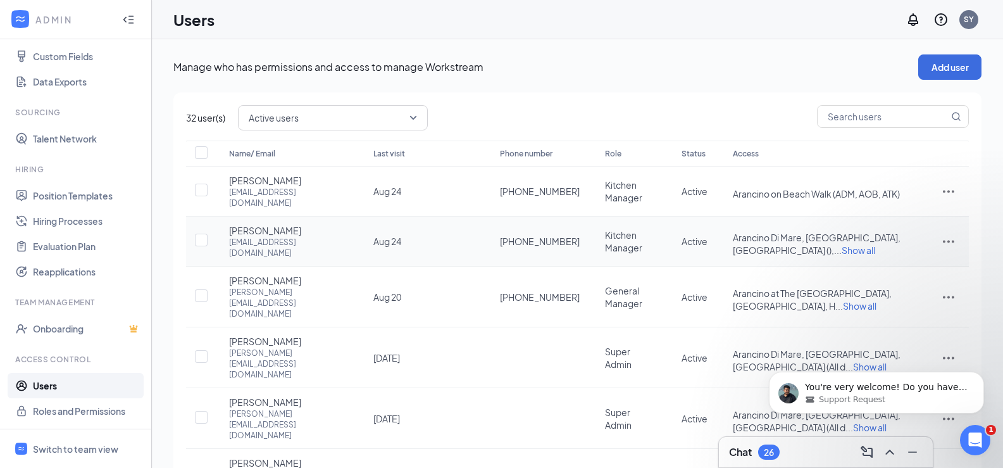
click at [964, 232] on td at bounding box center [949, 242] width 41 height 50
click at [958, 230] on td at bounding box center [949, 242] width 41 height 50
click at [953, 241] on icon "ActionsIcon" at bounding box center [948, 242] width 11 height 3
click at [904, 249] on span "Edit user" at bounding box center [906, 255] width 79 height 14
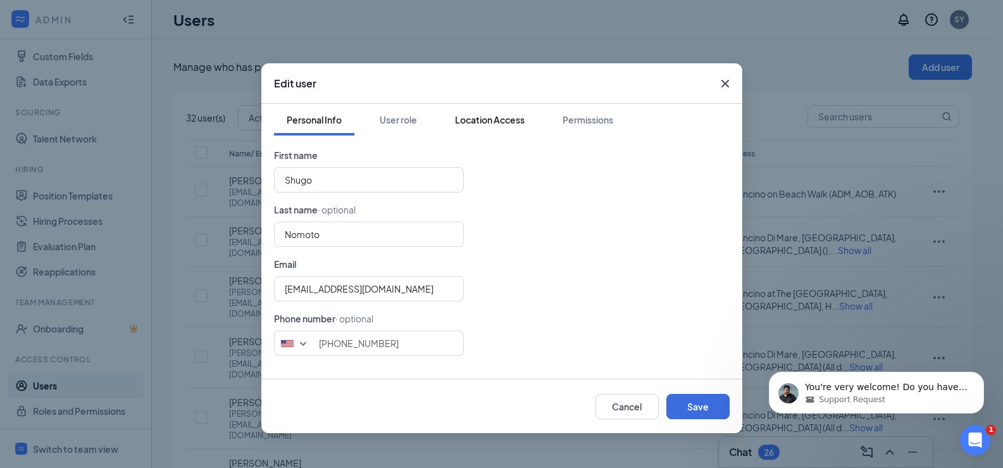
click at [480, 116] on div "Location Access" at bounding box center [490, 119] width 70 height 13
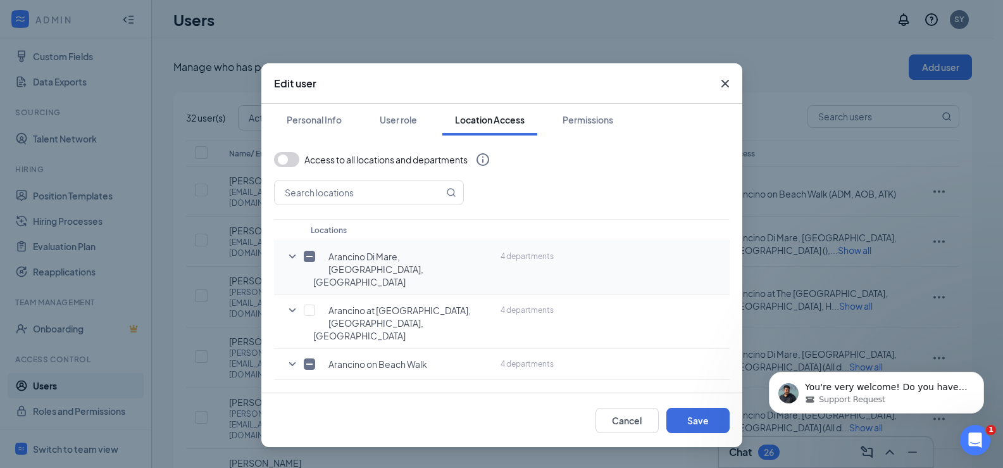
click at [311, 259] on input "checkbox" at bounding box center [309, 256] width 11 height 11
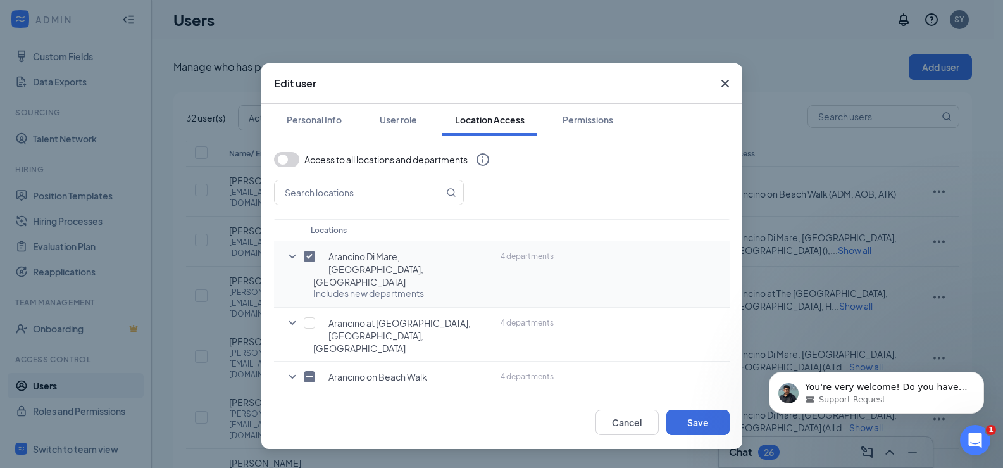
click at [308, 259] on input "checkbox" at bounding box center [309, 256] width 11 height 11
checkbox input "false"
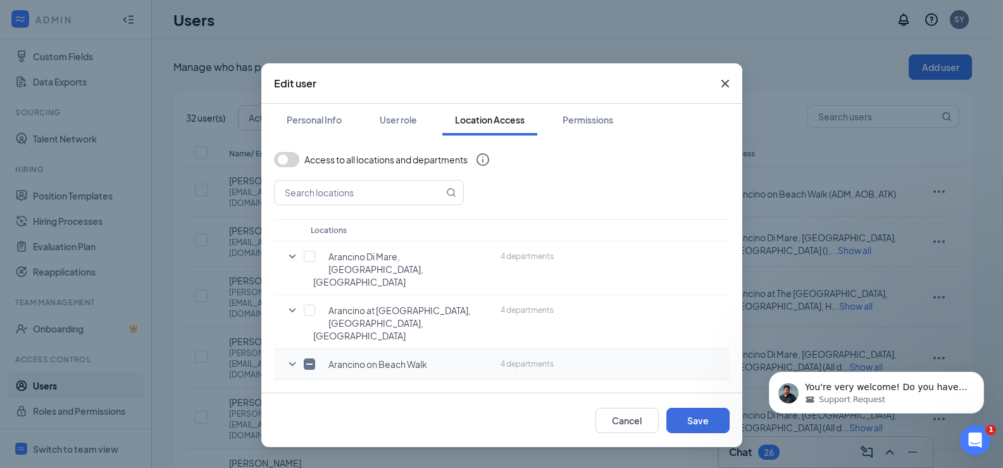
click at [298, 356] on icon "SmallChevronDown" at bounding box center [292, 363] width 15 height 15
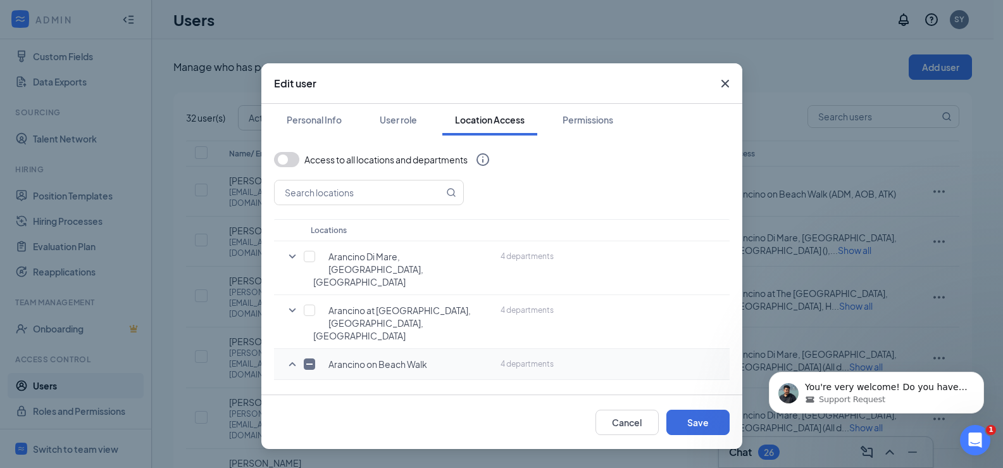
scroll to position [66, 0]
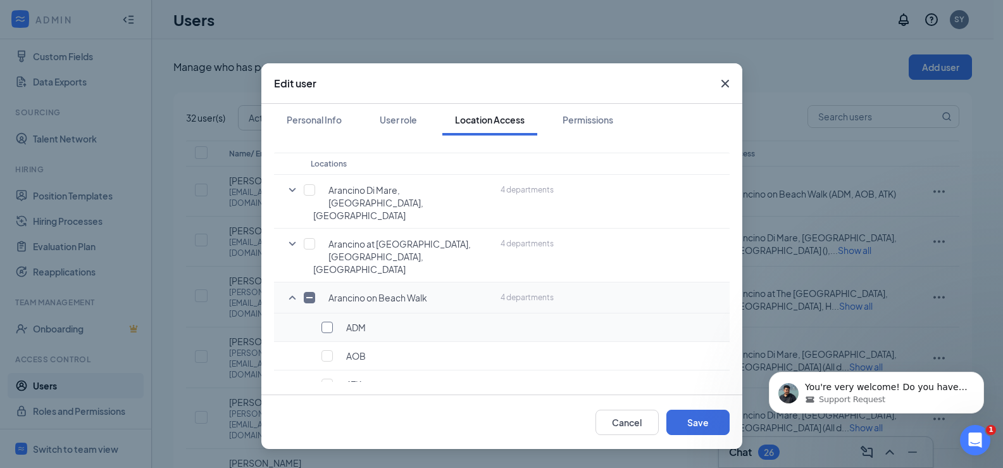
click at [324, 322] on input "checkbox" at bounding box center [327, 327] width 11 height 11
checkbox input "true"
click at [329, 350] on input "checkbox" at bounding box center [327, 355] width 11 height 11
checkbox input "true"
click at [325, 379] on input "checkbox" at bounding box center [327, 384] width 11 height 11
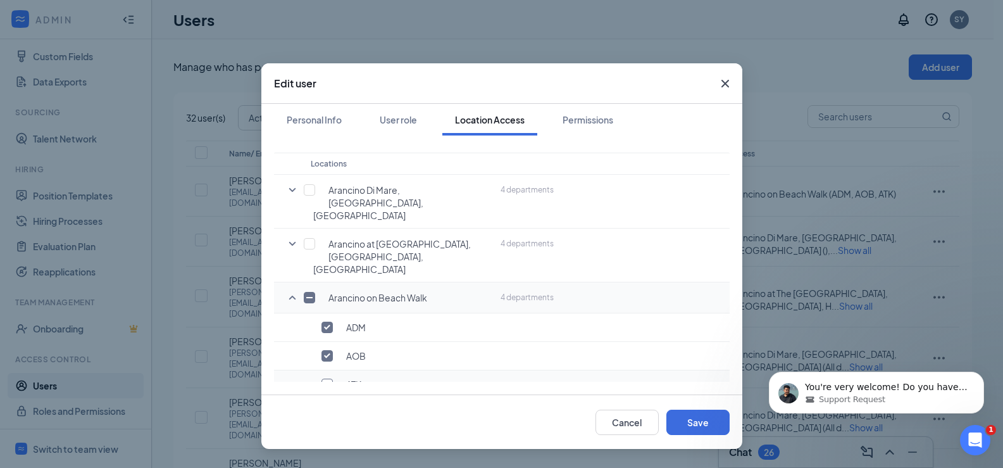
checkbox input "true"
click at [705, 423] on button "Save" at bounding box center [698, 422] width 63 height 25
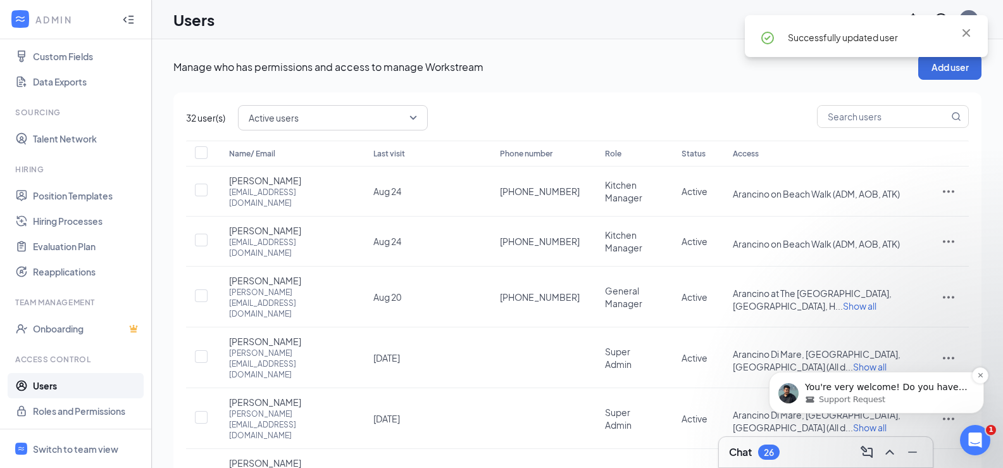
click at [876, 396] on span "Support Request" at bounding box center [852, 399] width 66 height 11
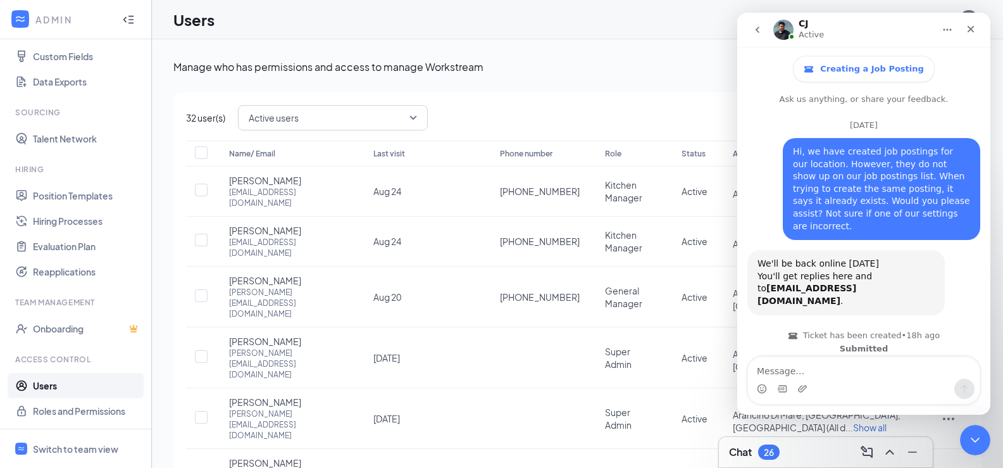
scroll to position [1299, 0]
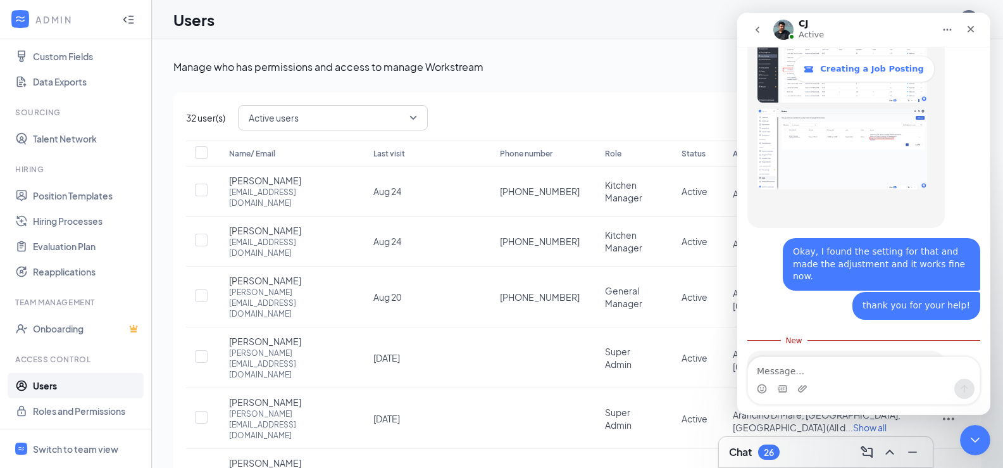
click at [863, 370] on textarea "Message…" at bounding box center [864, 368] width 232 height 22
type textarea "No, thank you!"
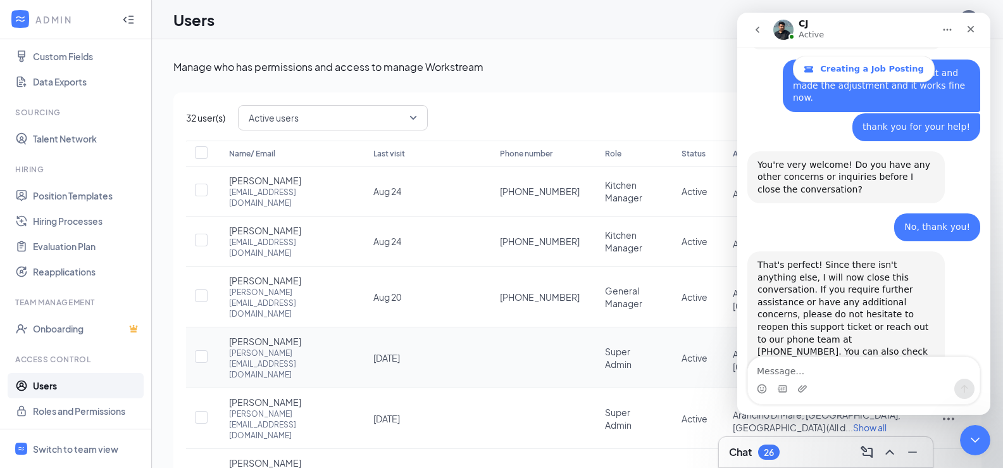
scroll to position [35, 0]
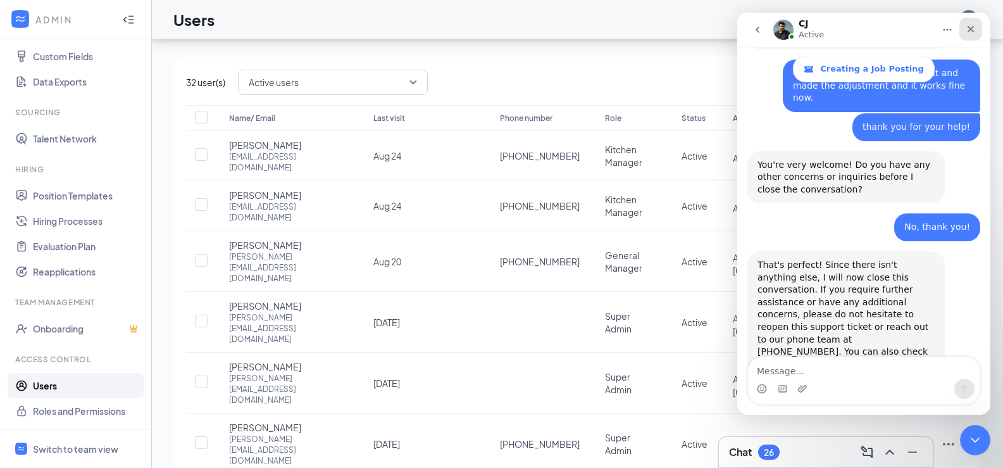
click at [974, 27] on icon "Close" at bounding box center [971, 29] width 7 height 7
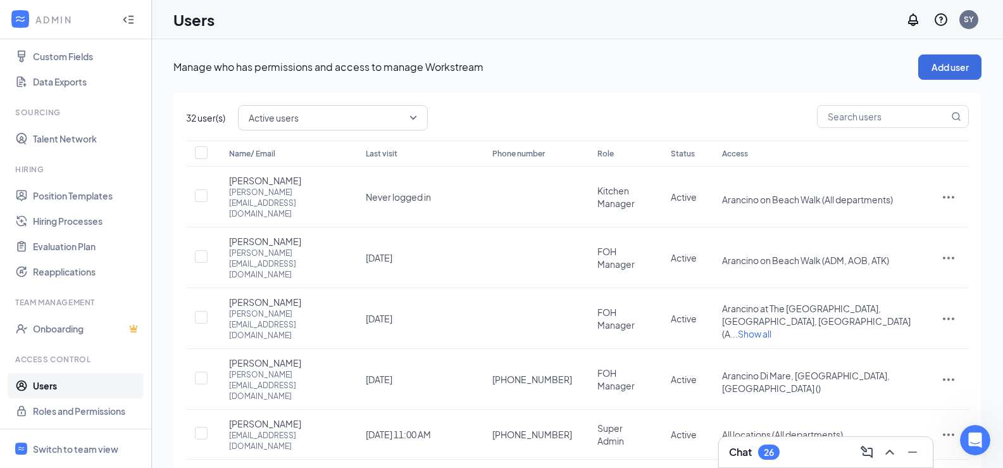
scroll to position [63, 0]
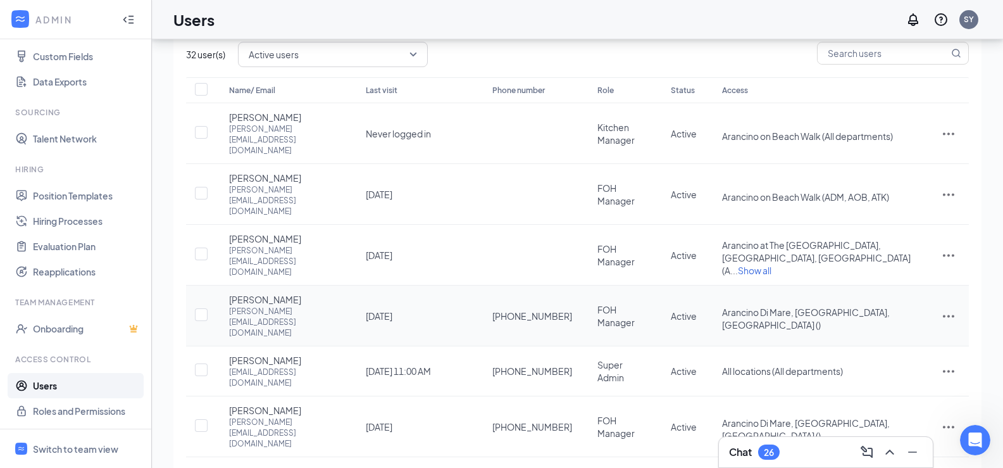
click at [944, 308] on icon "ActionsIcon" at bounding box center [948, 315] width 15 height 15
click at [909, 270] on li "Edit user" at bounding box center [906, 277] width 99 height 29
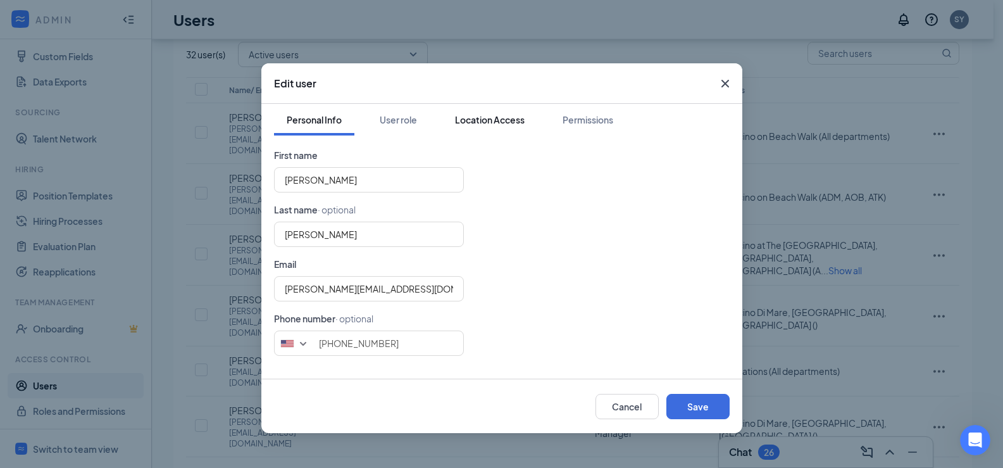
click at [495, 119] on div "Location Access" at bounding box center [490, 119] width 70 height 13
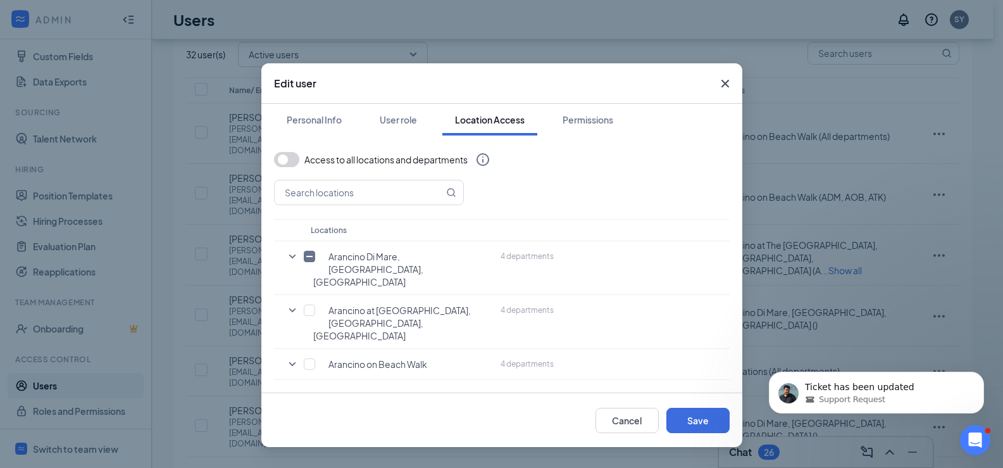
scroll to position [1509, 0]
click at [292, 252] on icon "SmallChevronDown" at bounding box center [292, 256] width 15 height 15
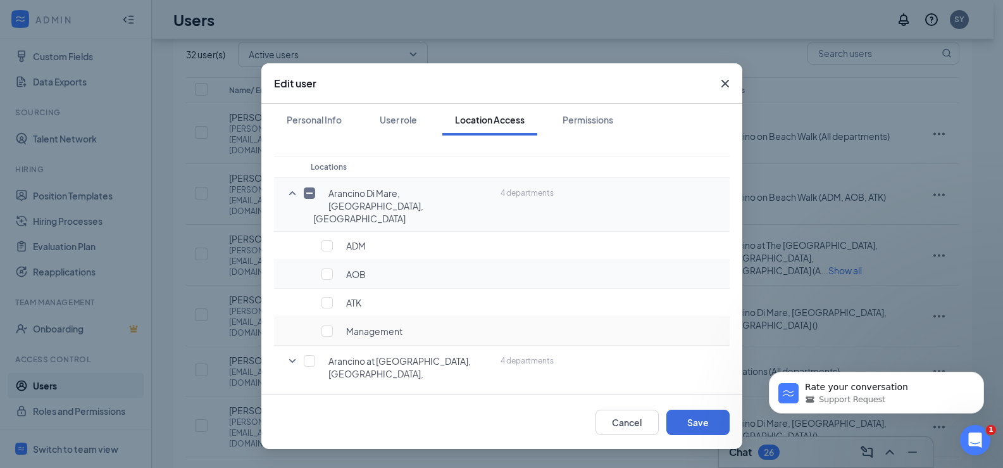
scroll to position [1548, 0]
click at [329, 240] on input "checkbox" at bounding box center [327, 245] width 11 height 11
checkbox input "true"
click at [326, 268] on input "checkbox" at bounding box center [327, 273] width 11 height 11
checkbox input "true"
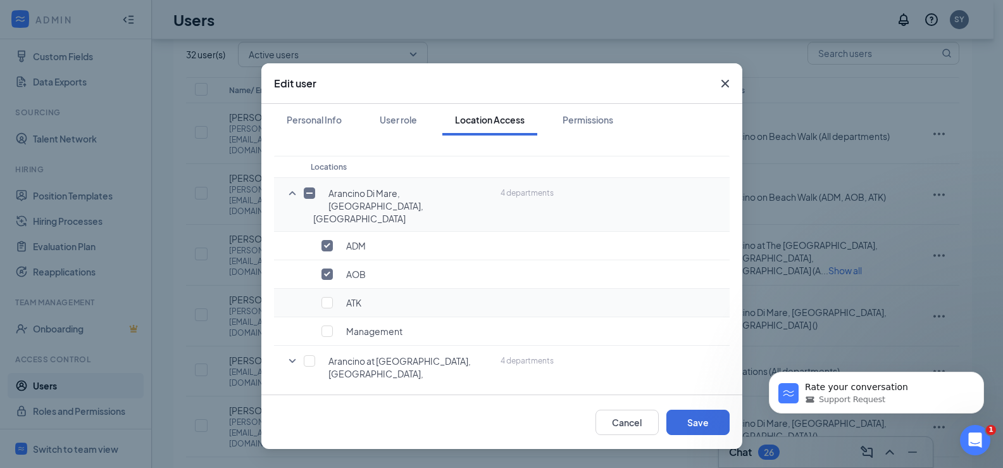
click at [329, 296] on div "ATK" at bounding box center [399, 302] width 177 height 13
click at [331, 297] on input "checkbox" at bounding box center [327, 302] width 11 height 11
checkbox input "true"
click at [704, 426] on button "Save" at bounding box center [698, 422] width 63 height 25
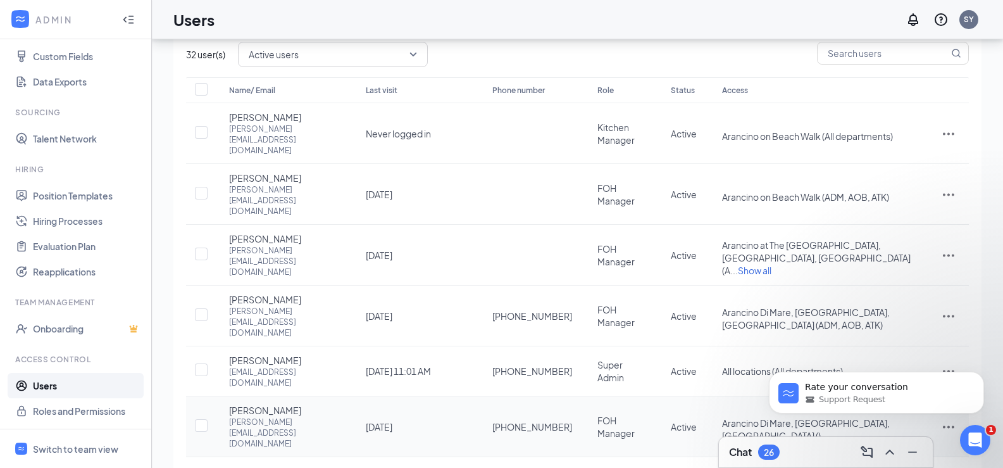
click at [958, 396] on td at bounding box center [949, 426] width 41 height 61
click at [950, 425] on icon "ActionsIcon" at bounding box center [948, 426] width 11 height 3
click at [891, 357] on body "Rate your conversation Support Request" at bounding box center [876, 389] width 243 height 79
click at [875, 360] on body "Rate your conversation Support Request" at bounding box center [876, 389] width 243 height 79
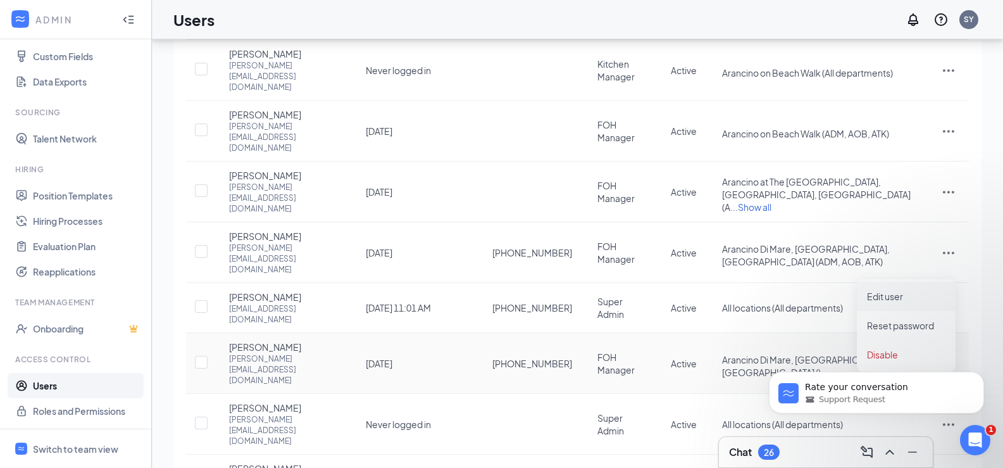
click at [888, 298] on span "Edit user" at bounding box center [885, 296] width 36 height 11
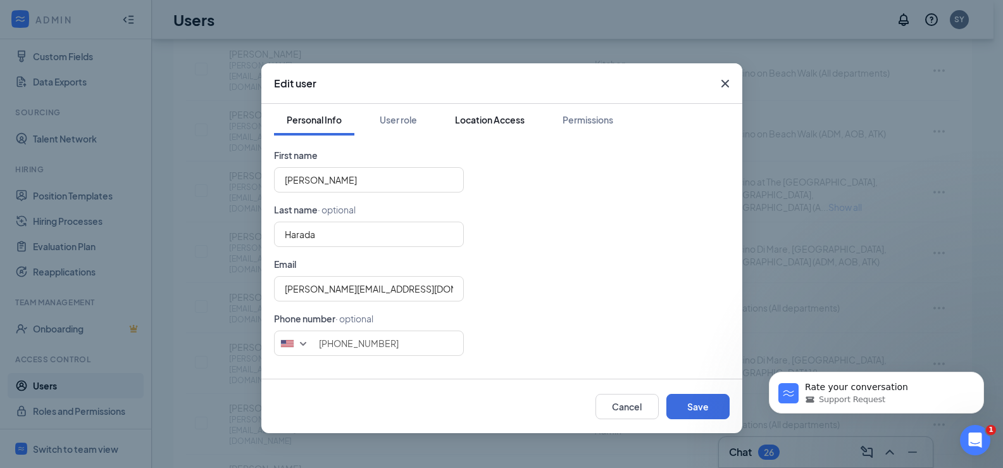
click at [474, 119] on div "Location Access" at bounding box center [490, 119] width 70 height 13
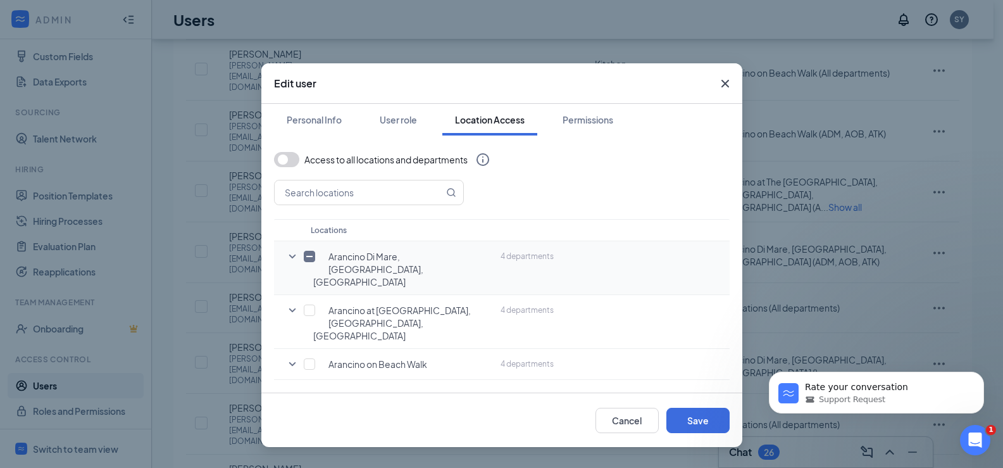
click at [296, 257] on icon "SmallChevronDown" at bounding box center [292, 256] width 15 height 15
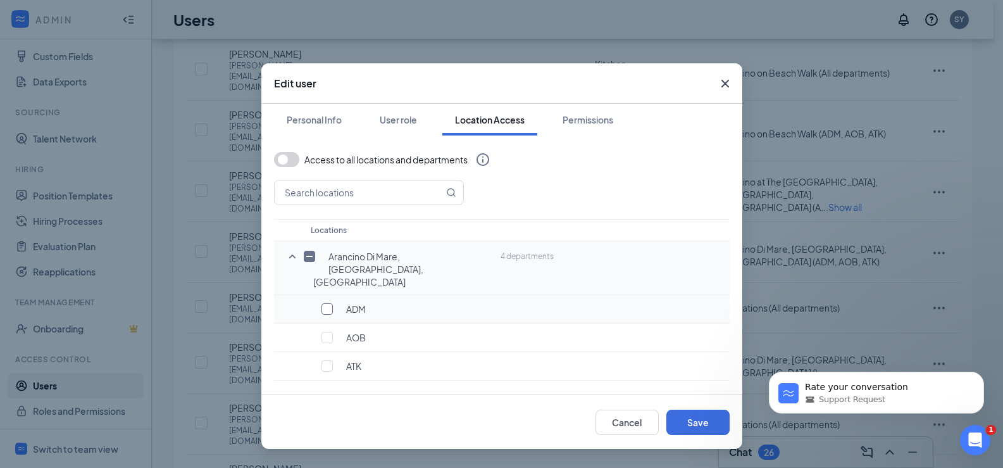
click at [330, 303] on input "checkbox" at bounding box center [327, 308] width 11 height 11
checkbox input "true"
drag, startPoint x: 329, startPoint y: 315, endPoint x: 331, endPoint y: 327, distance: 12.8
click at [329, 332] on input "checkbox" at bounding box center [327, 337] width 11 height 11
checkbox input "true"
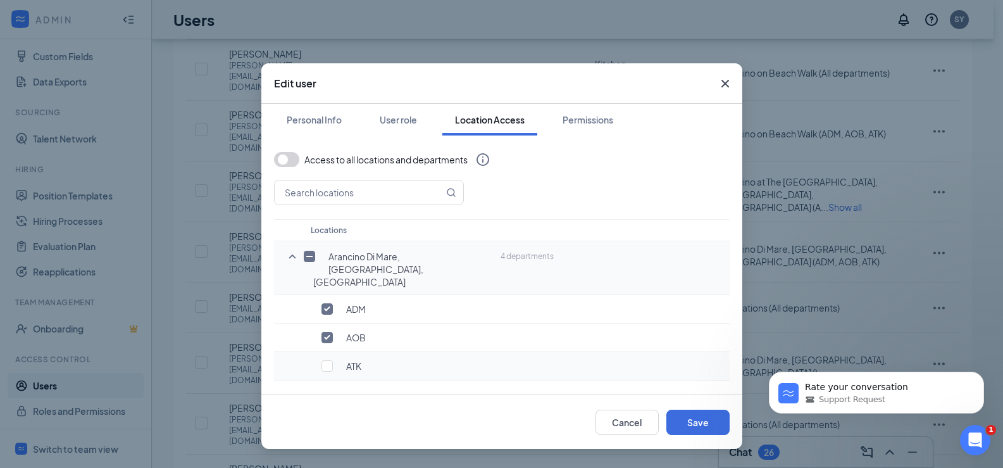
click at [333, 360] on div "ATK" at bounding box center [399, 366] width 177 height 13
click at [329, 360] on input "checkbox" at bounding box center [327, 365] width 11 height 11
checkbox input "true"
click at [705, 429] on button "Save" at bounding box center [698, 422] width 63 height 25
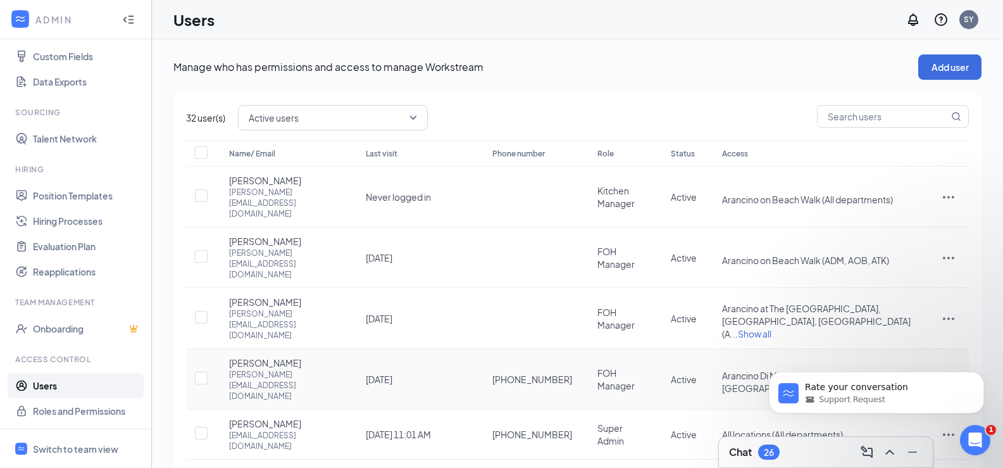
scroll to position [181, 0]
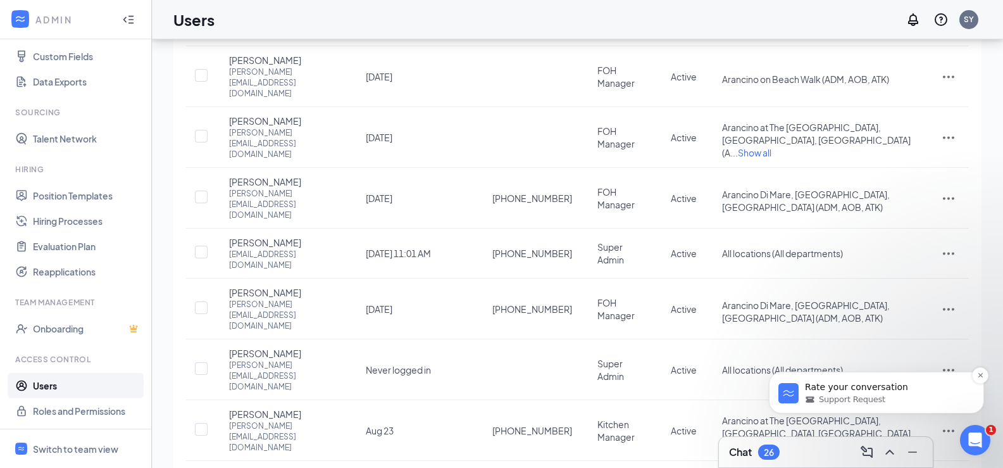
click at [847, 393] on p "Rate your conversation" at bounding box center [886, 387] width 163 height 13
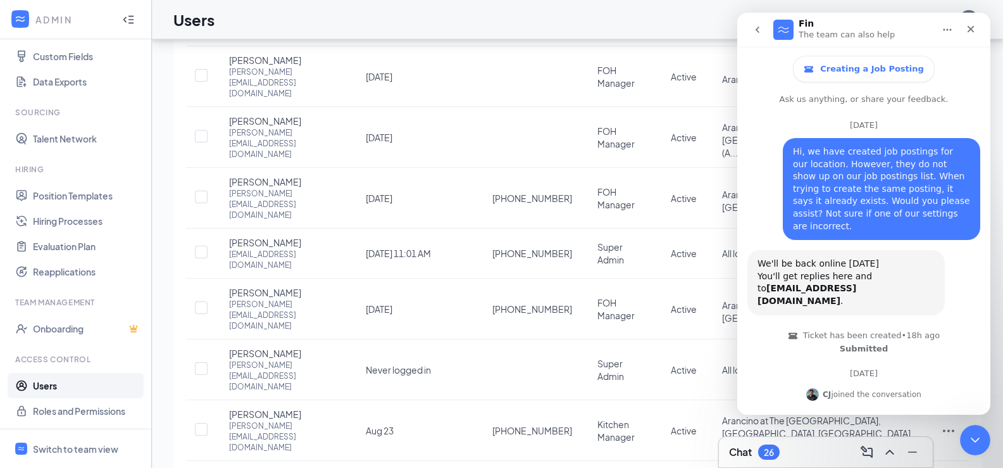
scroll to position [1569, 0]
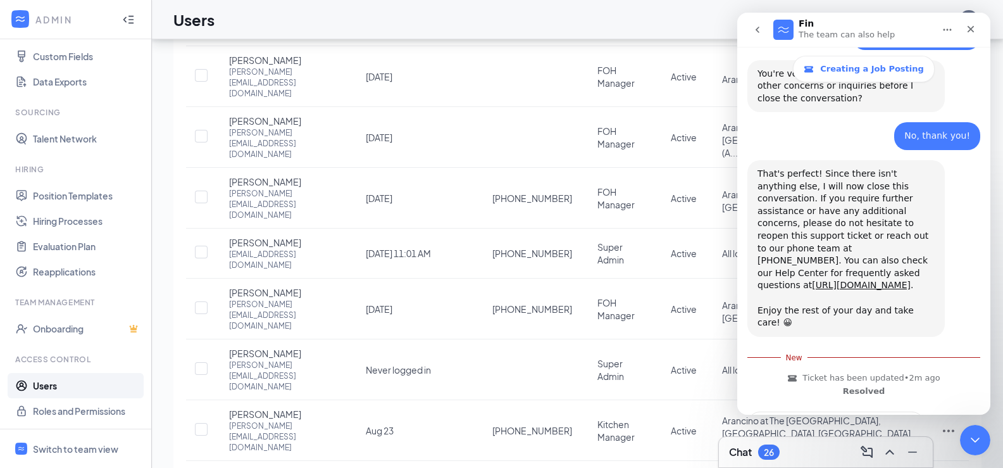
click at [898, 446] on span "Amazing" at bounding box center [895, 457] width 23 height 23
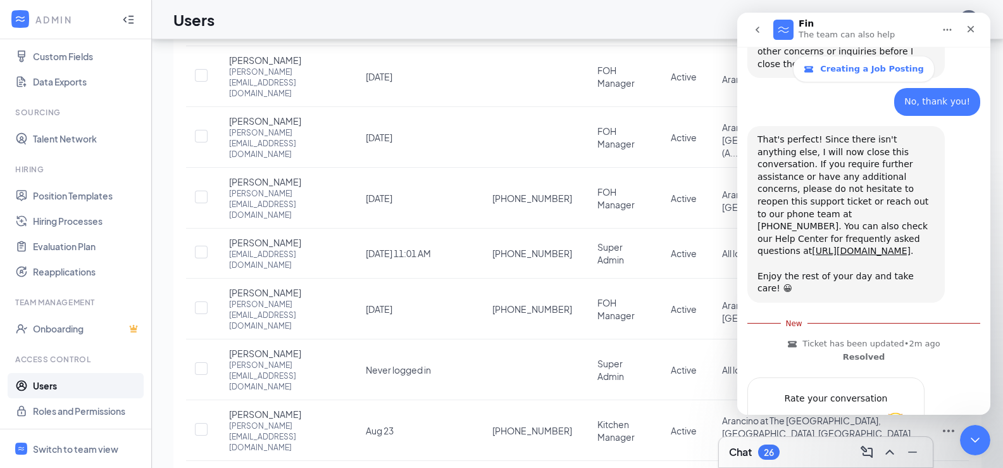
click at [903, 456] on div "Submit" at bounding box center [901, 468] width 25 height 25
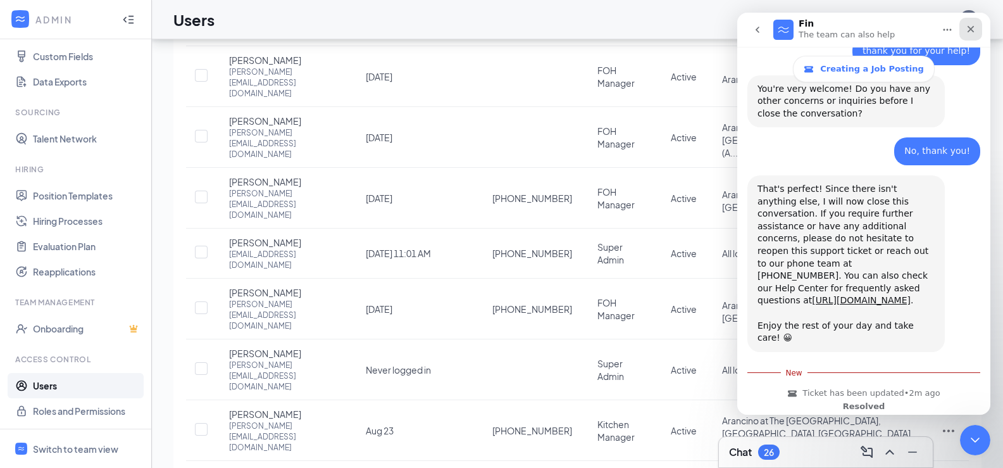
click at [975, 30] on icon "Close" at bounding box center [971, 29] width 10 height 10
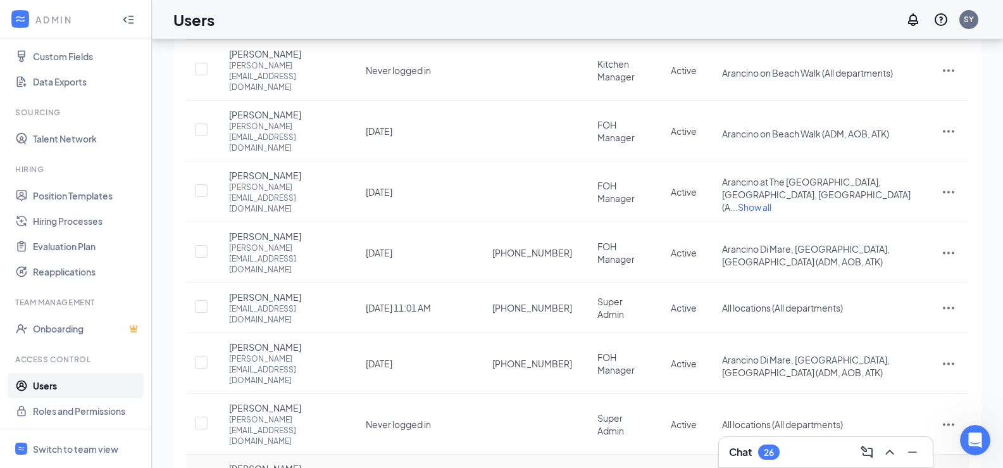
scroll to position [181, 0]
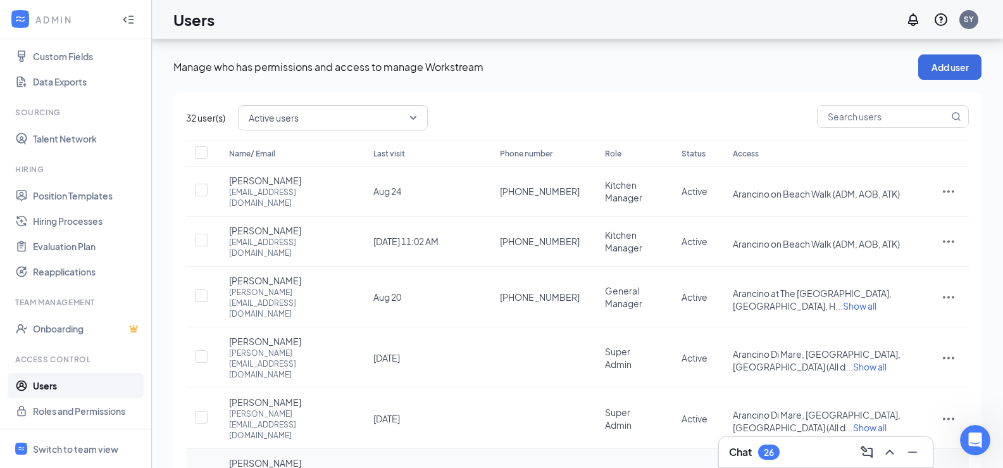
scroll to position [35, 0]
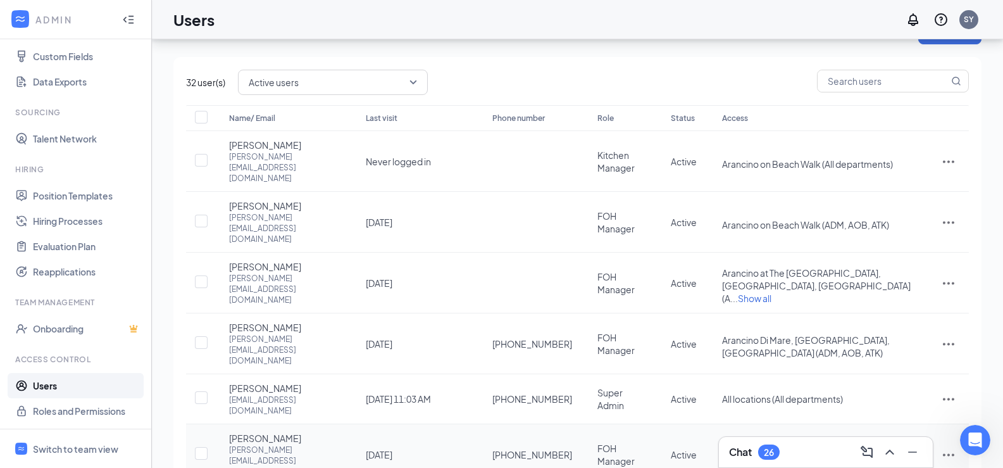
scroll to position [181, 0]
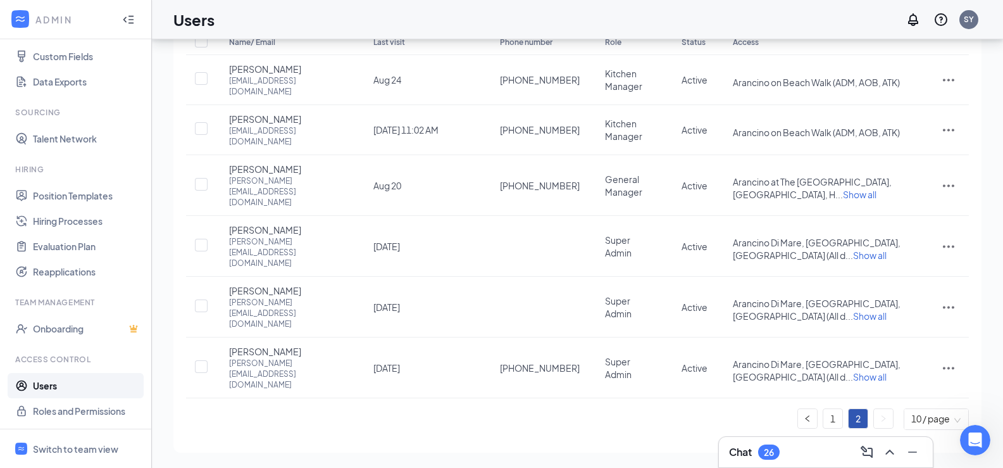
scroll to position [35, 0]
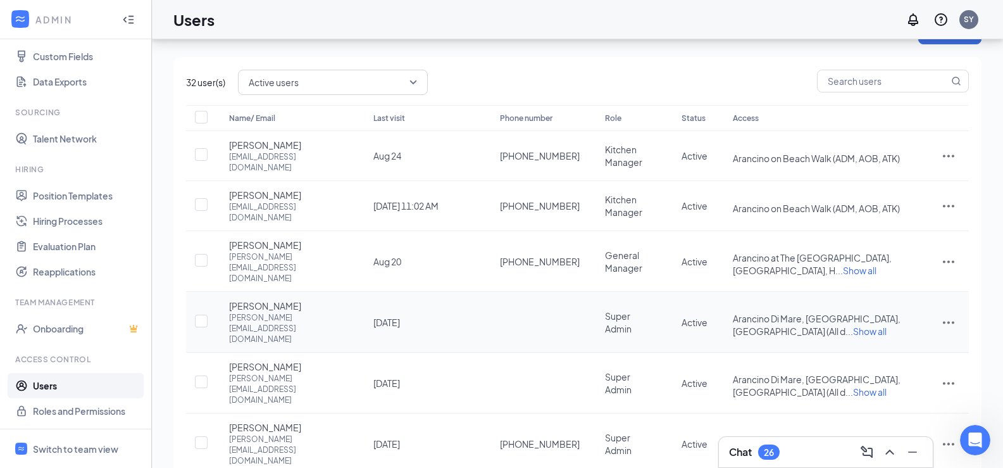
click at [948, 321] on icon "ActionsIcon" at bounding box center [948, 322] width 11 height 3
click at [921, 306] on span "Edit user" at bounding box center [906, 310] width 79 height 14
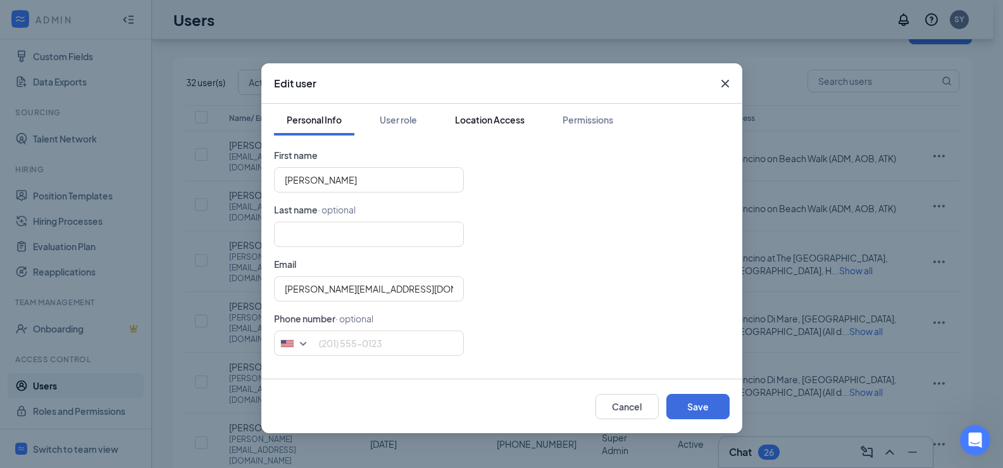
click at [479, 125] on div "Location Access" at bounding box center [490, 119] width 70 height 13
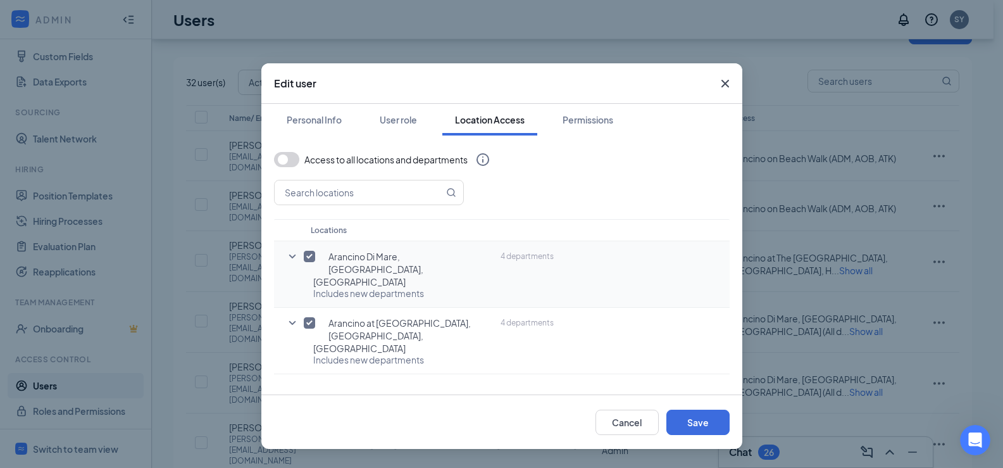
click at [287, 255] on icon "SmallChevronDown" at bounding box center [292, 256] width 15 height 15
click at [287, 255] on icon "SmallChevronUp" at bounding box center [292, 256] width 15 height 15
click at [724, 89] on icon "Cross" at bounding box center [725, 83] width 15 height 15
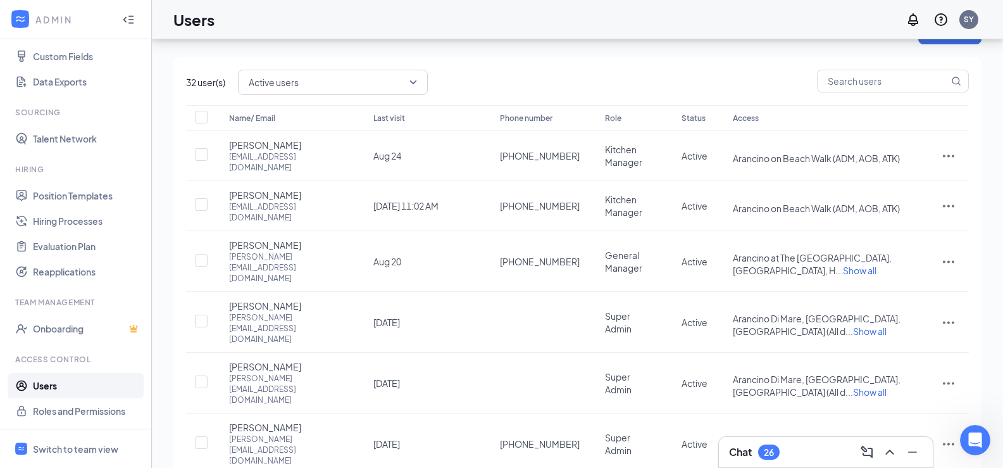
scroll to position [0, 0]
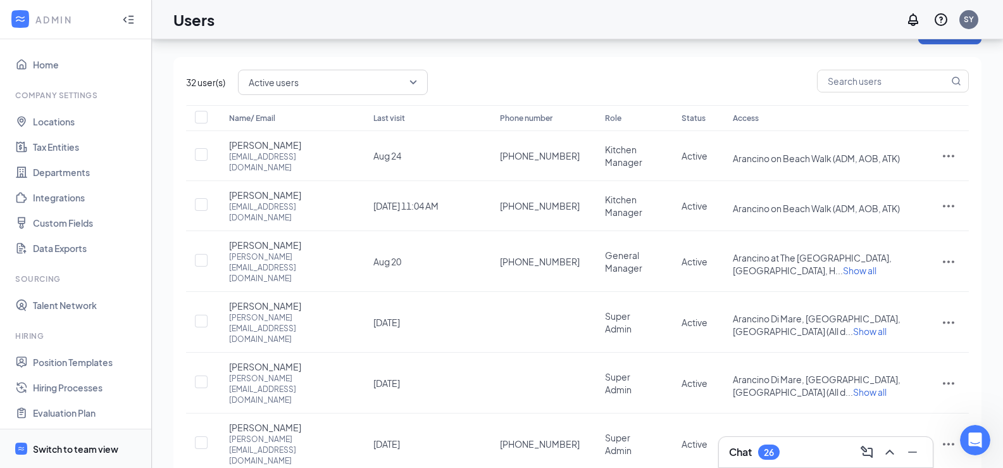
click at [67, 449] on div "Switch to team view" at bounding box center [75, 449] width 85 height 13
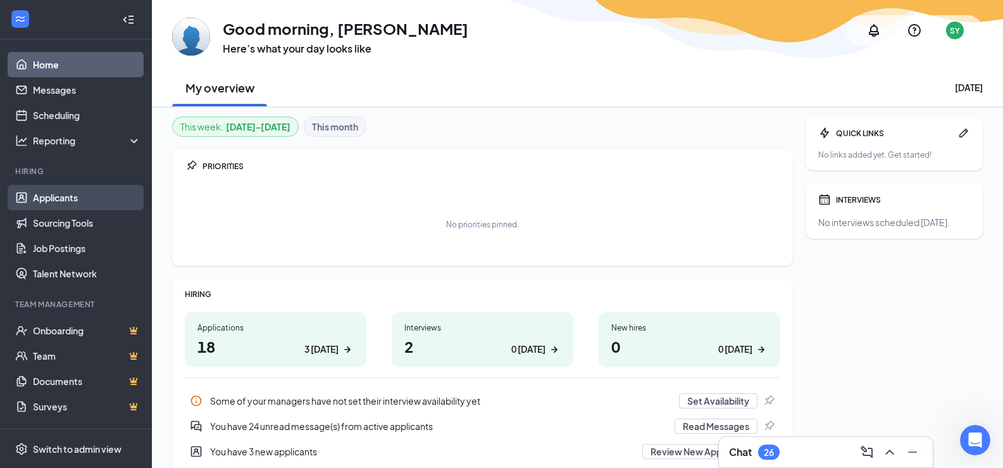
click at [94, 201] on link "Applicants" at bounding box center [87, 197] width 108 height 25
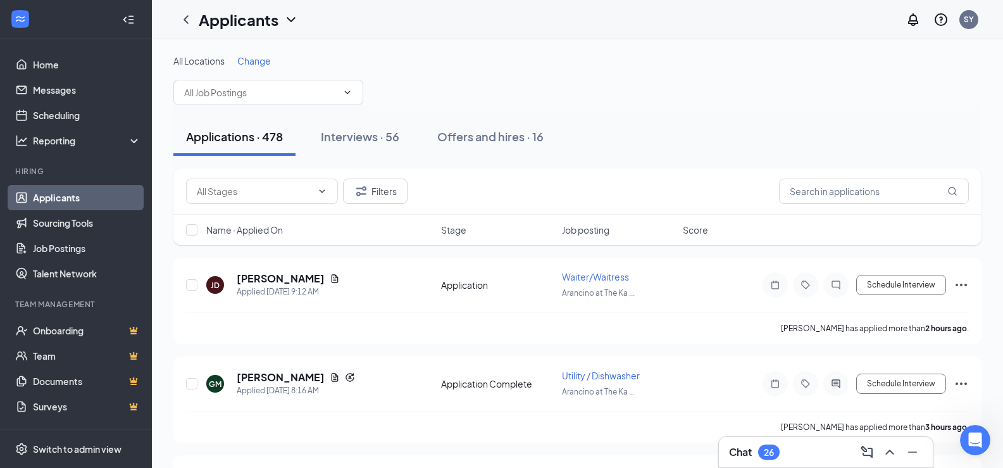
click at [256, 60] on span "Change" at bounding box center [254, 60] width 34 height 11
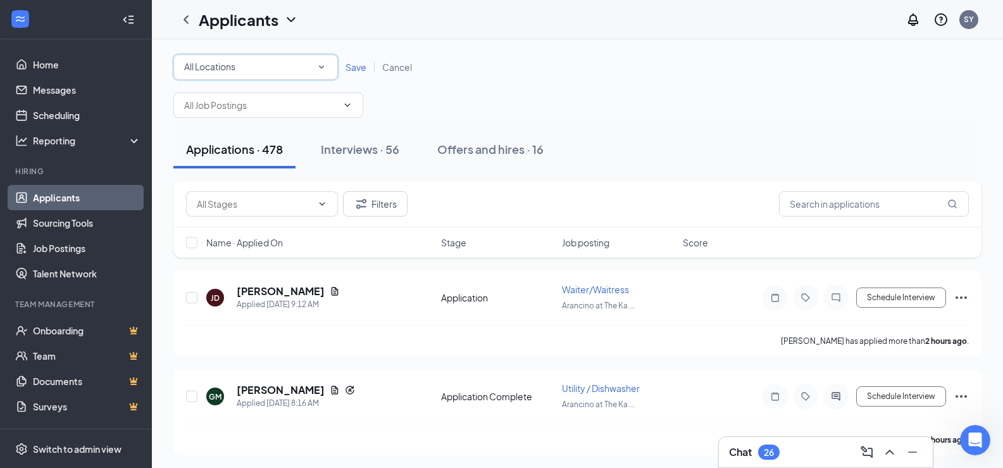
click at [318, 71] on icon "SmallChevronDown" at bounding box center [321, 66] width 11 height 11
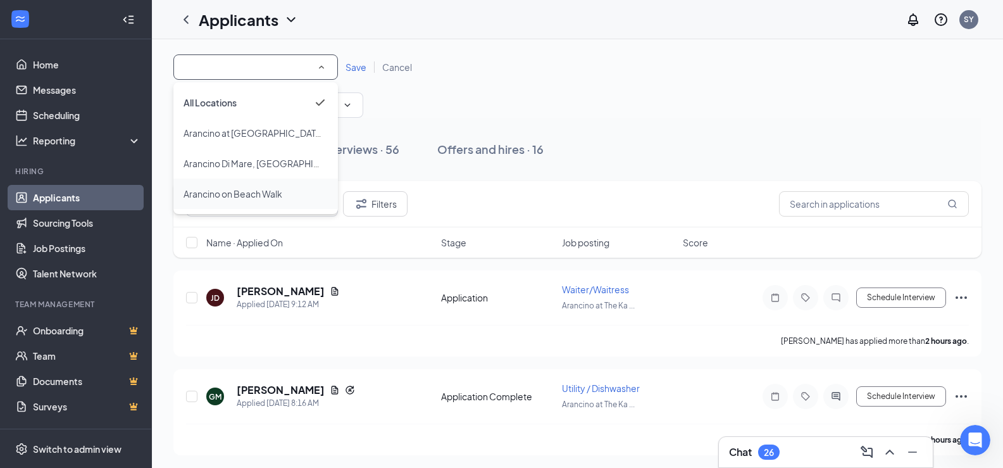
click at [256, 194] on span "Arancino on Beach Walk" at bounding box center [233, 193] width 99 height 11
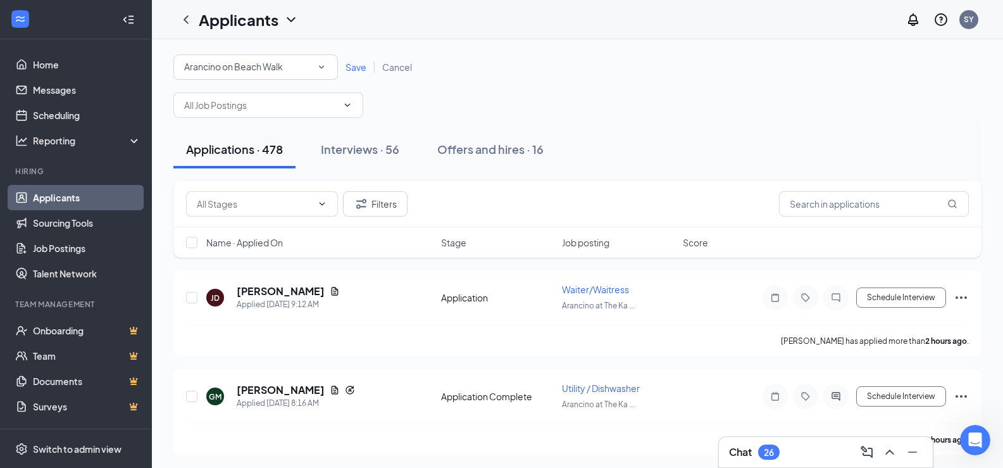
click at [358, 68] on span "Save" at bounding box center [356, 66] width 21 height 11
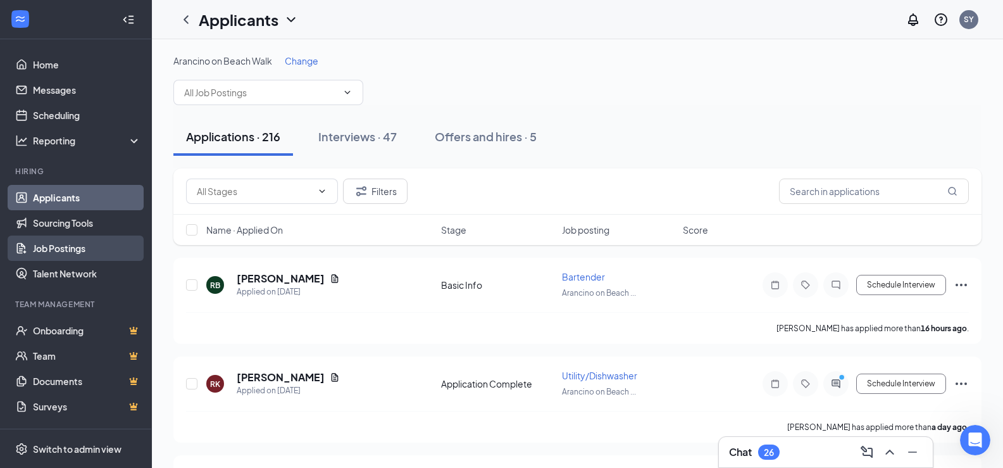
click at [61, 248] on link "Job Postings" at bounding box center [87, 248] width 108 height 25
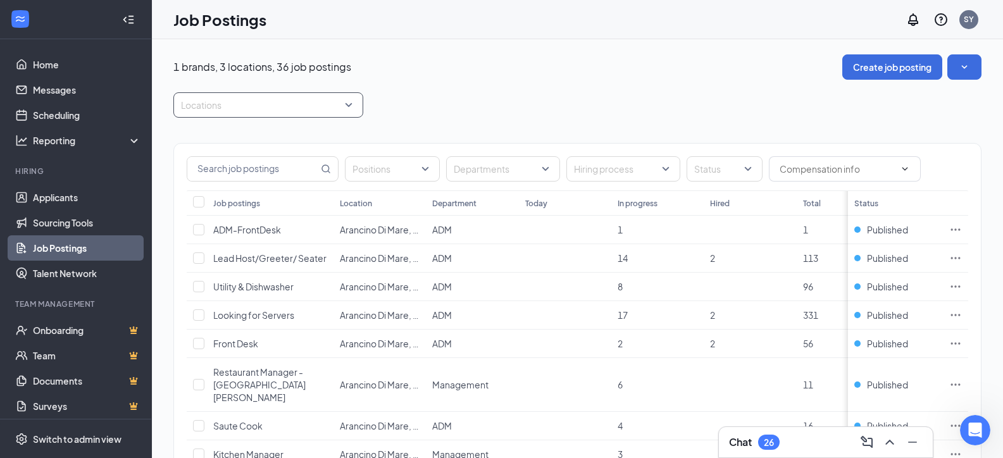
click at [300, 106] on div at bounding box center [262, 105] width 171 height 20
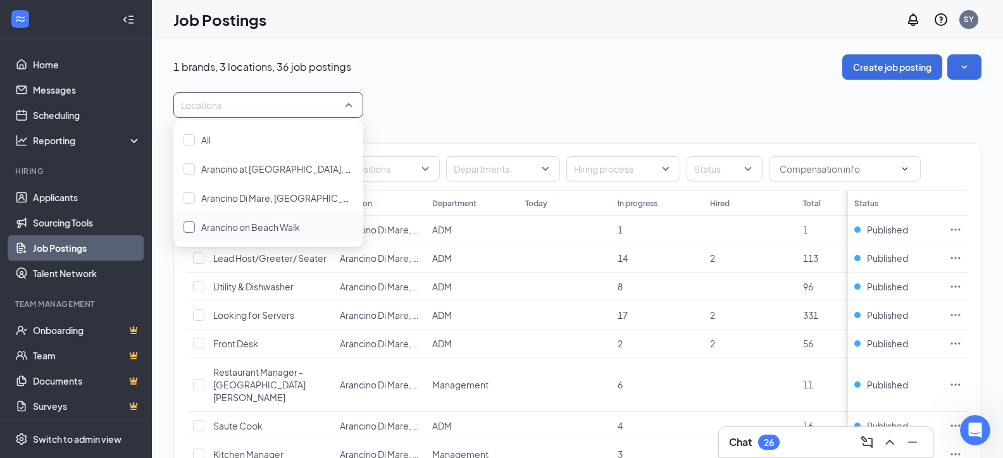
click at [264, 228] on span "Arancino on Beach Walk" at bounding box center [250, 227] width 99 height 11
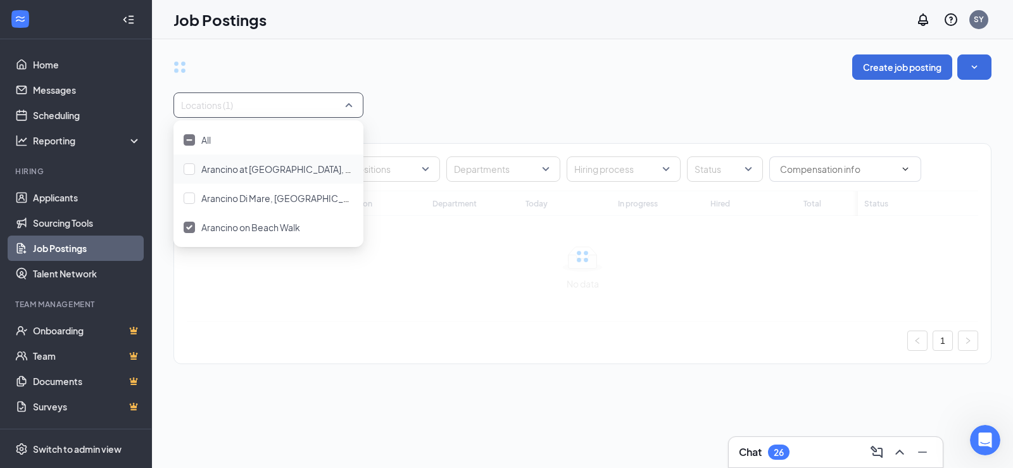
click at [498, 99] on div "Locations (1)" at bounding box center [582, 104] width 818 height 25
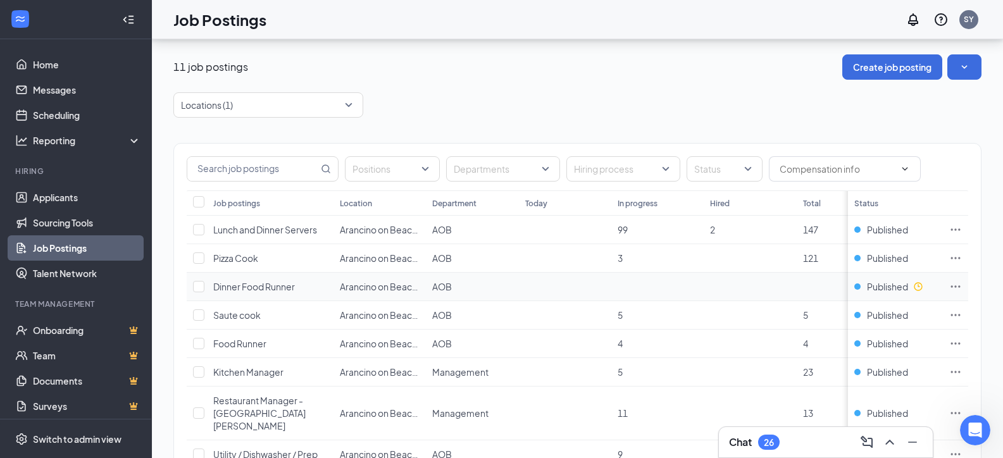
scroll to position [63, 0]
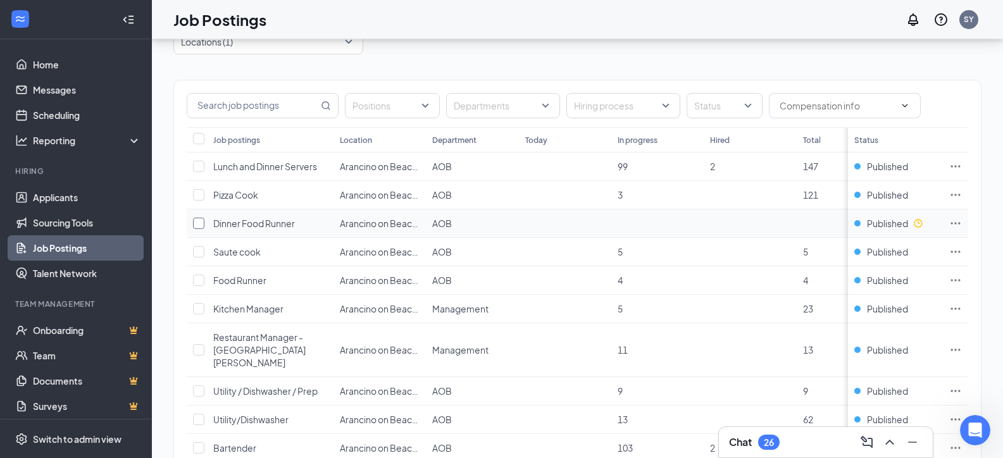
click at [199, 222] on input "checkbox" at bounding box center [198, 223] width 11 height 11
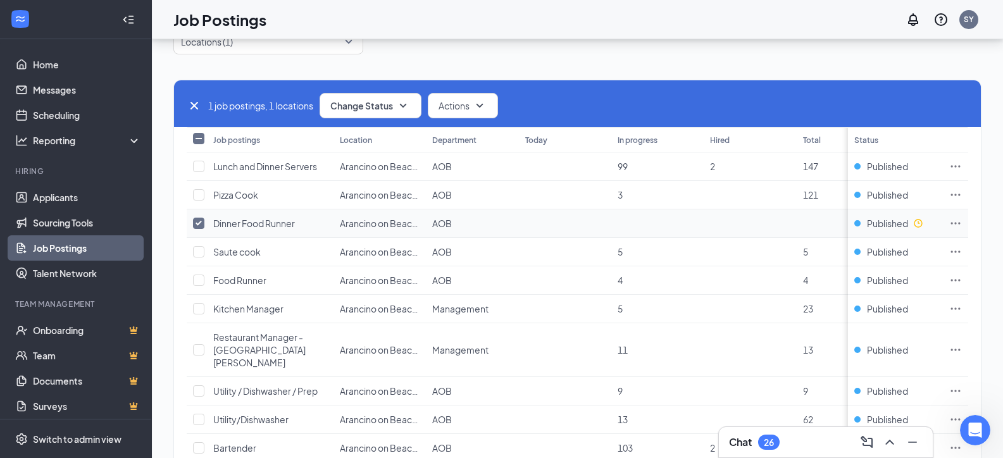
click at [962, 224] on icon "Ellipses" at bounding box center [956, 223] width 13 height 13
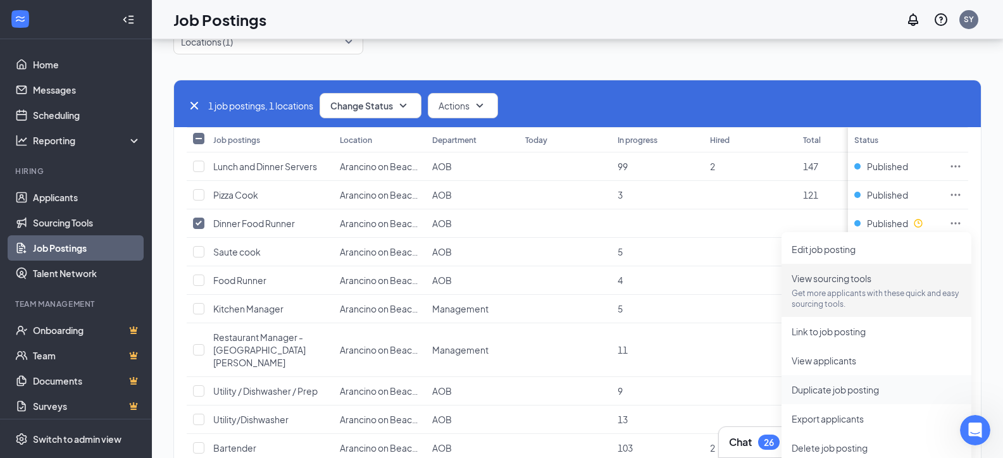
scroll to position [127, 0]
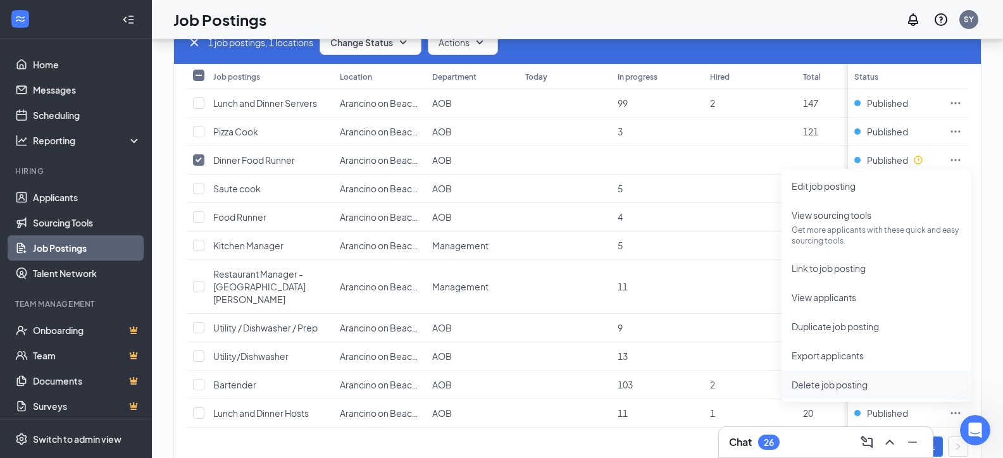
click at [838, 389] on span "Delete job posting" at bounding box center [830, 384] width 76 height 11
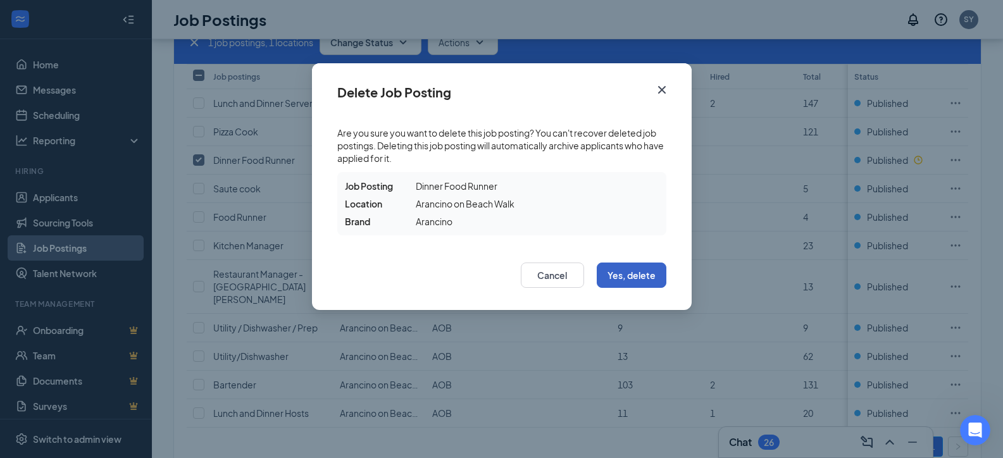
click at [620, 279] on button "Yes, delete" at bounding box center [632, 275] width 70 height 25
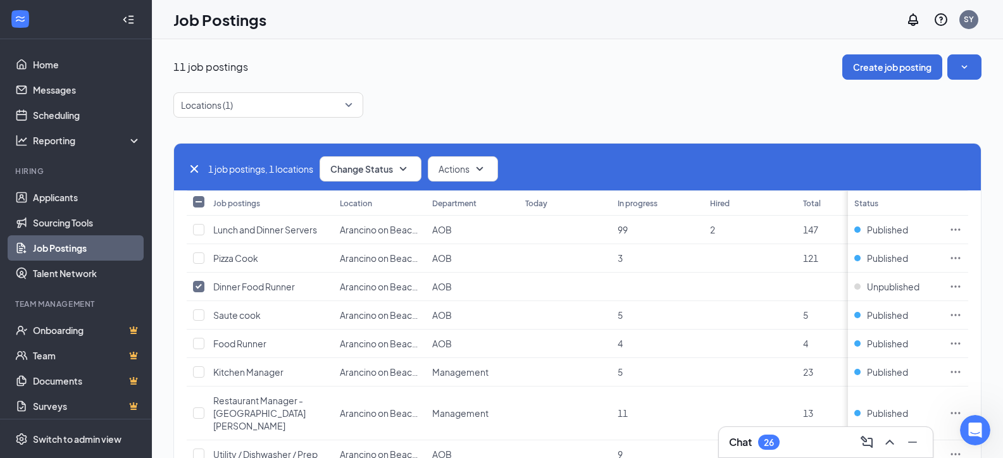
click at [194, 171] on icon "Cross" at bounding box center [194, 168] width 15 height 15
checkbox input "false"
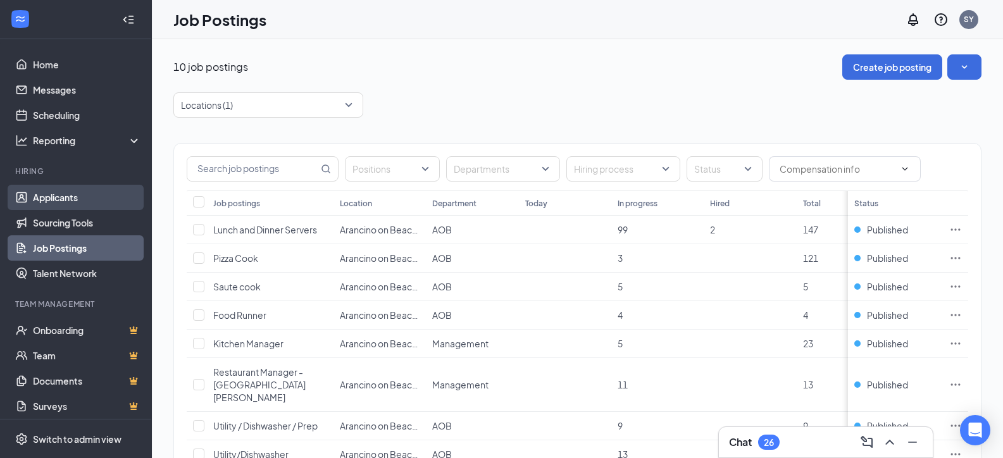
click at [72, 201] on link "Applicants" at bounding box center [87, 197] width 108 height 25
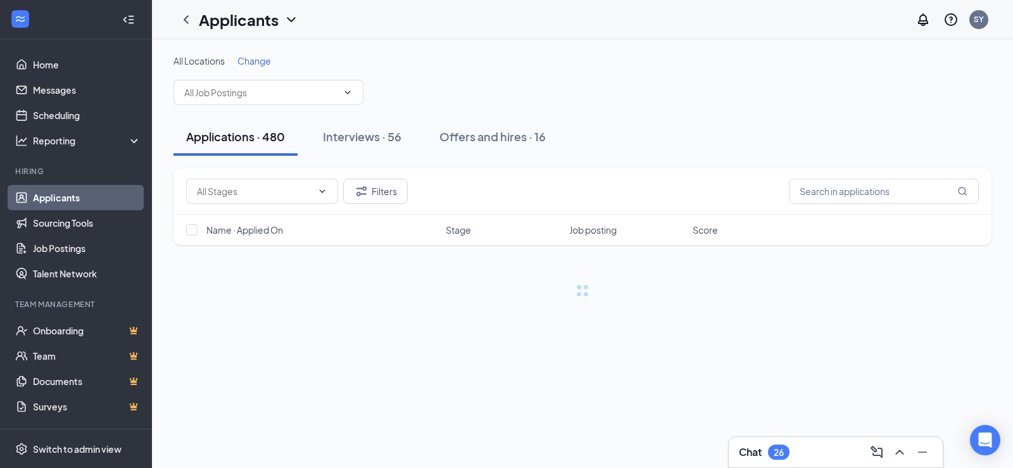
click at [257, 51] on div "All Locations Change Applications · 480 Interviews · 56 Offers and hires · 16 F…" at bounding box center [582, 188] width 861 height 298
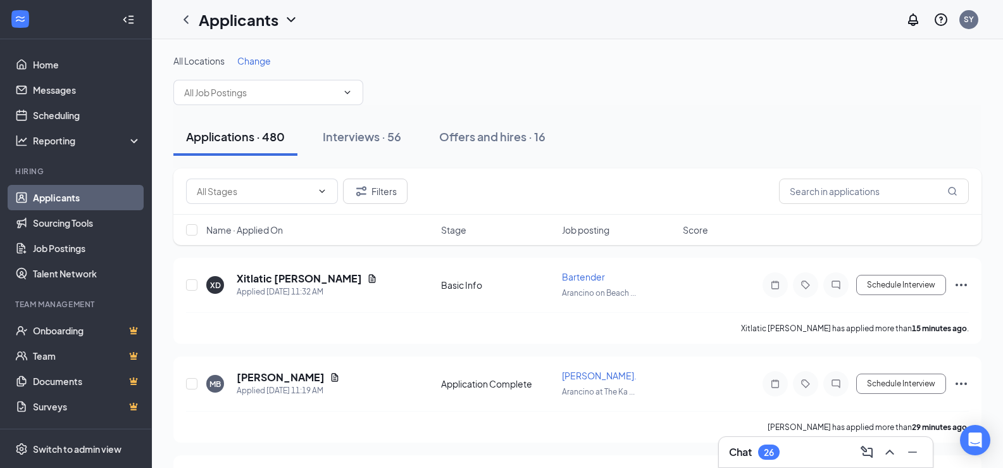
click at [269, 61] on span "Change" at bounding box center [254, 60] width 34 height 11
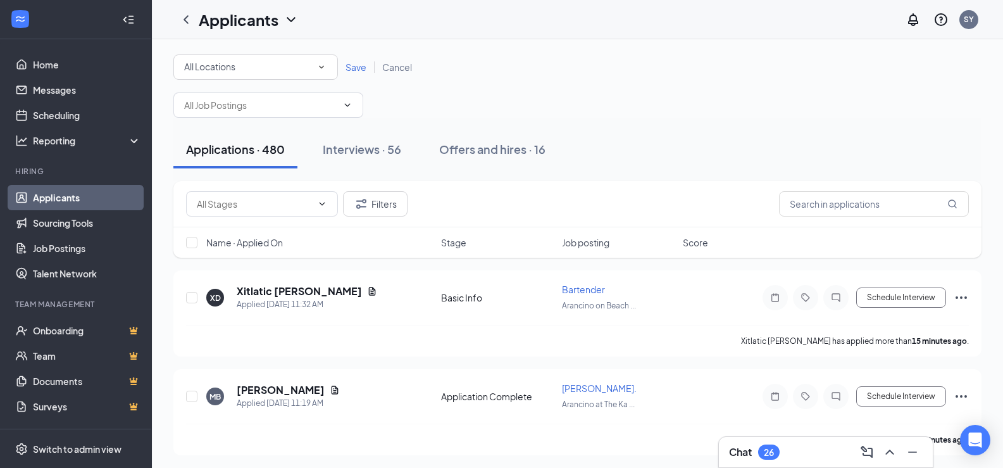
click at [311, 65] on div "All Locations" at bounding box center [255, 67] width 143 height 15
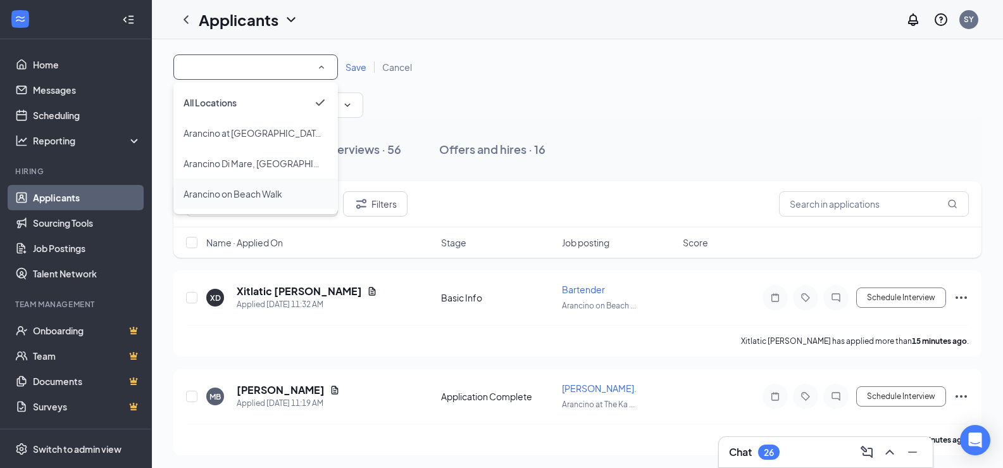
click at [236, 194] on span "Arancino on Beach Walk" at bounding box center [233, 193] width 99 height 11
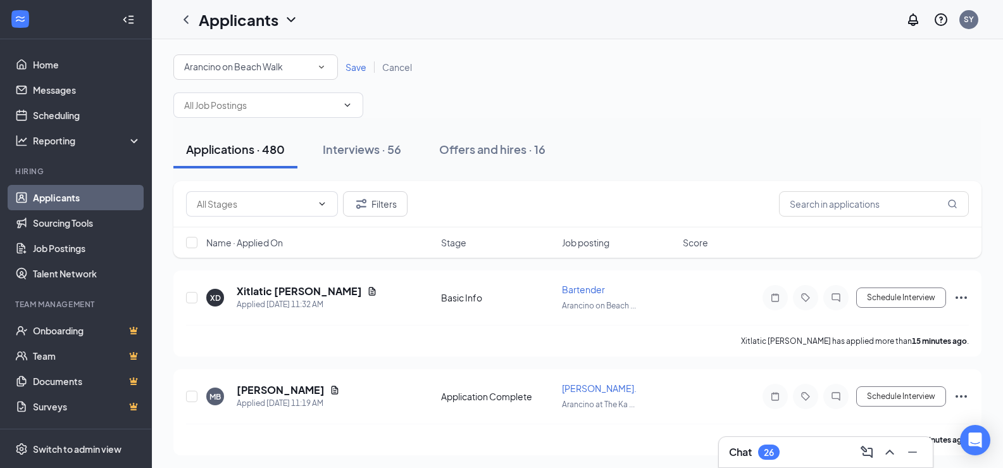
click at [355, 67] on span "Save" at bounding box center [356, 66] width 21 height 11
